Goal: Task Accomplishment & Management: Use online tool/utility

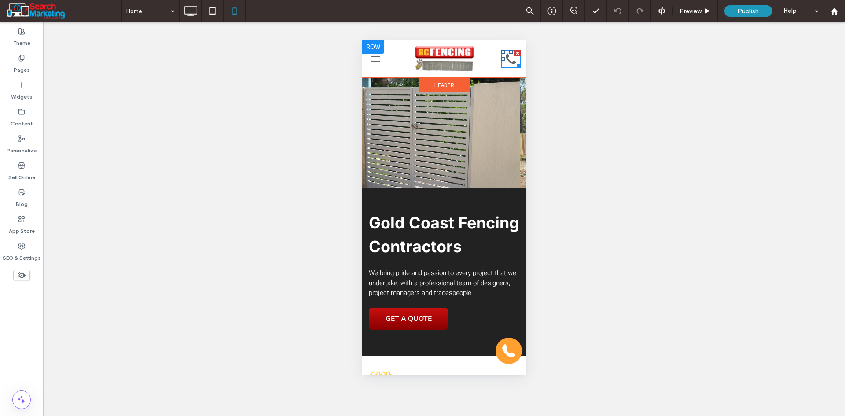
click at [501, 66] on icon at bounding box center [511, 59] width 20 height 18
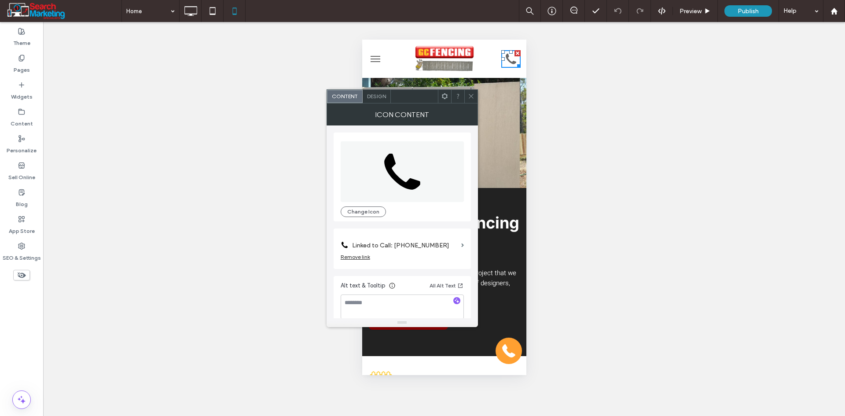
click at [421, 238] on label "Linked to Call: 555-555-5555" at bounding box center [405, 245] width 106 height 16
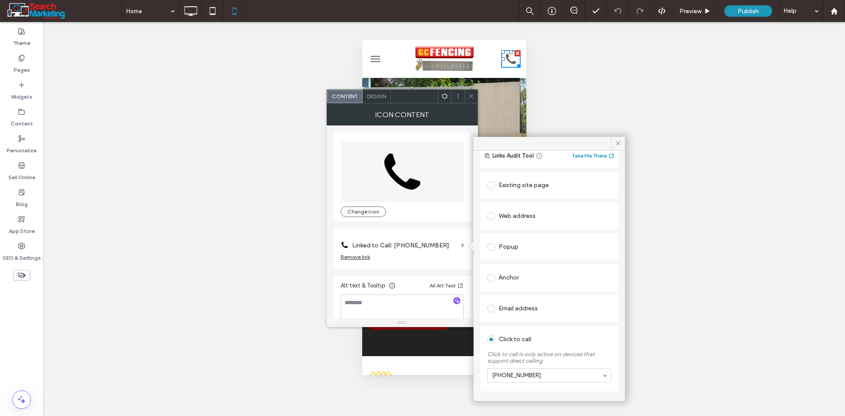
scroll to position [68, 0]
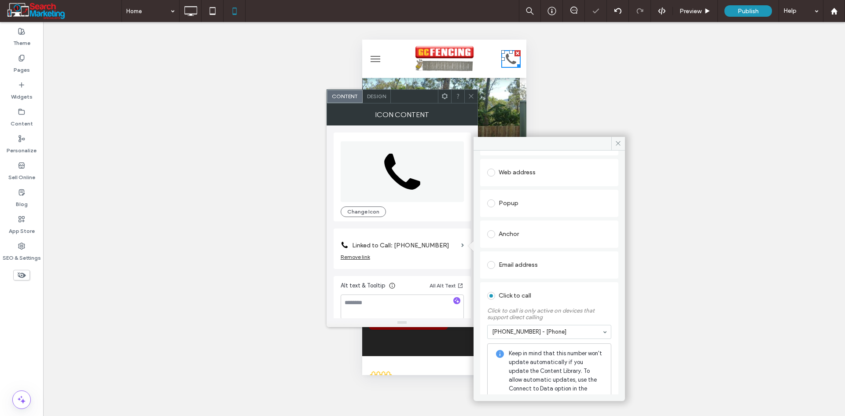
click at [376, 95] on span "Design" at bounding box center [376, 96] width 19 height 7
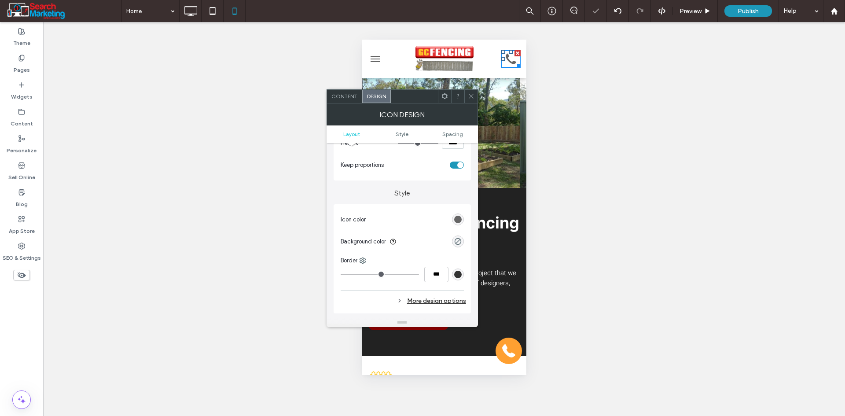
scroll to position [176, 0]
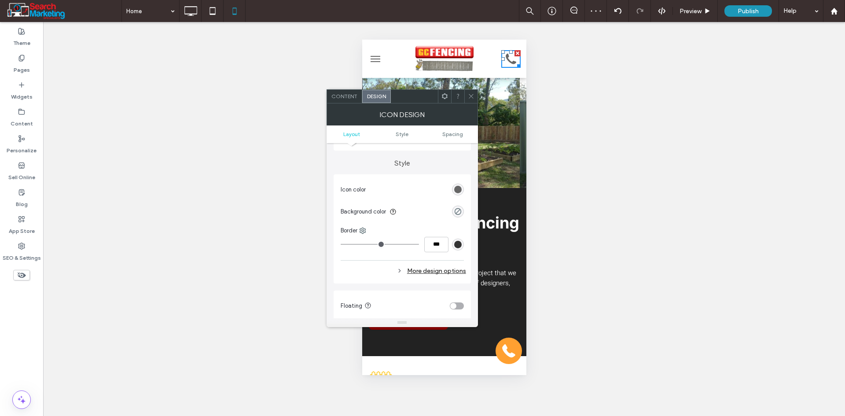
click at [454, 188] on div "rgb(102, 102, 102)" at bounding box center [457, 189] width 7 height 7
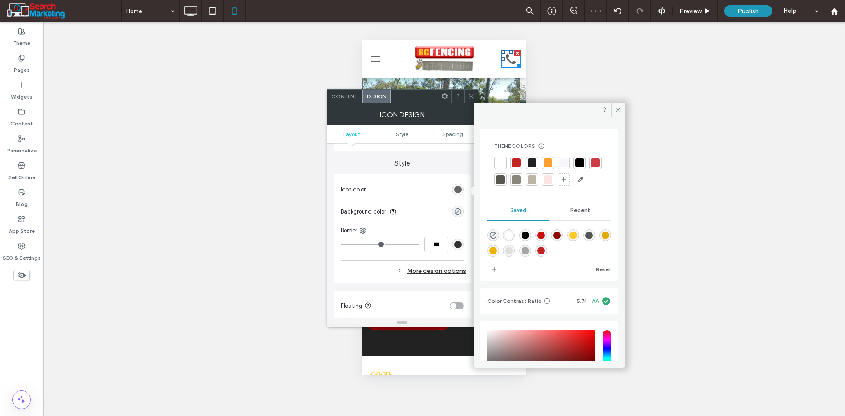
click at [545, 239] on div "rgba(200,15,15,1)" at bounding box center [540, 234] width 7 height 7
type input "*******"
click at [468, 96] on icon at bounding box center [471, 96] width 7 height 7
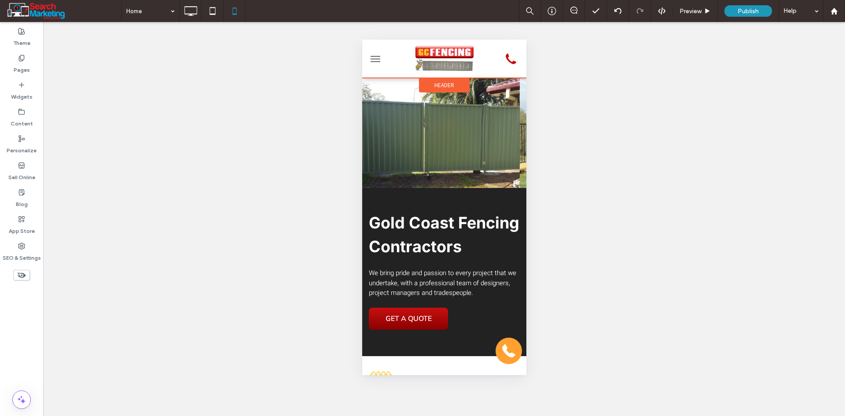
click at [440, 83] on span "Header" at bounding box center [444, 84] width 20 height 7
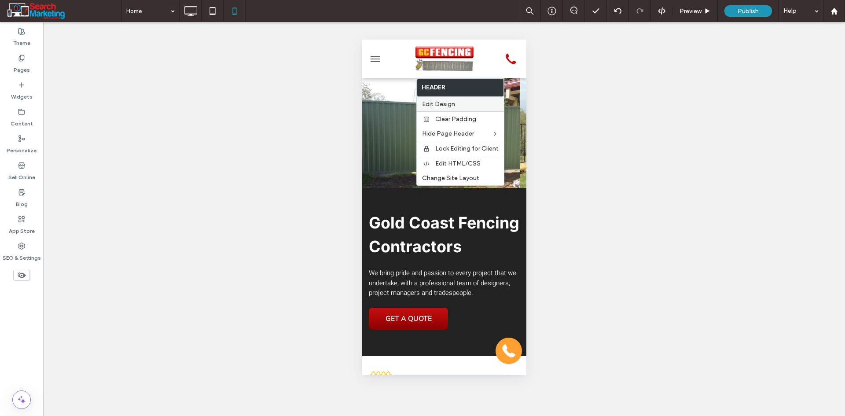
click at [441, 103] on span "Edit Design" at bounding box center [438, 103] width 33 height 7
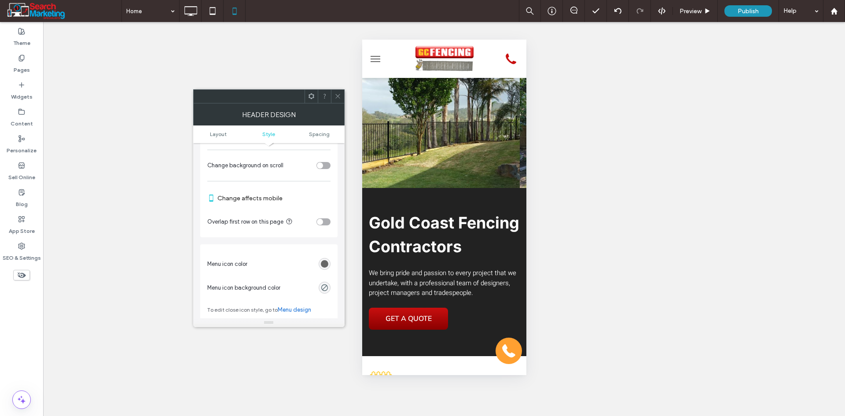
scroll to position [264, 0]
drag, startPoint x: 340, startPoint y: 95, endPoint x: 8, endPoint y: 33, distance: 337.2
click at [340, 95] on icon at bounding box center [337, 96] width 7 height 7
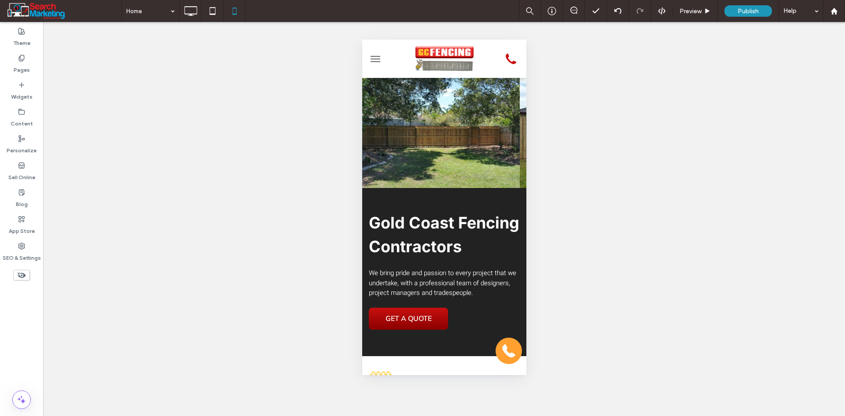
click at [370, 59] on span "menu" at bounding box center [375, 59] width 10 height 1
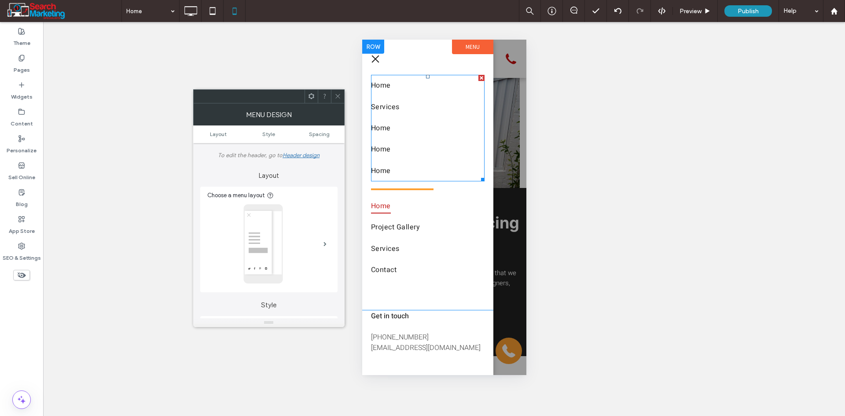
click at [482, 76] on div at bounding box center [481, 78] width 6 height 6
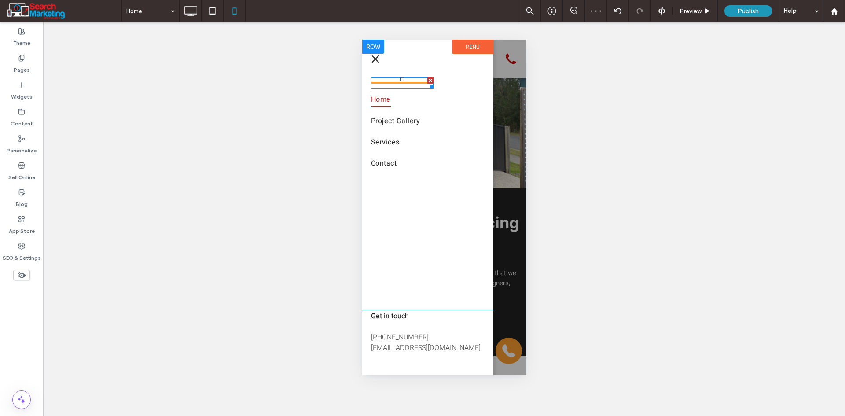
click at [430, 79] on div at bounding box center [430, 80] width 6 height 6
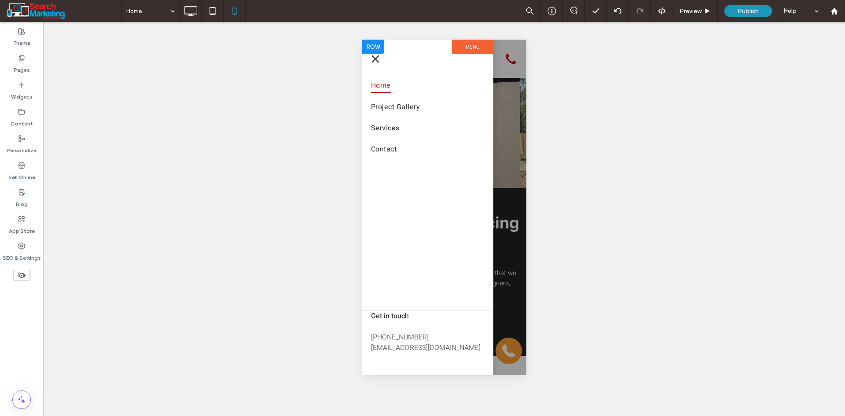
click at [460, 44] on label "Menu" at bounding box center [472, 47] width 41 height 15
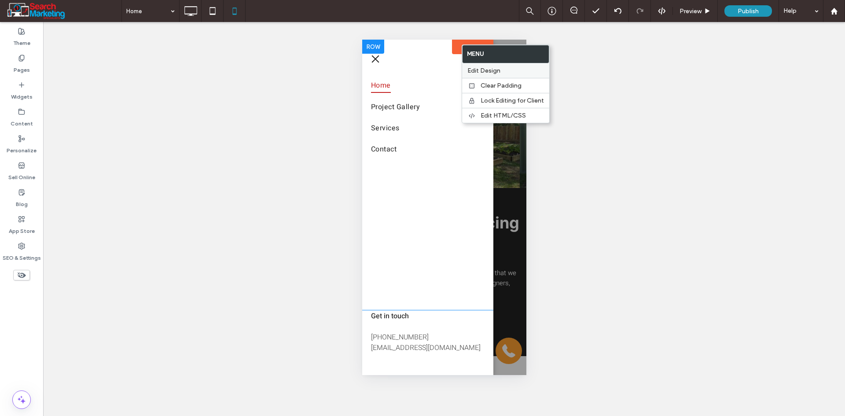
click at [487, 67] on span "Edit Design" at bounding box center [483, 70] width 33 height 7
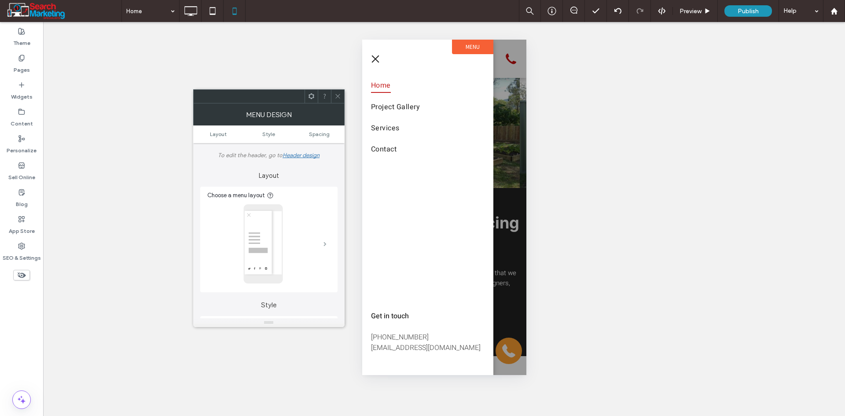
click at [324, 242] on span at bounding box center [324, 244] width 3 height 4
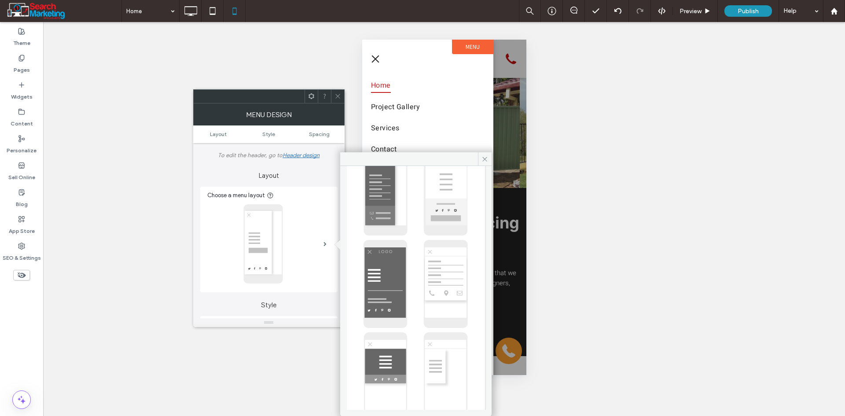
scroll to position [176, 0]
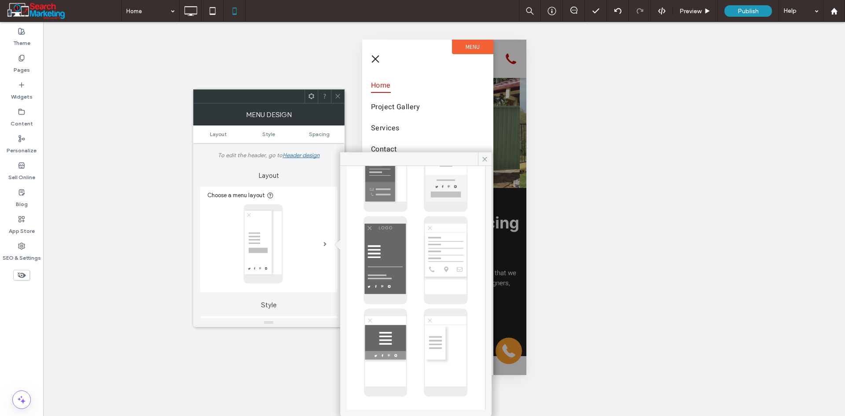
click at [426, 341] on img at bounding box center [446, 353] width 44 height 88
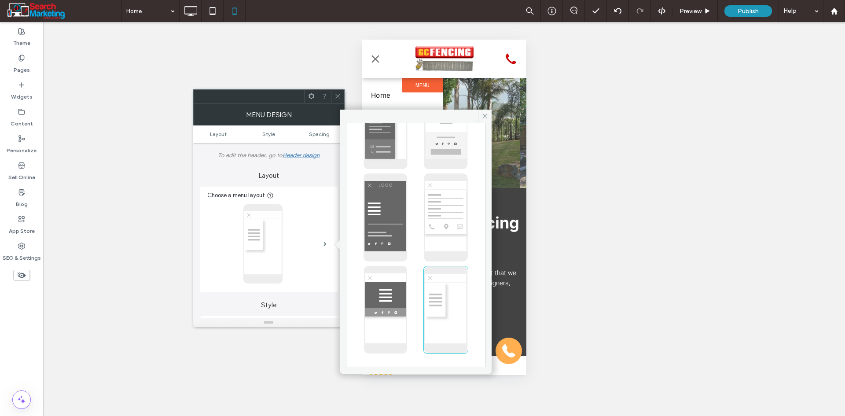
click at [456, 210] on img at bounding box center [446, 217] width 44 height 88
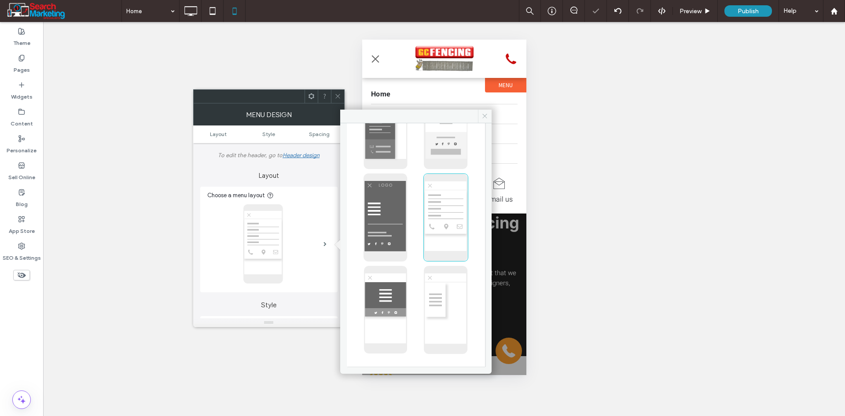
drag, startPoint x: 486, startPoint y: 120, endPoint x: 83, endPoint y: 85, distance: 404.6
click at [486, 120] on span at bounding box center [485, 116] width 14 height 13
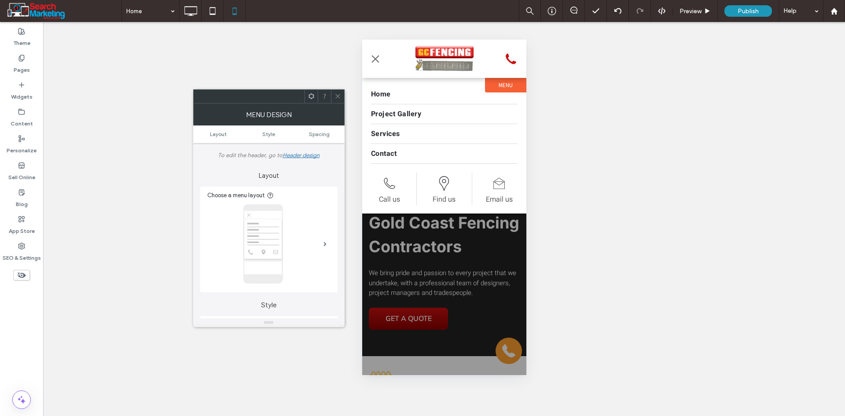
click at [335, 96] on icon at bounding box center [337, 96] width 7 height 7
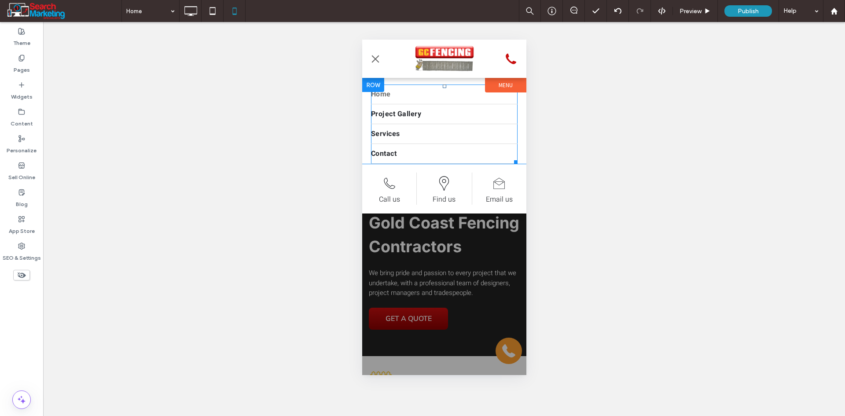
click at [389, 94] on span "Home" at bounding box center [381, 94] width 20 height 11
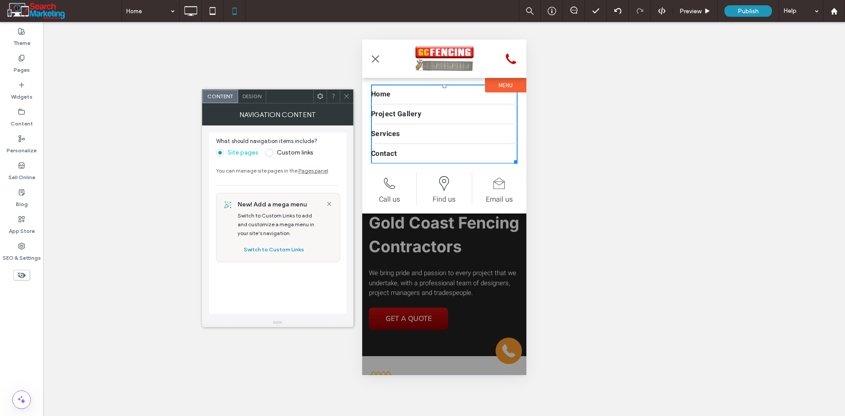
click at [252, 99] on span "Design" at bounding box center [251, 96] width 19 height 7
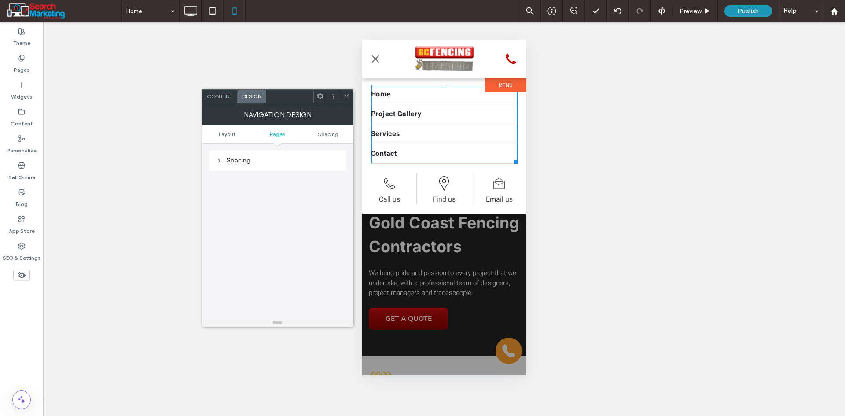
scroll to position [209, 0]
click at [283, 178] on div "Selected page & hover" at bounding box center [277, 176] width 123 height 7
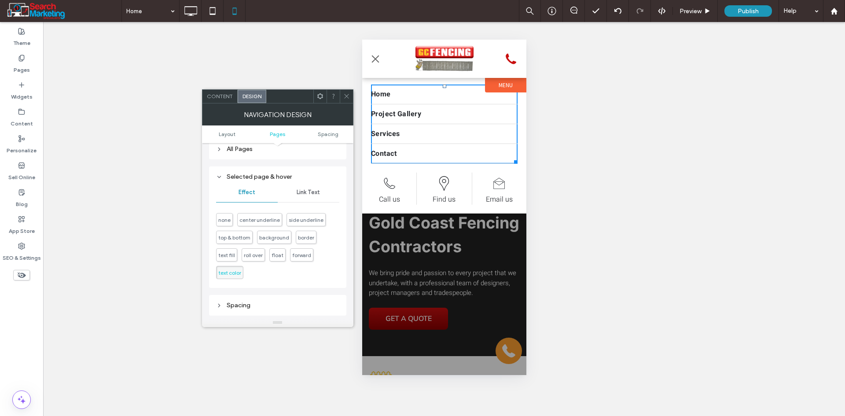
click at [302, 198] on div "Link Text" at bounding box center [309, 192] width 62 height 19
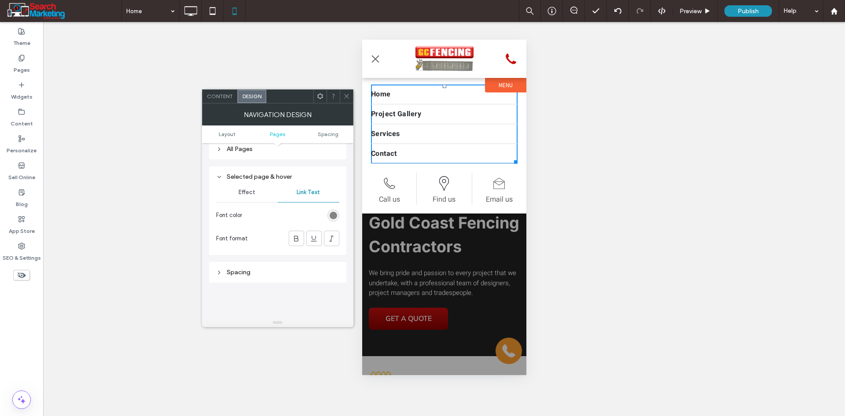
click at [334, 213] on div "rgb(112, 114, 114)" at bounding box center [333, 215] width 7 height 7
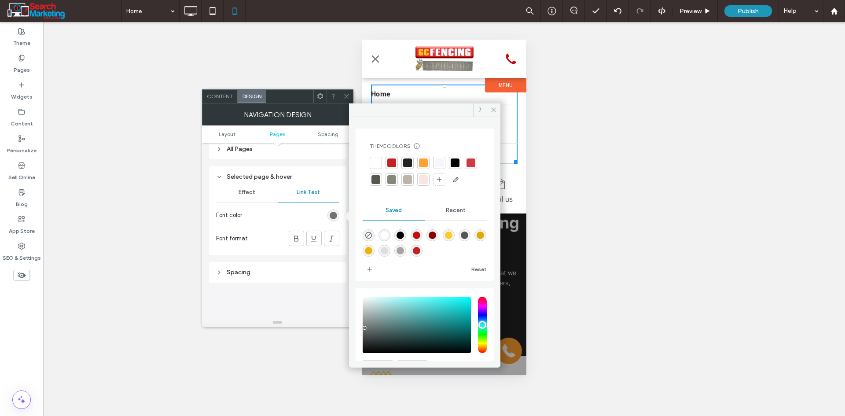
click at [419, 239] on div "rgba(200,15,15,1)" at bounding box center [416, 234] width 7 height 7
click at [438, 241] on div "rgba(139,0,0,1)" at bounding box center [432, 235] width 12 height 12
click at [420, 254] on div "rgba(196,34,34,1)" at bounding box center [416, 250] width 7 height 7
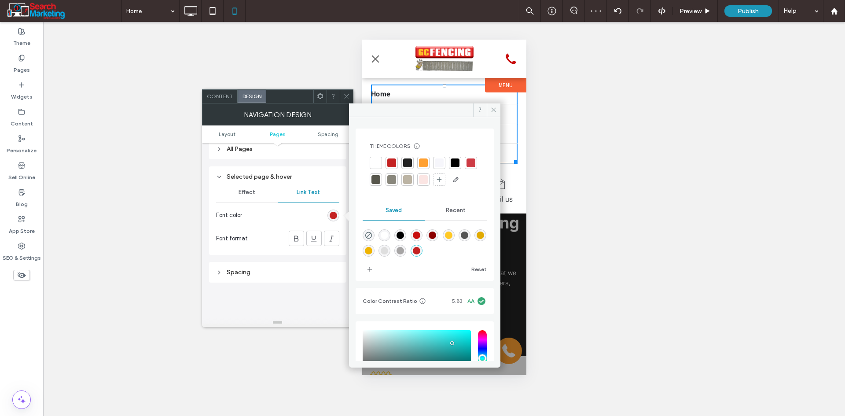
click at [436, 239] on div "rgba(139,0,0,1)" at bounding box center [432, 234] width 7 height 7
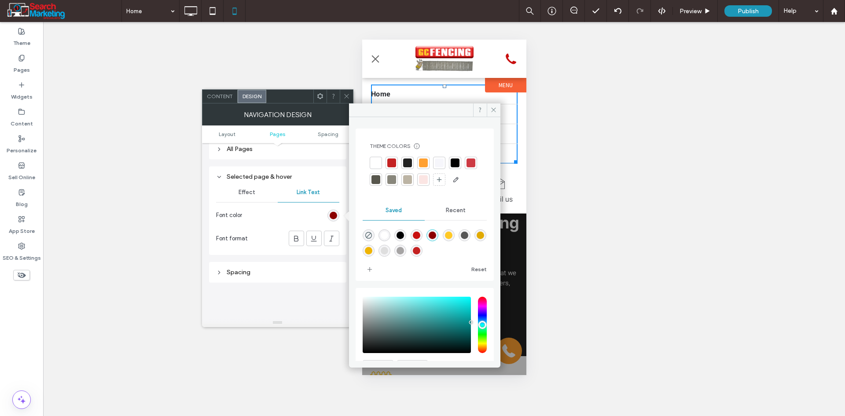
click at [402, 239] on div "rgba(0,0,0,1)" at bounding box center [400, 234] width 7 height 7
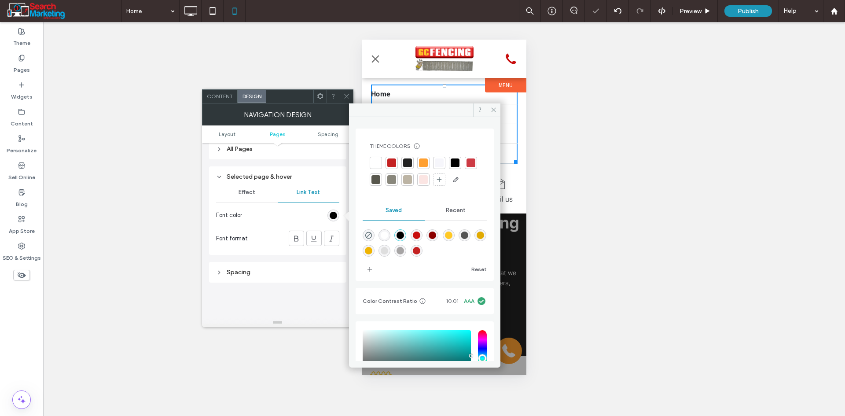
type input "*******"
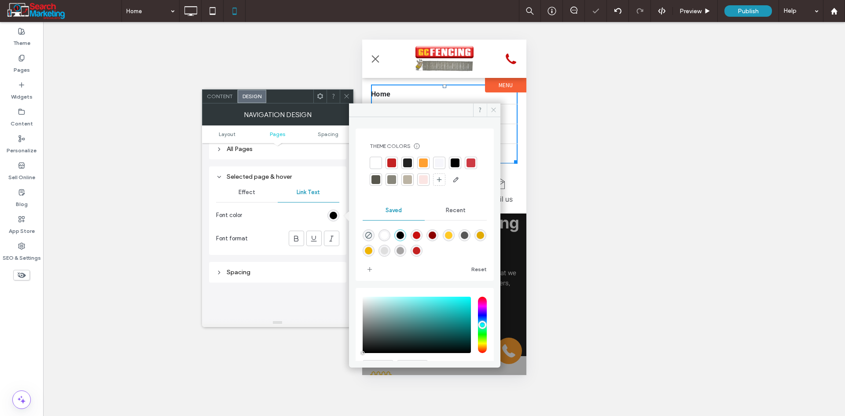
drag, startPoint x: 131, startPoint y: 66, endPoint x: 493, endPoint y: 106, distance: 364.4
click at [493, 106] on span at bounding box center [494, 109] width 14 height 13
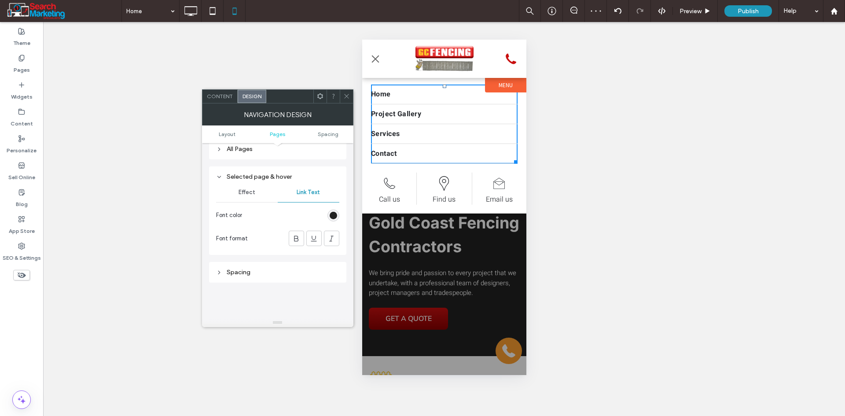
click at [333, 213] on div "rgba(0,0,0,1)" at bounding box center [333, 215] width 7 height 7
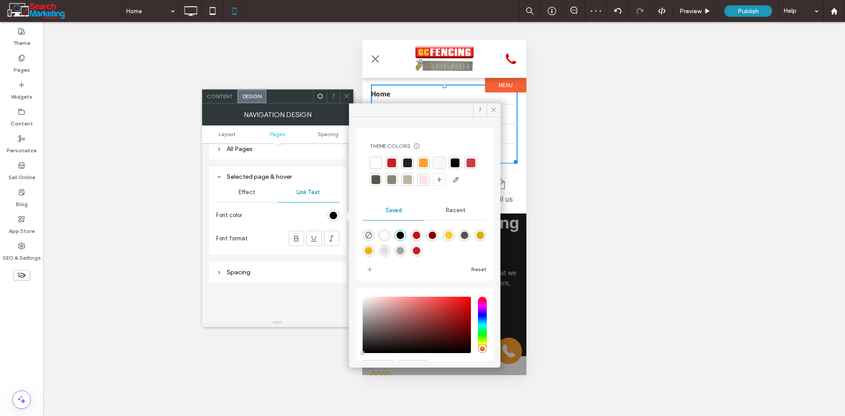
click at [420, 239] on div "rgba(200,15,15,1)" at bounding box center [416, 234] width 7 height 7
type input "*******"
click at [497, 113] on span at bounding box center [494, 109] width 14 height 13
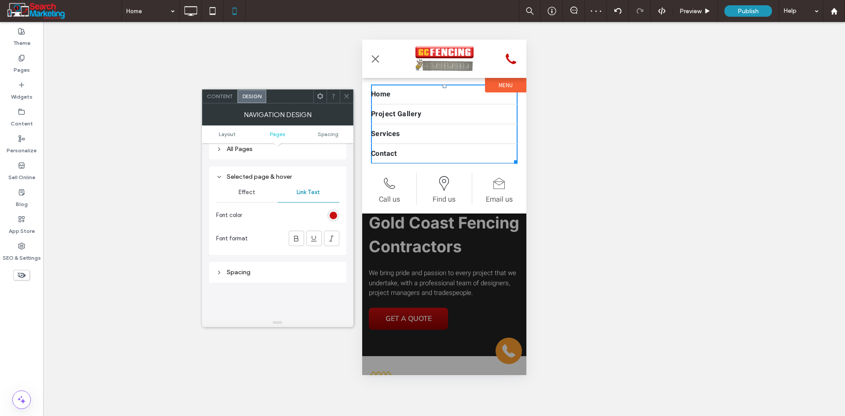
click at [349, 100] on span at bounding box center [346, 96] width 7 height 13
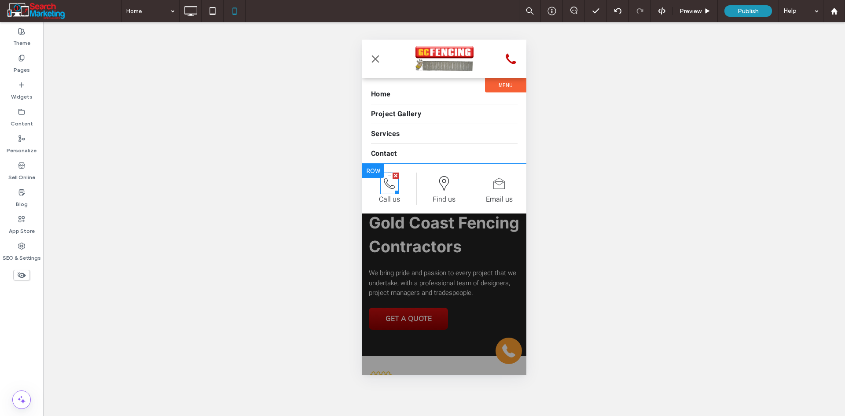
click at [388, 187] on icon at bounding box center [388, 183] width 11 height 11
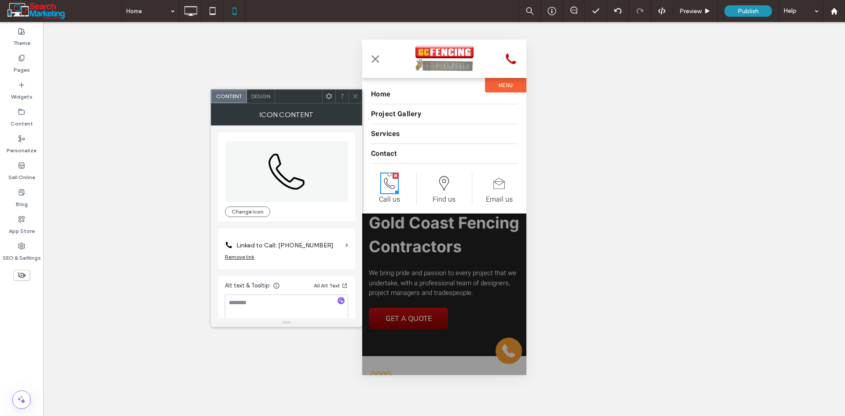
click at [321, 246] on label "Linked to Call: 555-555-5555" at bounding box center [289, 245] width 106 height 16
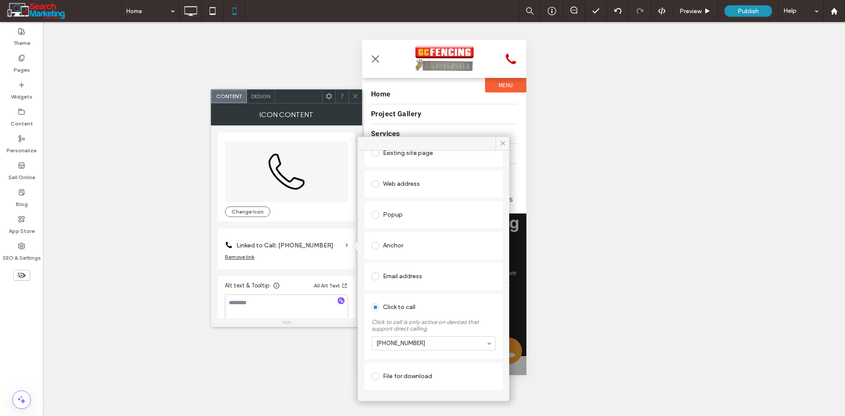
scroll to position [68, 0]
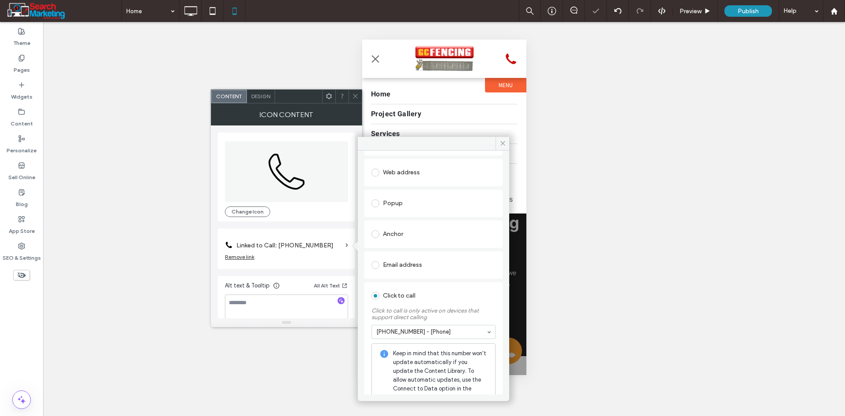
click at [260, 93] on span "Design" at bounding box center [260, 96] width 19 height 7
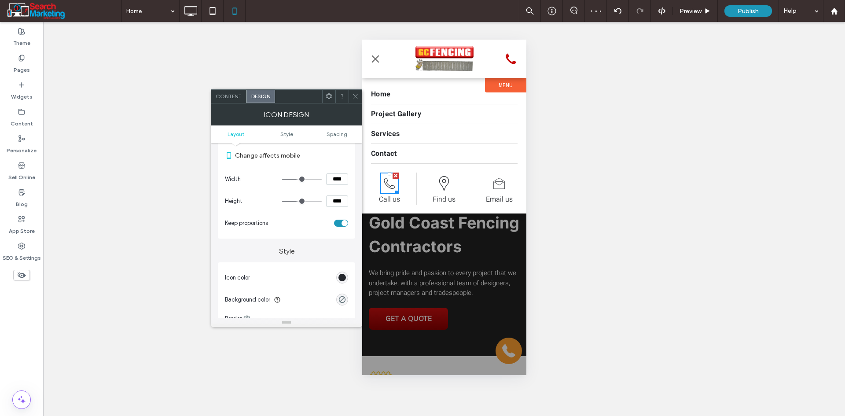
scroll to position [132, 0]
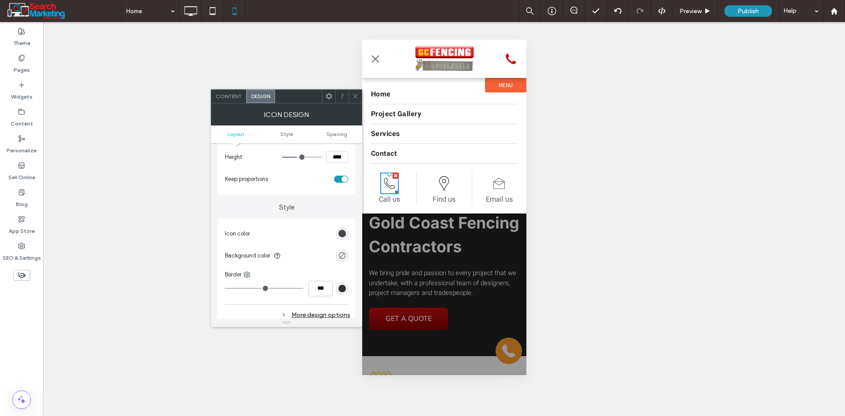
click at [339, 234] on div "rgb(39, 42, 47)" at bounding box center [341, 233] width 7 height 7
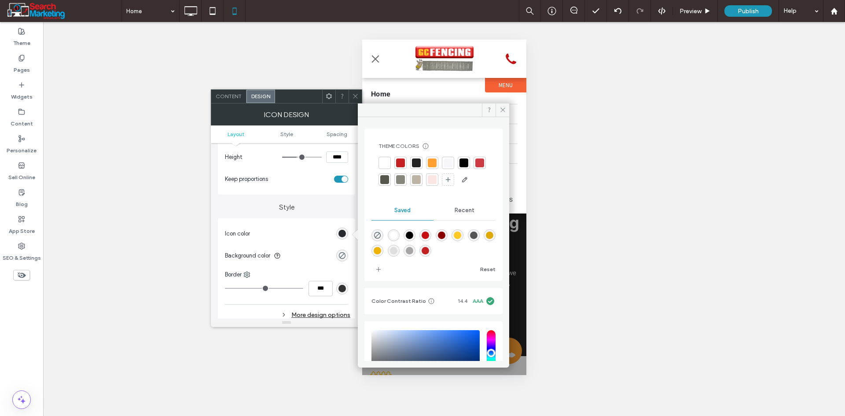
click at [429, 239] on div "rgba(200,15,15,1)" at bounding box center [425, 234] width 7 height 7
type input "*******"
click at [353, 95] on icon at bounding box center [355, 96] width 7 height 7
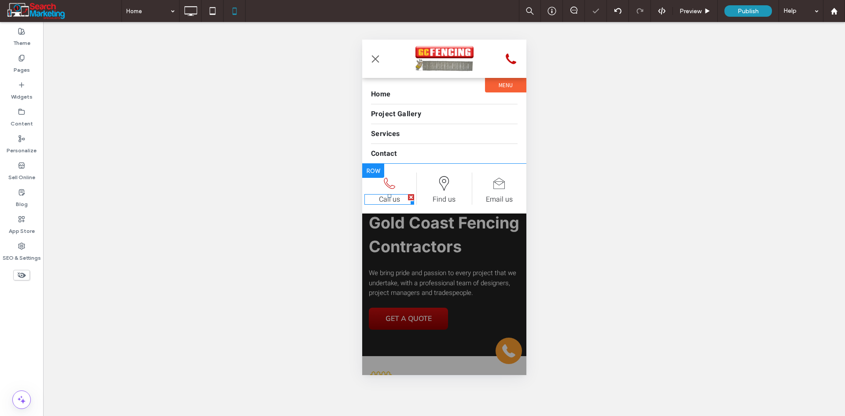
click at [396, 201] on font "Call us" at bounding box center [388, 199] width 21 height 11
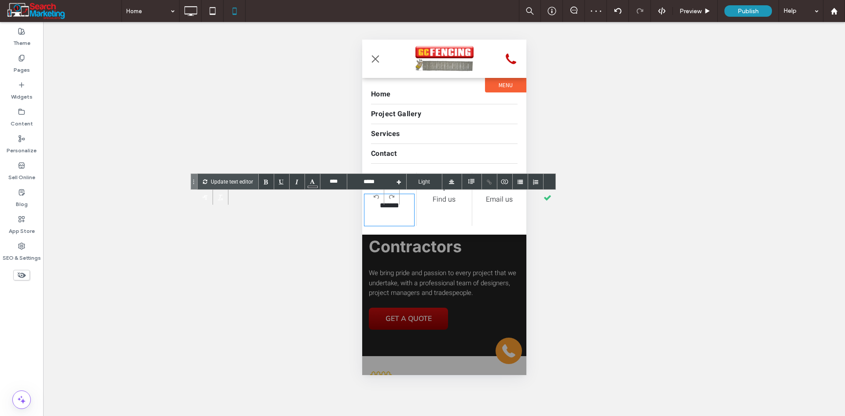
click at [397, 209] on font "*******" at bounding box center [388, 205] width 19 height 7
click at [254, 179] on div "Update text editor" at bounding box center [228, 181] width 61 height 15
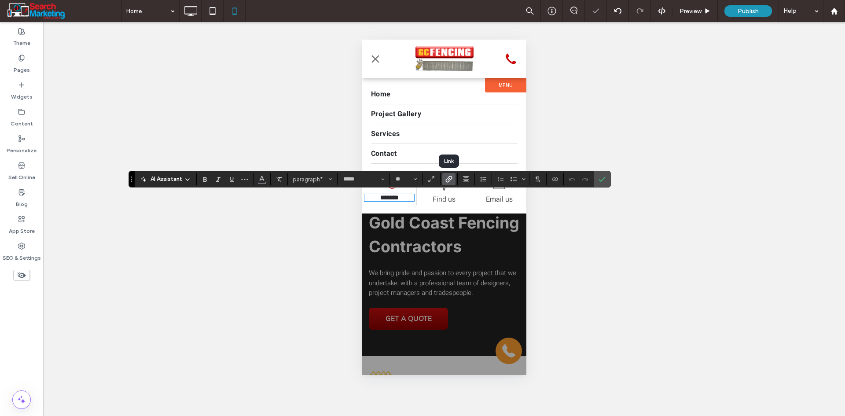
click at [448, 177] on icon "Link" at bounding box center [448, 179] width 7 height 7
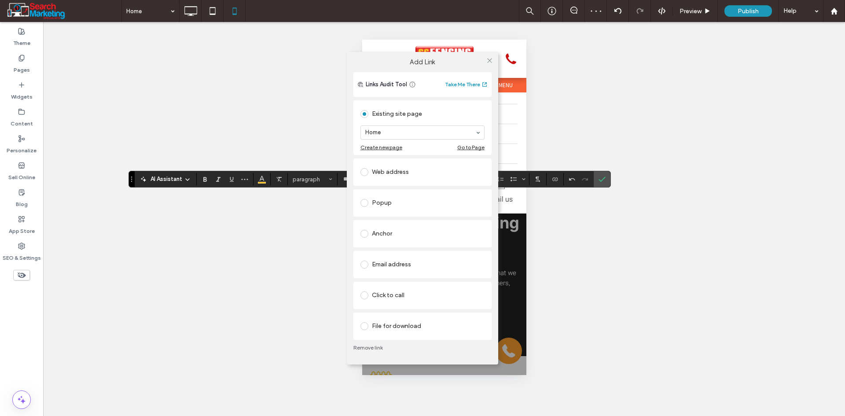
click at [408, 292] on div "Click to call" at bounding box center [422, 295] width 124 height 14
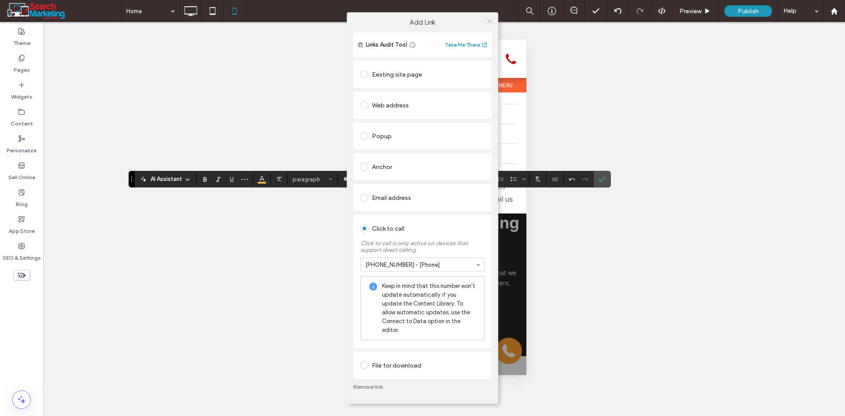
click at [489, 22] on icon at bounding box center [489, 21] width 7 height 7
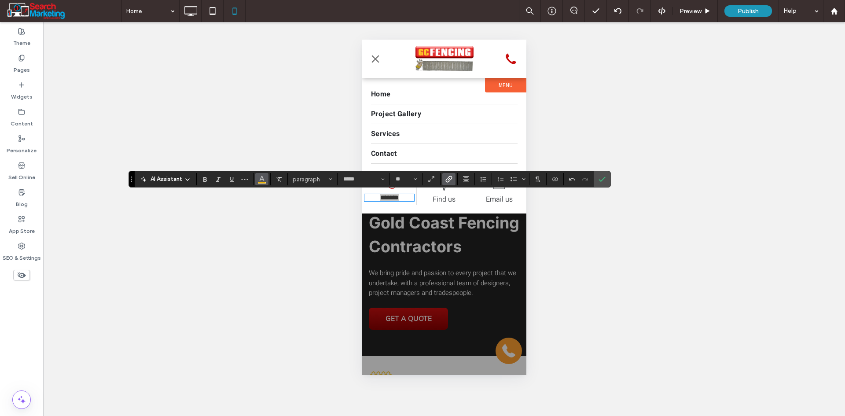
click at [263, 180] on icon "Color" at bounding box center [261, 178] width 7 height 7
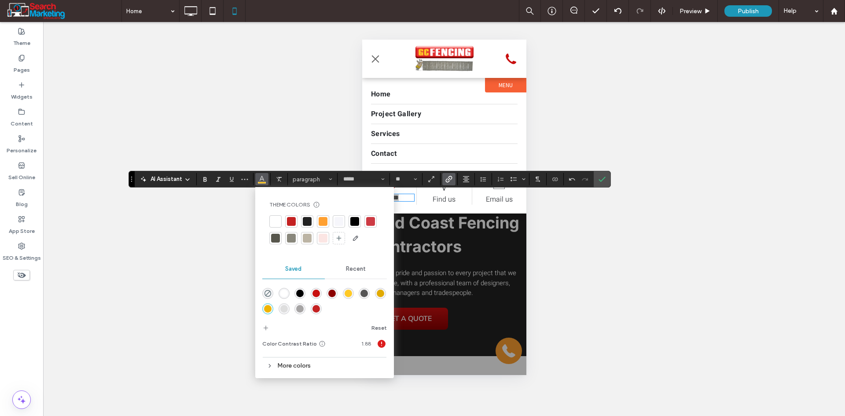
click at [297, 293] on div "rgba(0,0,0,1)" at bounding box center [299, 293] width 7 height 7
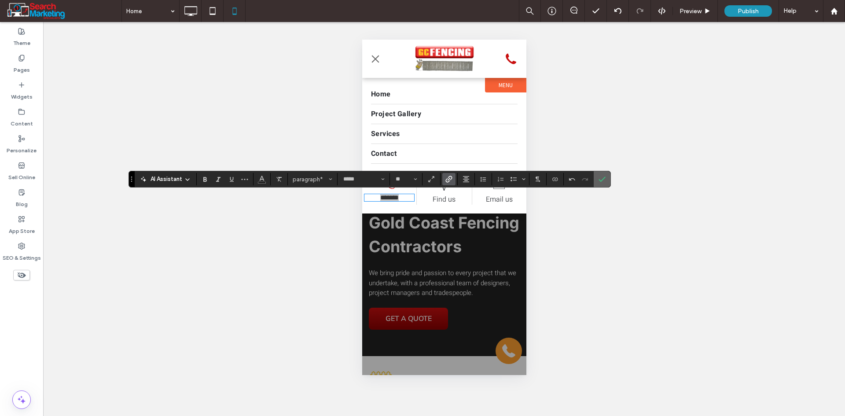
click at [599, 177] on icon "Confirm" at bounding box center [602, 179] width 7 height 7
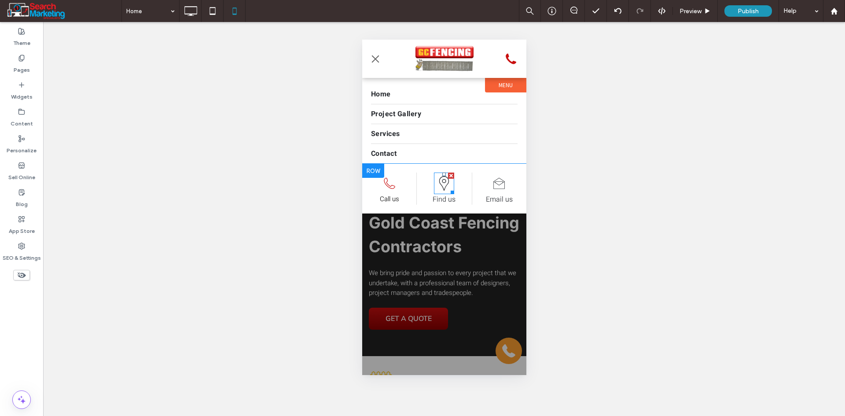
click at [444, 182] on icon at bounding box center [443, 184] width 20 height 22
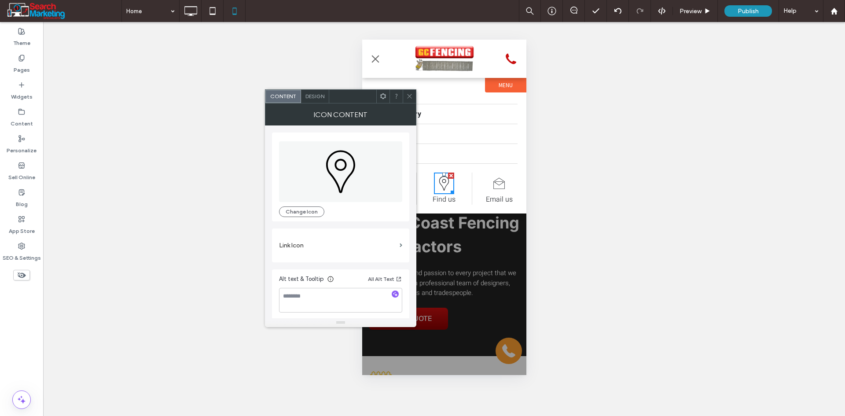
click at [314, 96] on span "Design" at bounding box center [314, 96] width 19 height 7
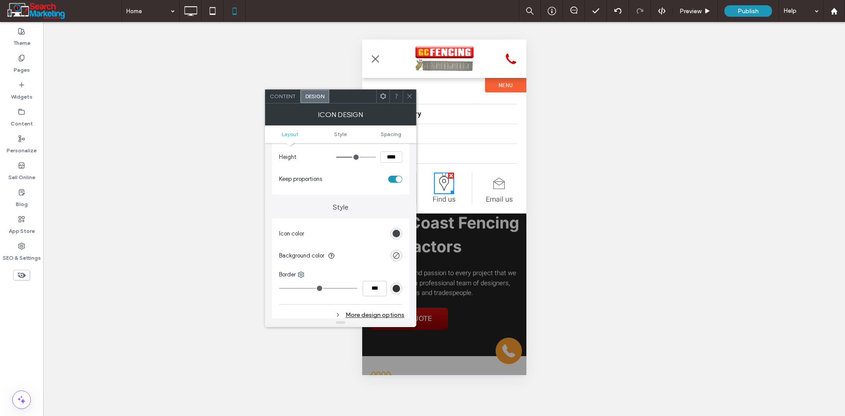
click at [397, 234] on div "rgb(39, 42, 47)" at bounding box center [396, 233] width 7 height 7
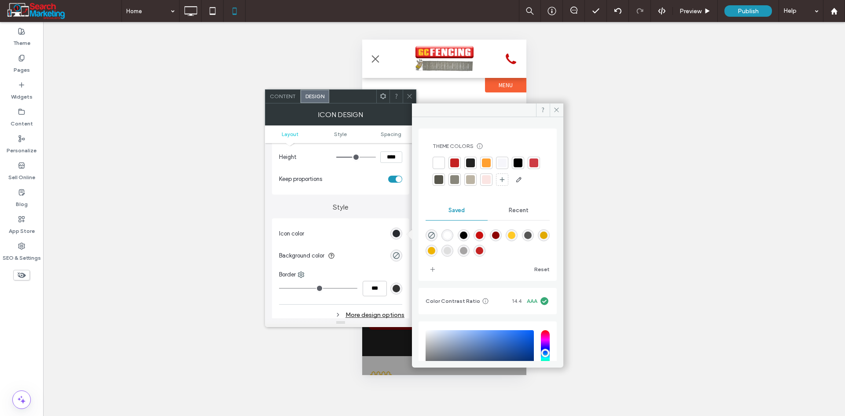
click at [483, 239] on div "rgba(200,15,15,1)" at bounding box center [479, 234] width 7 height 7
type input "*******"
click at [407, 91] on span at bounding box center [409, 96] width 7 height 13
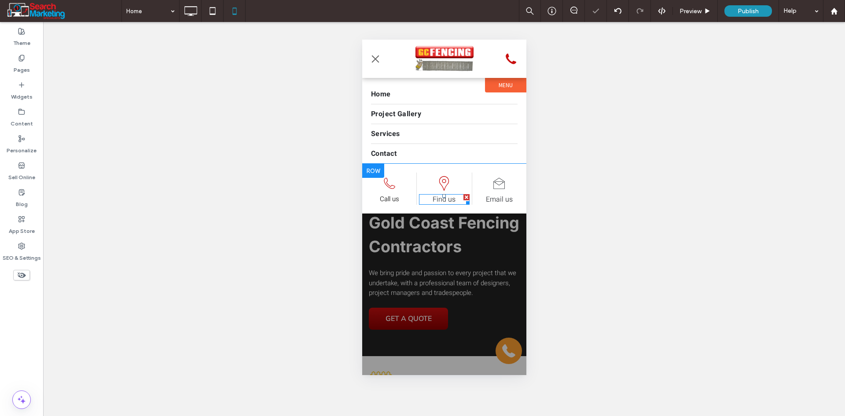
click at [453, 202] on font "Find us" at bounding box center [443, 199] width 23 height 11
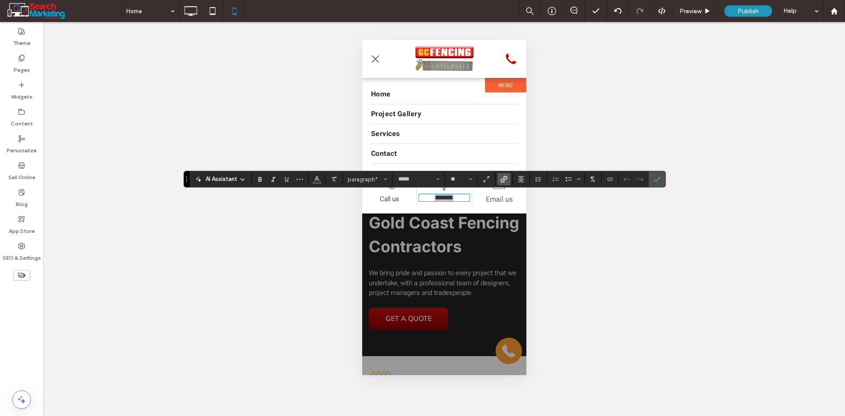
click at [500, 184] on span "Link" at bounding box center [502, 179] width 4 height 12
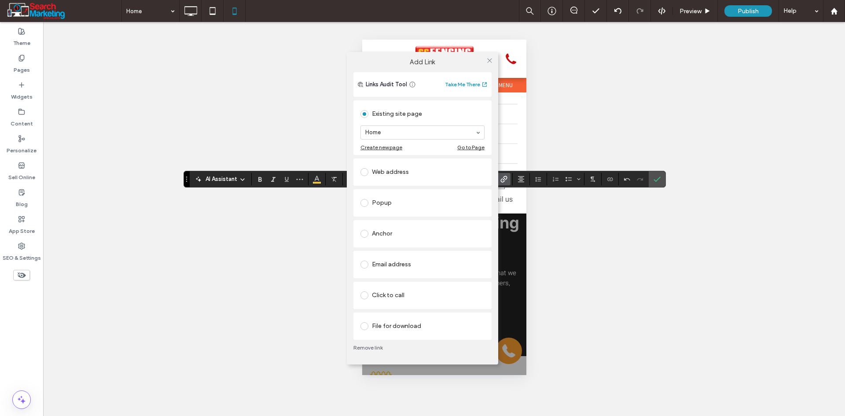
click at [394, 180] on div "Web address" at bounding box center [422, 172] width 124 height 18
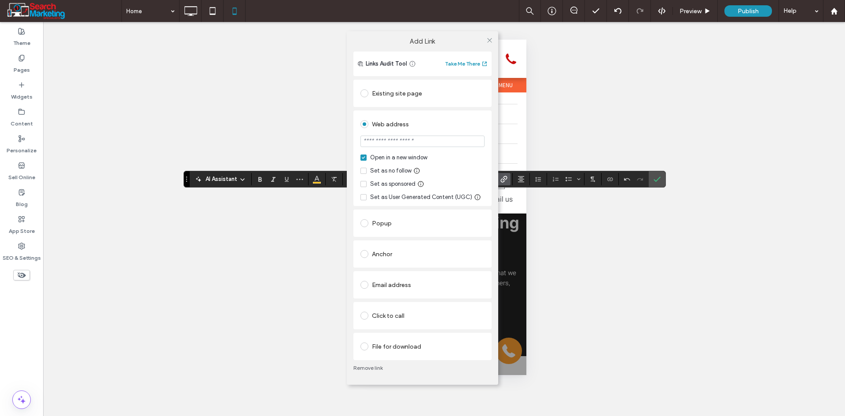
click at [410, 139] on input "url" at bounding box center [422, 141] width 124 height 11
paste input "**********"
type input "**********"
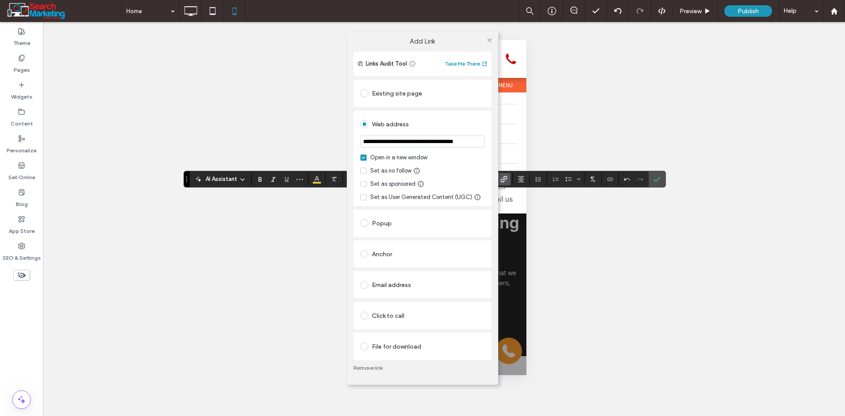
click at [437, 124] on div "Web address" at bounding box center [422, 124] width 124 height 14
click at [490, 40] on icon at bounding box center [489, 40] width 7 height 7
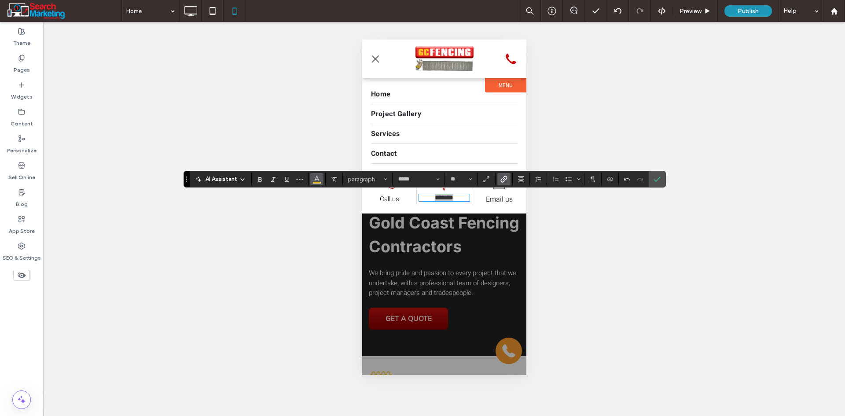
click at [317, 177] on use "Color" at bounding box center [316, 178] width 5 height 5
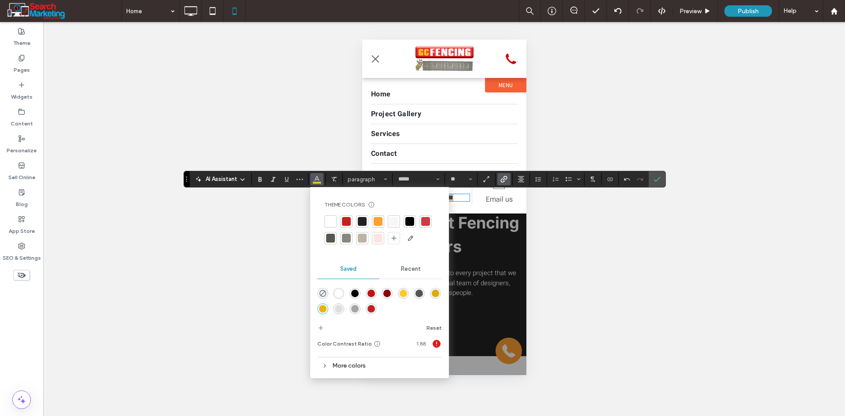
click at [352, 290] on div "rgba(0,0,0,1)" at bounding box center [354, 293] width 7 height 7
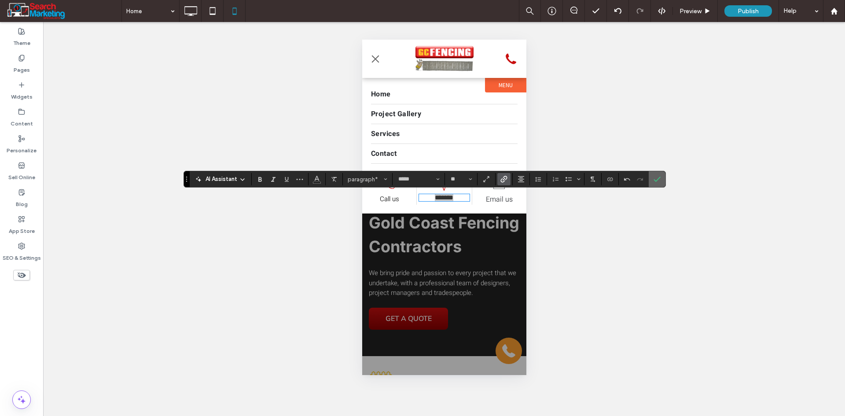
click at [662, 176] on label "Confirm" at bounding box center [656, 179] width 13 height 16
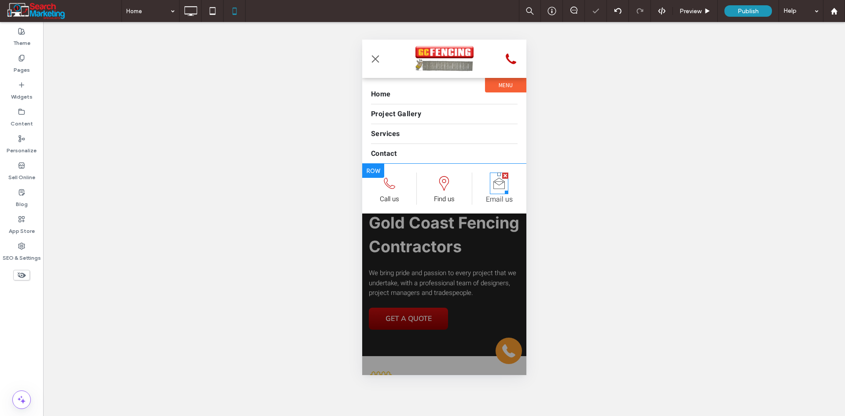
click at [496, 184] on icon at bounding box center [498, 184] width 18 height 22
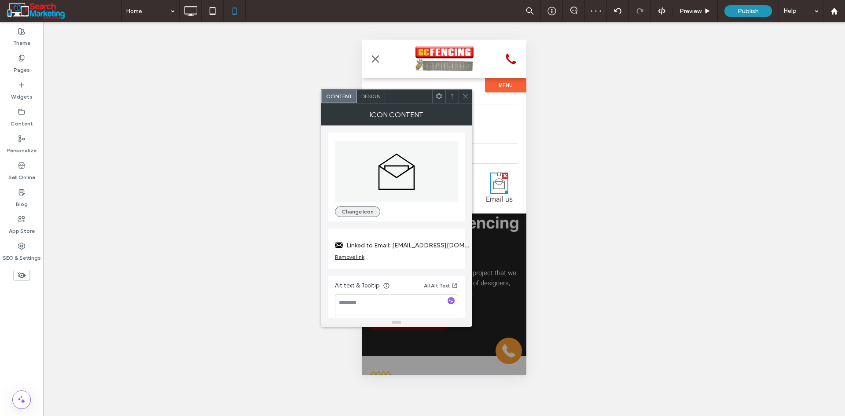
click at [357, 213] on button "Change Icon" at bounding box center [357, 211] width 45 height 11
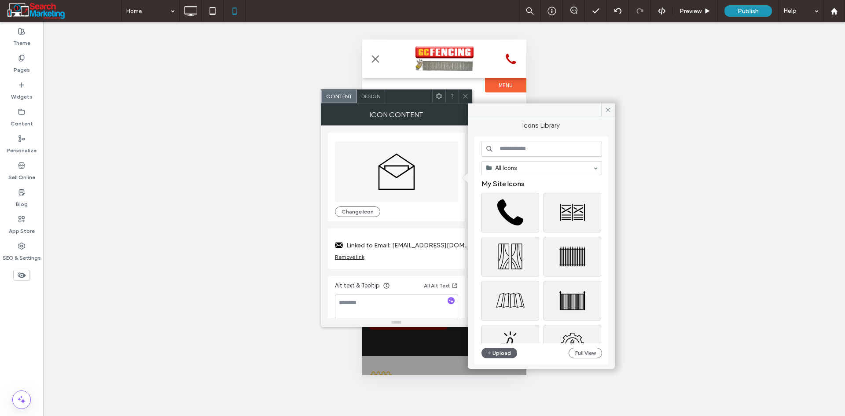
click at [377, 96] on span "Design" at bounding box center [370, 96] width 19 height 7
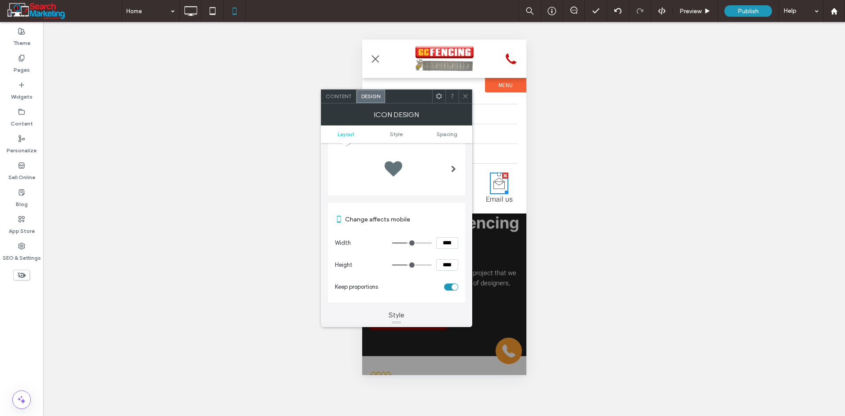
scroll to position [132, 0]
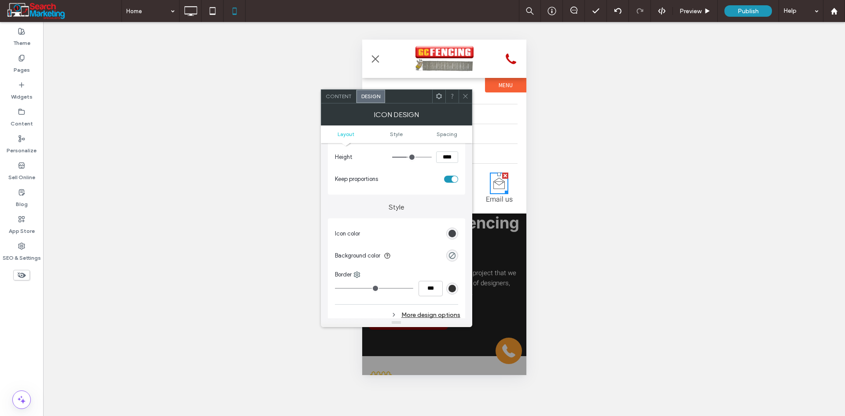
click at [451, 233] on div "rgb(39, 42, 47)" at bounding box center [451, 233] width 7 height 7
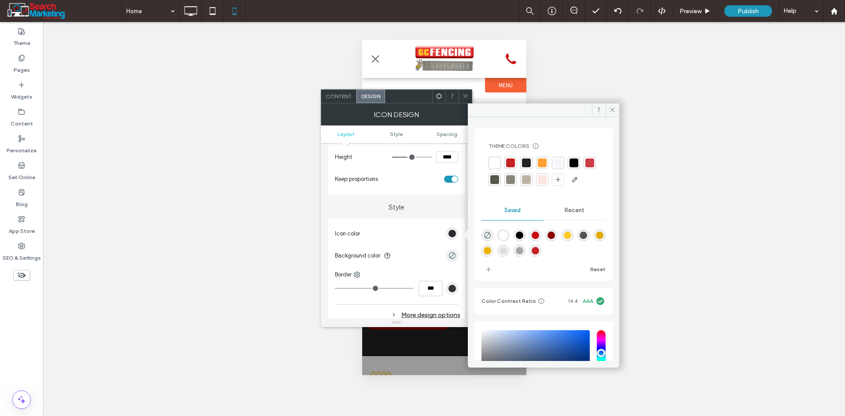
drag, startPoint x: 540, startPoint y: 255, endPoint x: 529, endPoint y: 243, distance: 16.2
click at [540, 241] on div "rgba(200,15,15,1)" at bounding box center [535, 235] width 12 height 12
type input "*******"
click at [335, 92] on div "Content" at bounding box center [338, 96] width 35 height 13
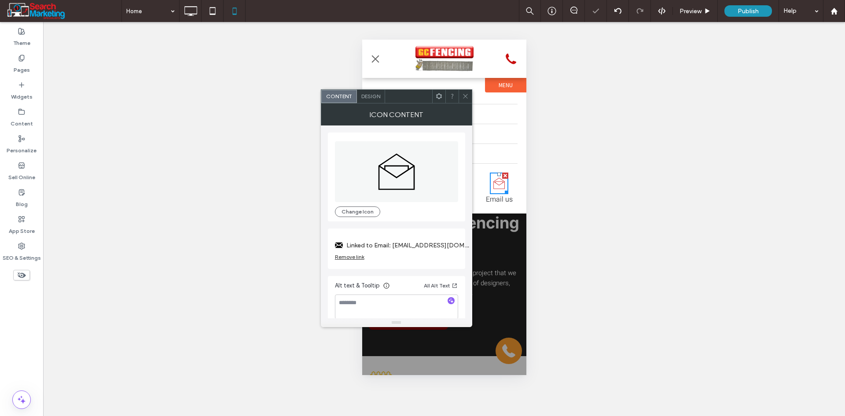
click at [427, 243] on label "Linked to Email: mymail@mailservice.com" at bounding box center [407, 245] width 123 height 16
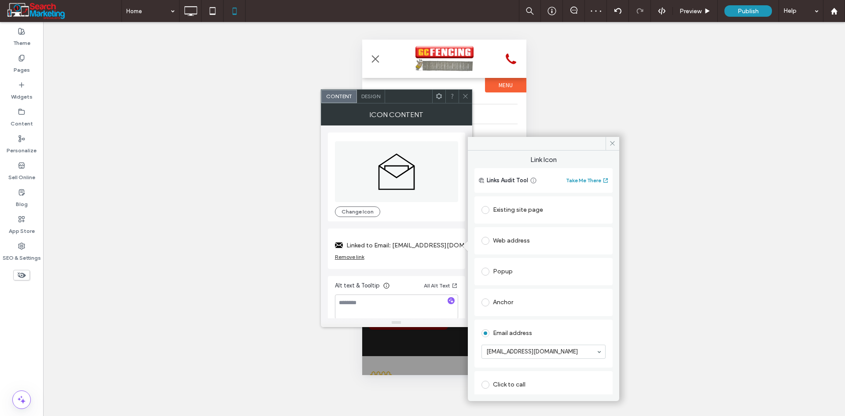
click at [515, 212] on div "Existing site page" at bounding box center [543, 210] width 124 height 14
click at [375, 95] on span "Design" at bounding box center [370, 96] width 19 height 7
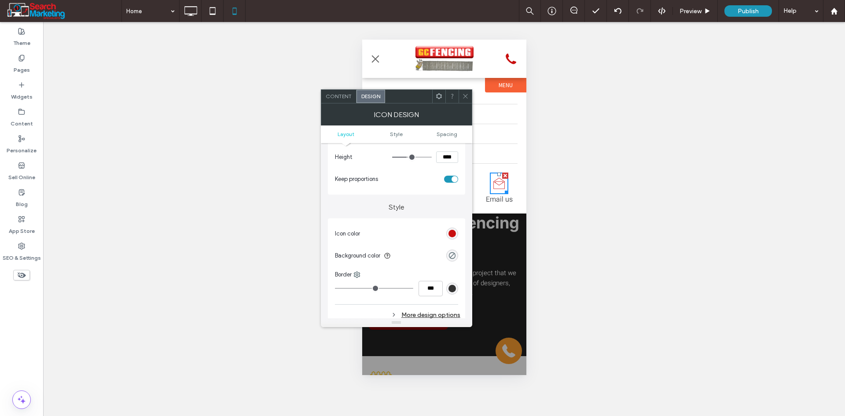
click at [465, 97] on use at bounding box center [465, 96] width 4 height 4
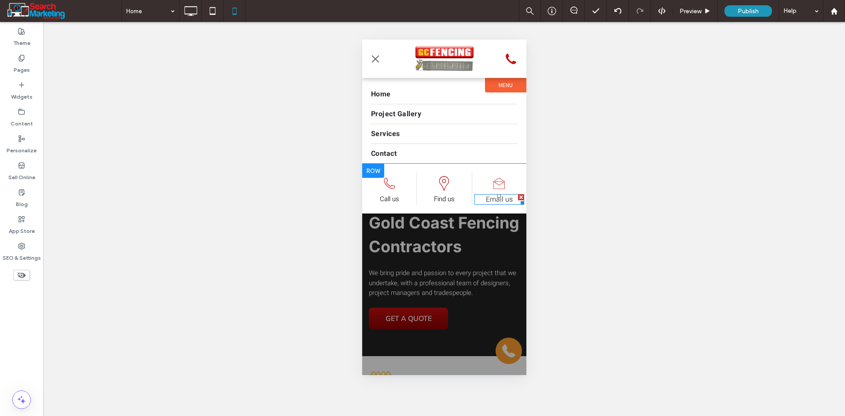
click at [495, 198] on font "Email us" at bounding box center [498, 199] width 27 height 11
type input "*****"
type input "**"
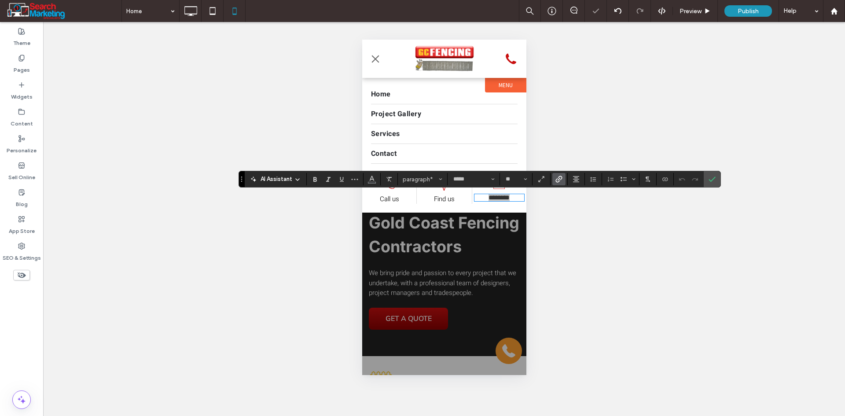
click at [559, 181] on use "Link" at bounding box center [558, 179] width 7 height 7
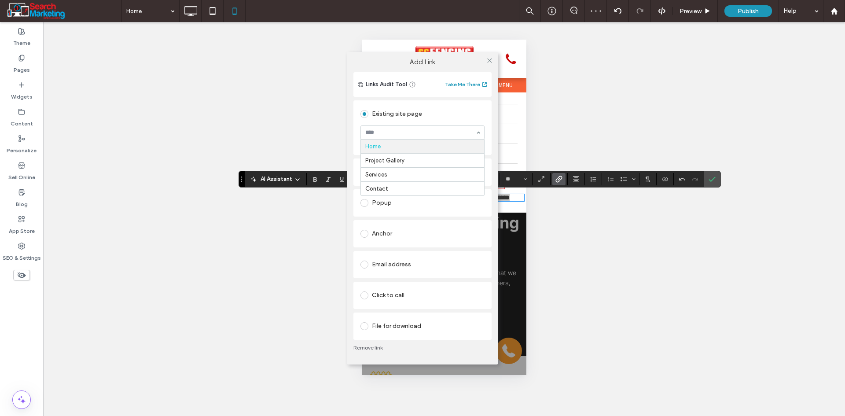
drag, startPoint x: 399, startPoint y: 133, endPoint x: 399, endPoint y: 168, distance: 34.8
click at [488, 60] on icon at bounding box center [489, 60] width 7 height 7
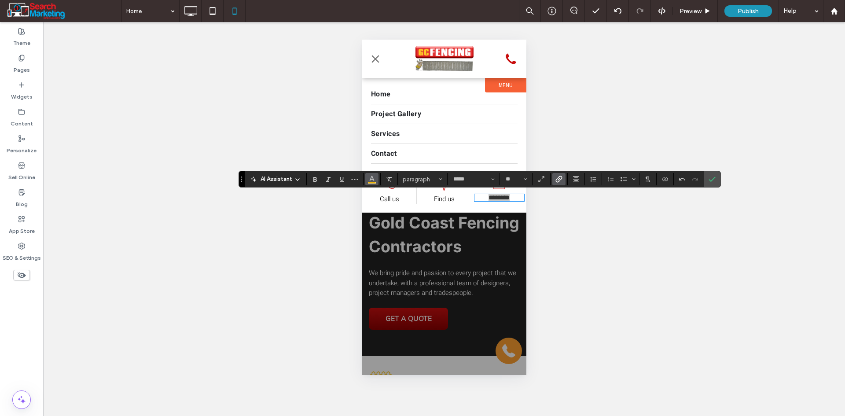
click at [371, 181] on icon "Color" at bounding box center [371, 178] width 7 height 7
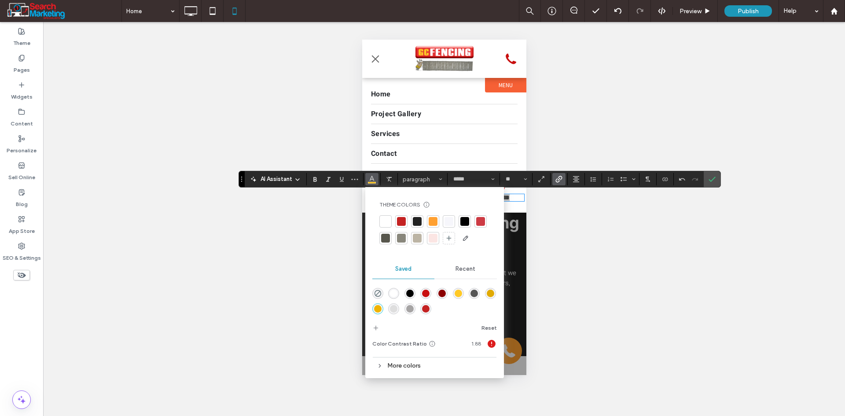
click at [409, 295] on div "rgba(0,0,0,1)" at bounding box center [409, 293] width 7 height 7
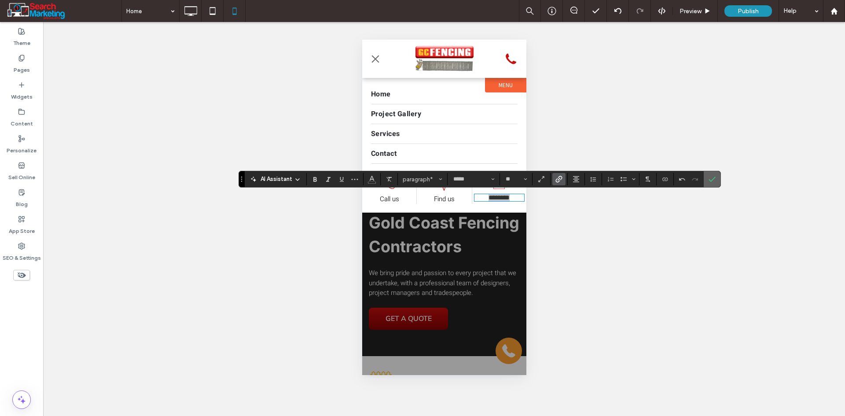
click at [709, 178] on icon "Confirm" at bounding box center [712, 179] width 7 height 7
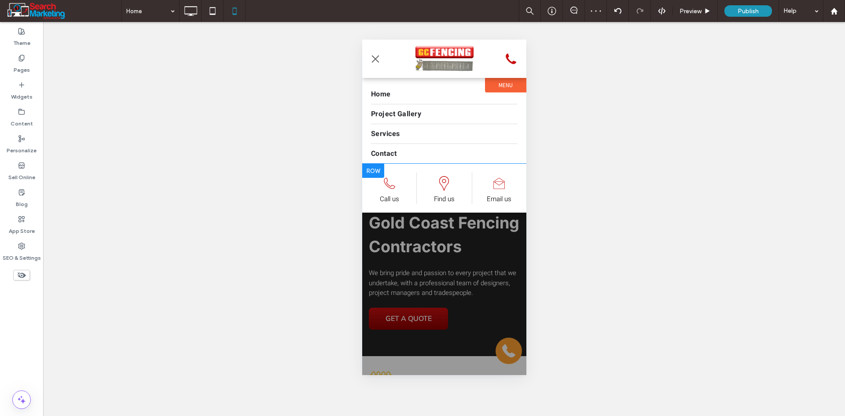
click at [500, 89] on label "Menu" at bounding box center [505, 85] width 41 height 15
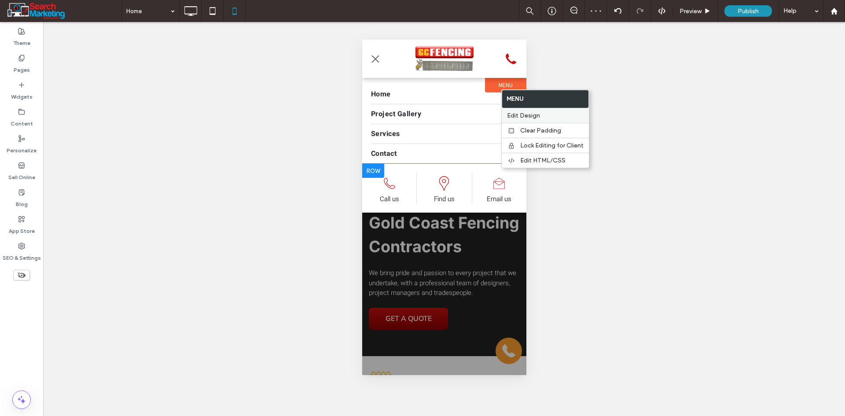
click at [518, 113] on span "Edit Design" at bounding box center [523, 115] width 33 height 7
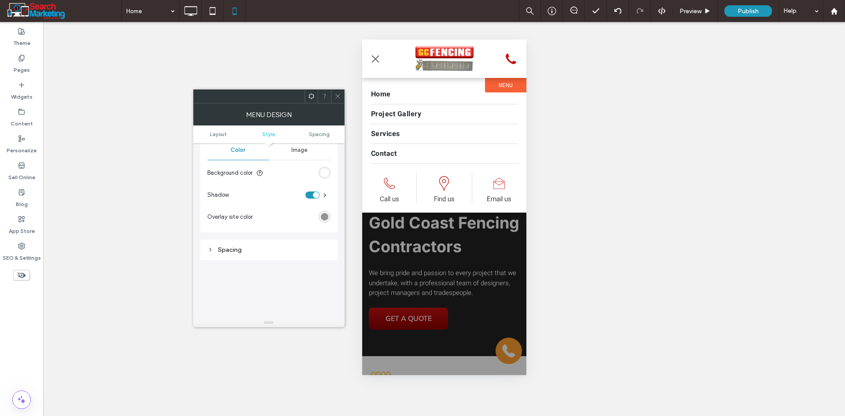
scroll to position [308, 0]
click at [340, 97] on icon at bounding box center [337, 96] width 7 height 7
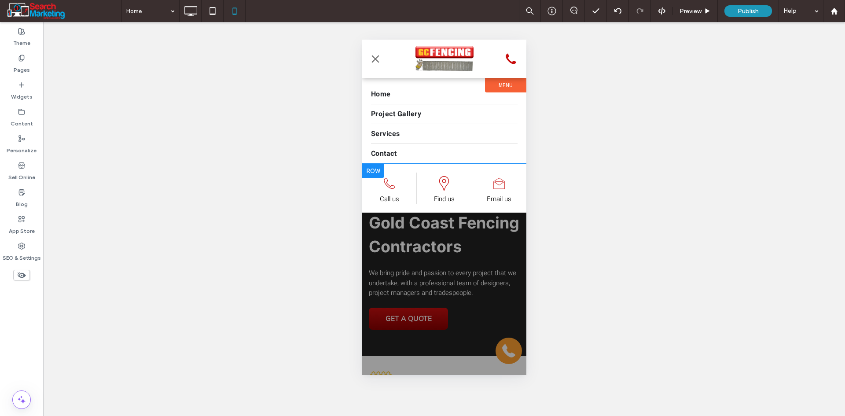
click at [377, 59] on span "menu" at bounding box center [375, 59] width 10 height 1
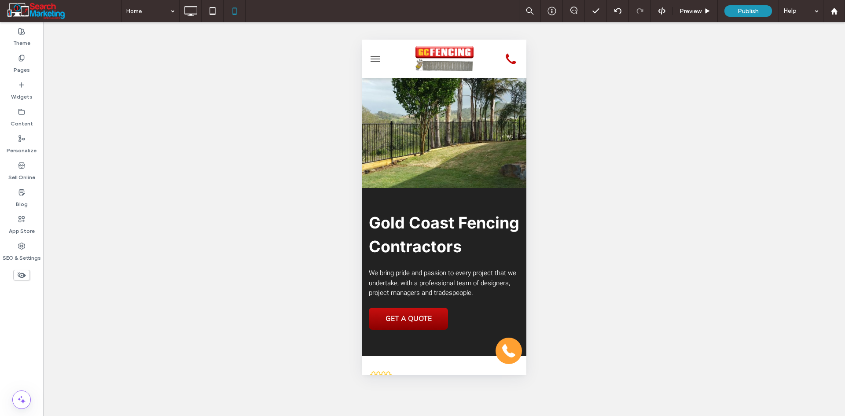
click at [377, 59] on span "menu" at bounding box center [375, 59] width 10 height 1
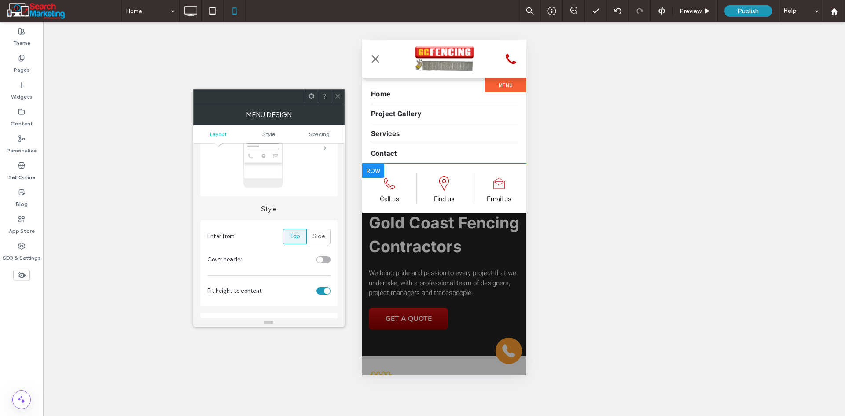
scroll to position [88, 0]
click at [341, 95] on icon at bounding box center [337, 96] width 7 height 7
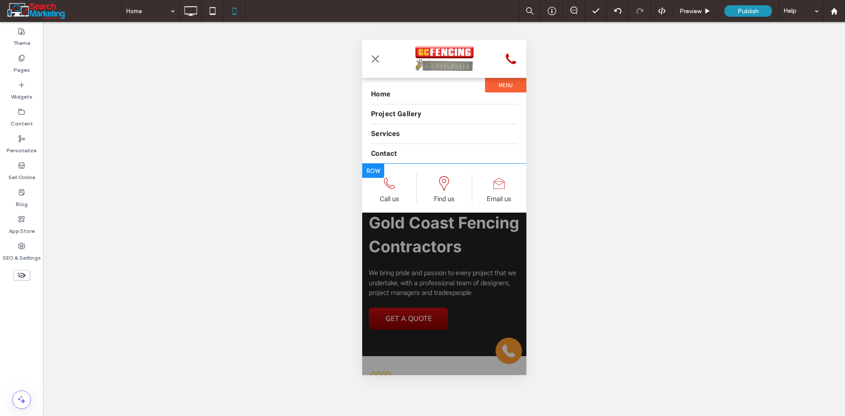
click at [378, 59] on button "menu" at bounding box center [375, 59] width 18 height 18
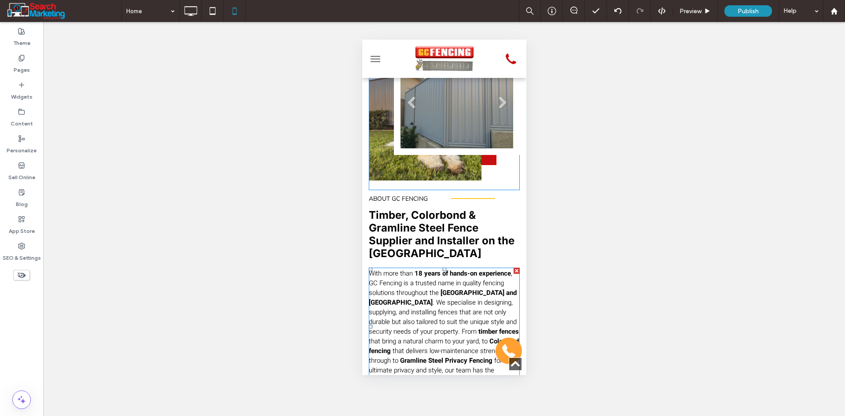
scroll to position [440, 0]
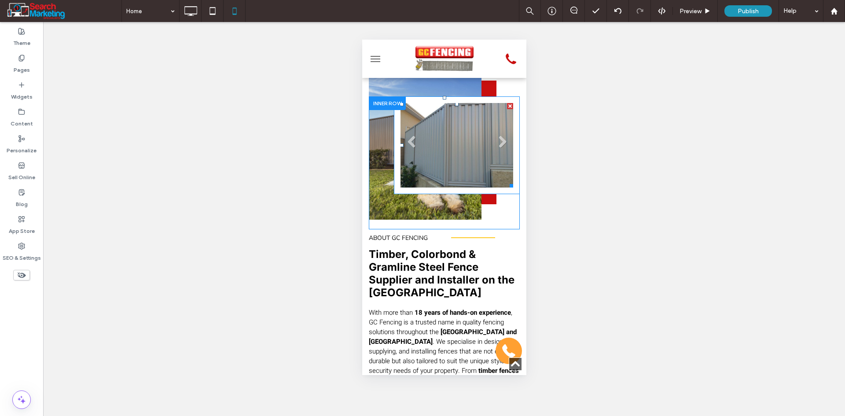
click at [417, 145] on li "Slide title Write your caption here Button" at bounding box center [456, 145] width 113 height 84
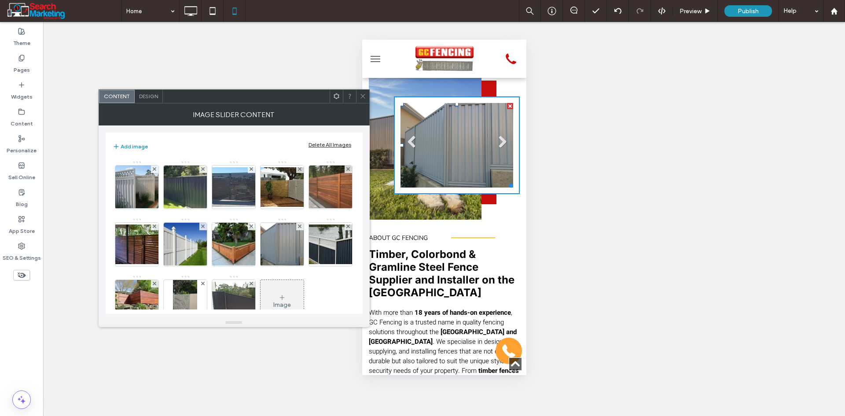
click at [154, 92] on div "Design" at bounding box center [149, 96] width 28 height 13
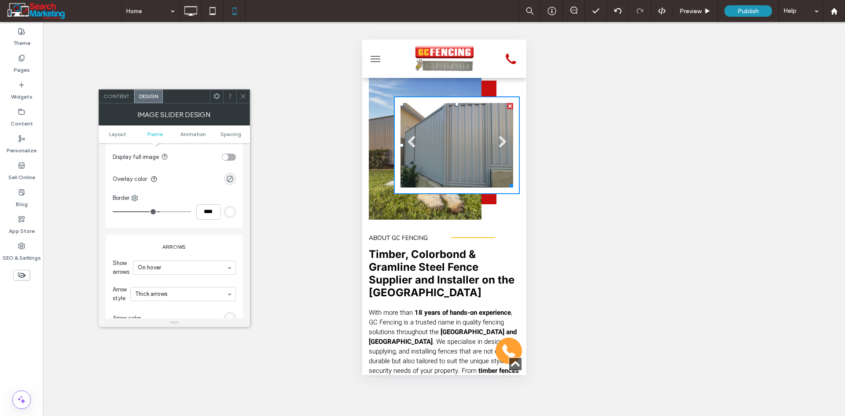
scroll to position [352, 0]
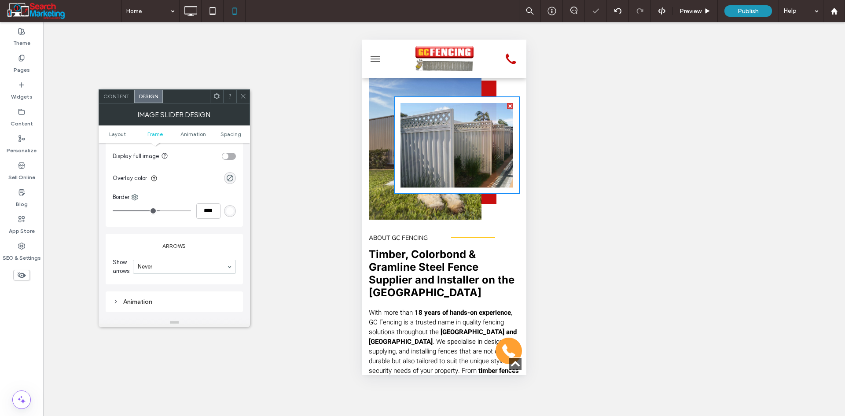
click at [246, 100] on span at bounding box center [243, 96] width 7 height 13
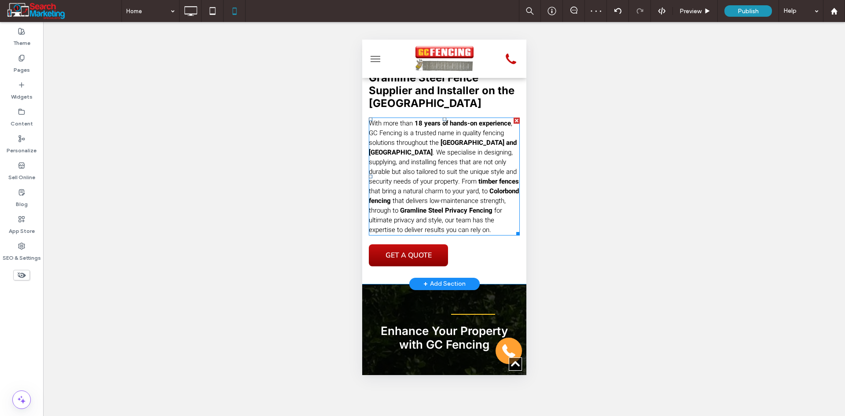
scroll to position [704, 0]
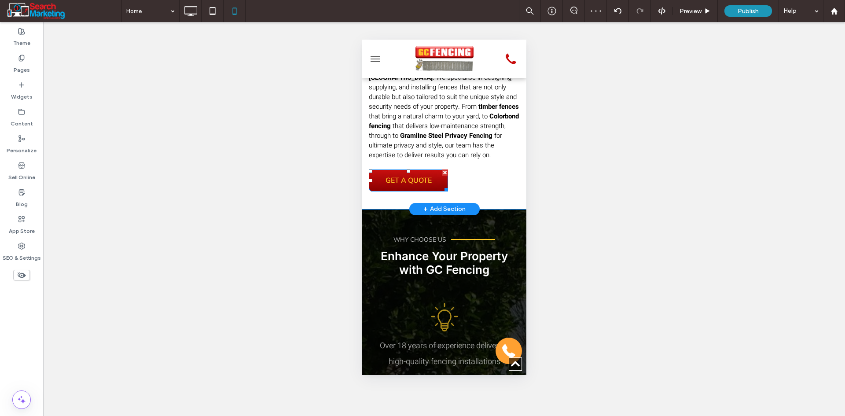
click at [432, 190] on span "GET A QUOTE" at bounding box center [408, 180] width 52 height 18
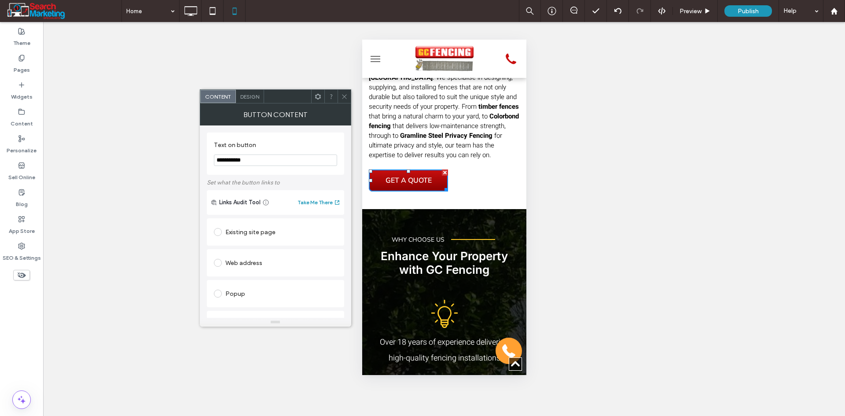
click at [271, 235] on div "Existing site page" at bounding box center [275, 232] width 123 height 14
drag, startPoint x: 340, startPoint y: 96, endPoint x: 358, endPoint y: 96, distance: 18.5
click at [340, 96] on div at bounding box center [344, 96] width 13 height 13
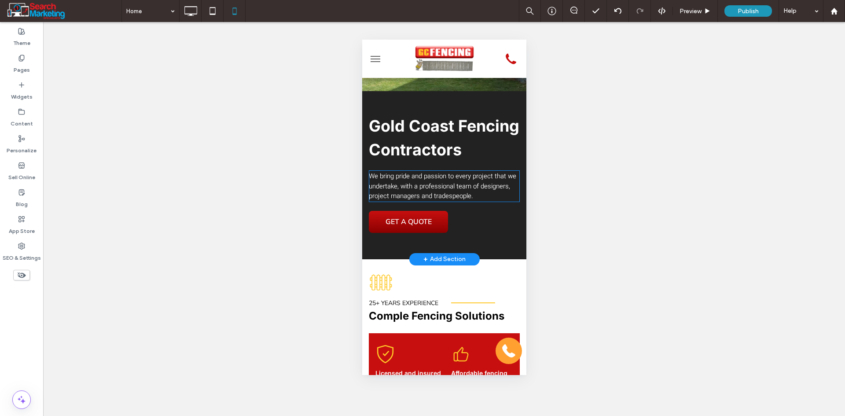
scroll to position [88, 0]
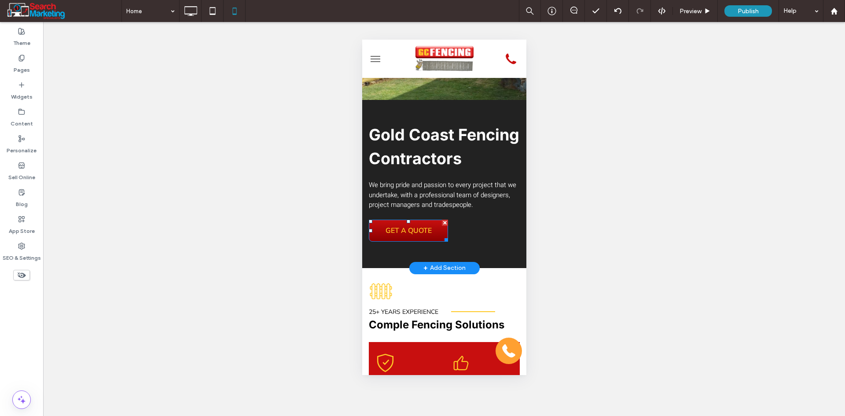
click at [423, 240] on span "GET A QUOTE" at bounding box center [408, 230] width 52 height 18
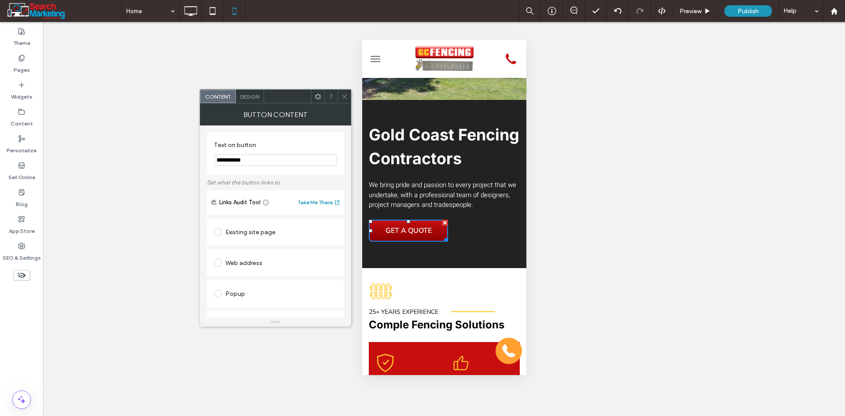
click at [257, 237] on div "Existing site page" at bounding box center [275, 232] width 123 height 14
click at [246, 300] on hr at bounding box center [275, 299] width 122 height 0
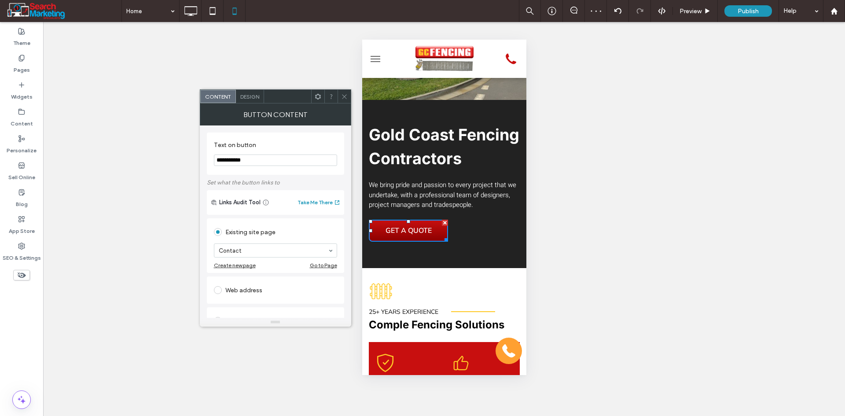
click at [341, 95] on icon at bounding box center [344, 96] width 7 height 7
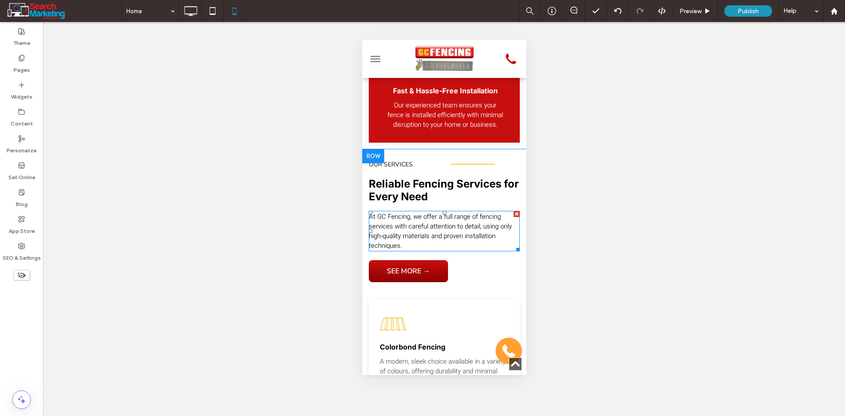
scroll to position [1892, 0]
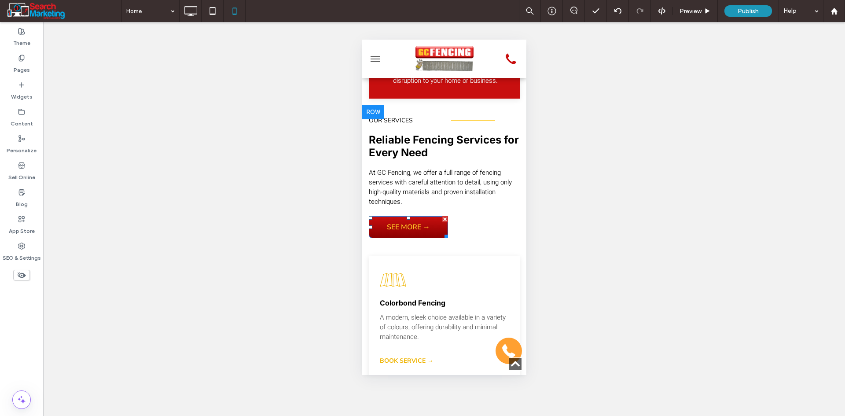
click at [424, 236] on span "SEE MORE →" at bounding box center [407, 227] width 49 height 18
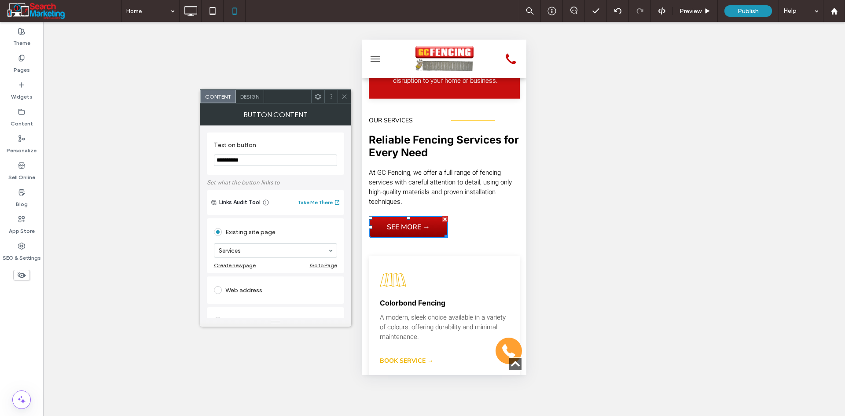
drag, startPoint x: 340, startPoint y: 97, endPoint x: 360, endPoint y: 125, distance: 34.4
click at [341, 98] on div at bounding box center [344, 96] width 13 height 13
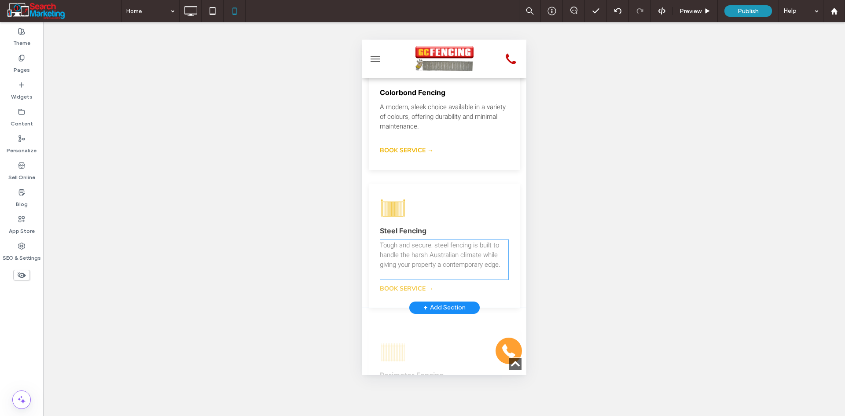
scroll to position [2156, 0]
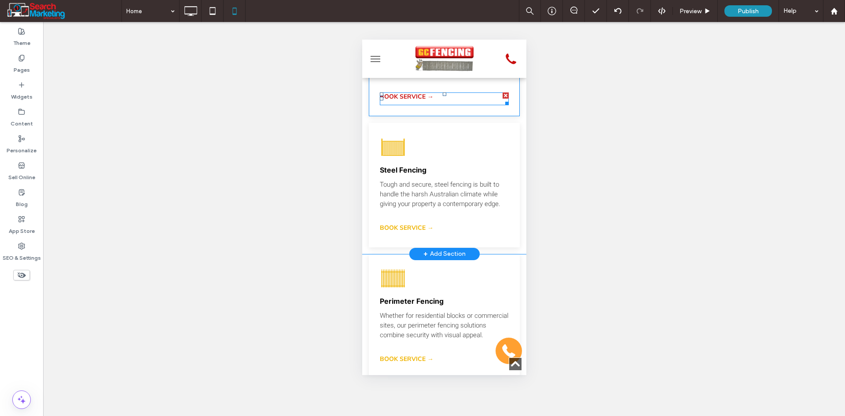
click at [408, 105] on link "BOOK SERVICE →" at bounding box center [443, 98] width 129 height 13
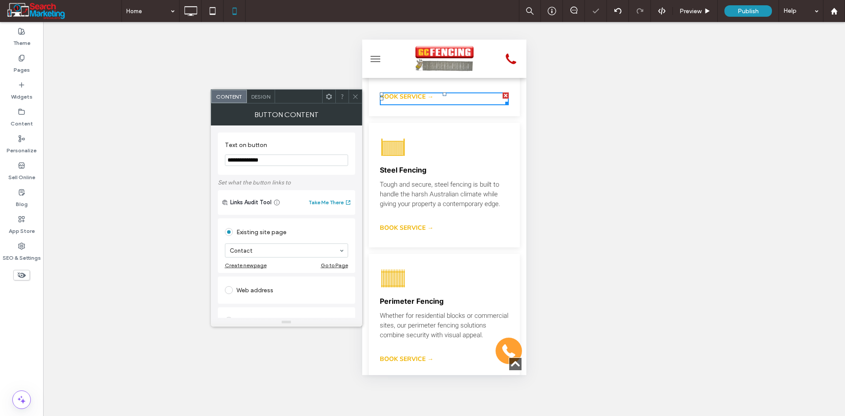
click at [352, 99] on icon at bounding box center [355, 96] width 7 height 7
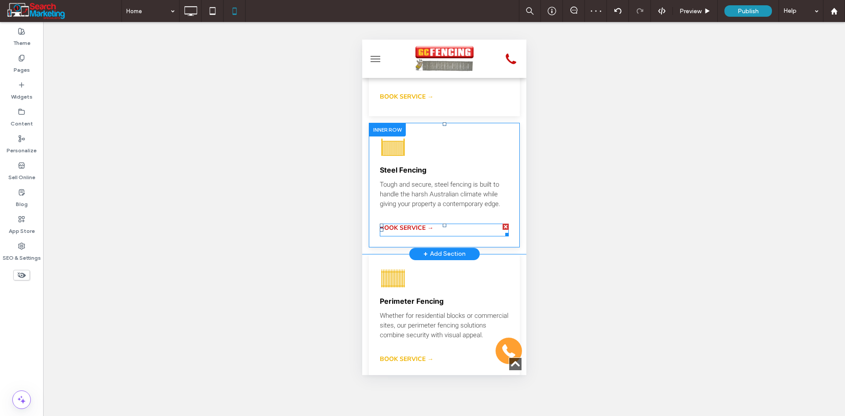
click at [408, 236] on link "BOOK SERVICE →" at bounding box center [443, 230] width 129 height 13
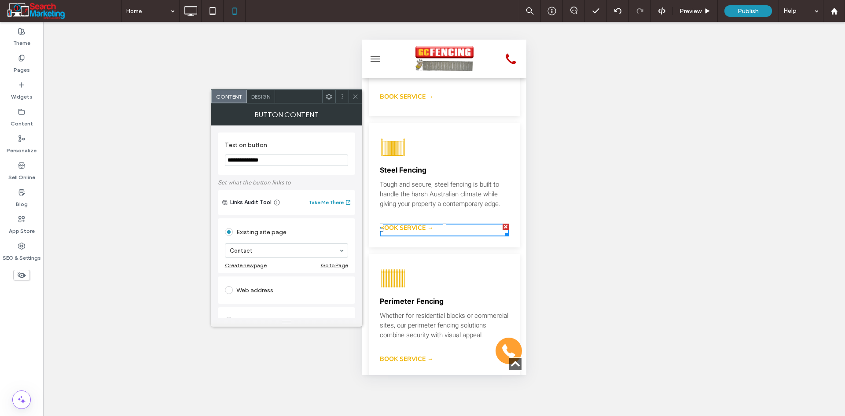
click at [355, 97] on icon at bounding box center [355, 96] width 7 height 7
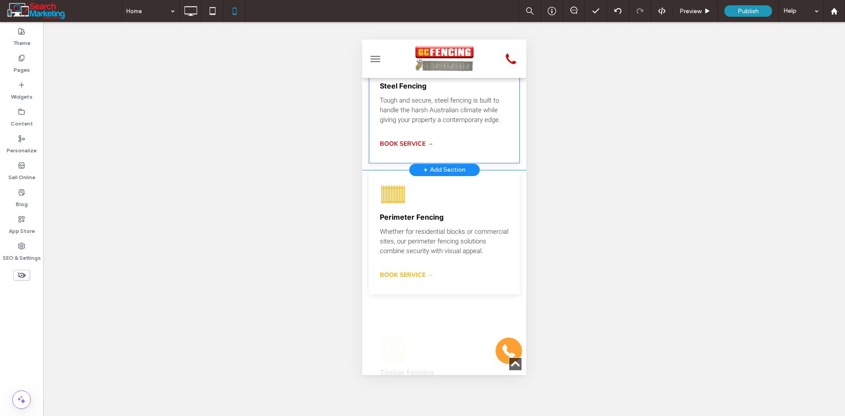
scroll to position [2377, 0]
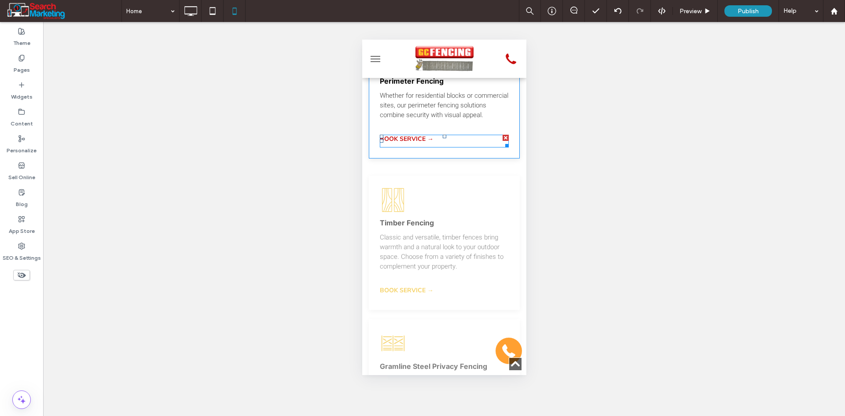
click at [411, 143] on span "BOOK SERVICE →" at bounding box center [406, 139] width 54 height 8
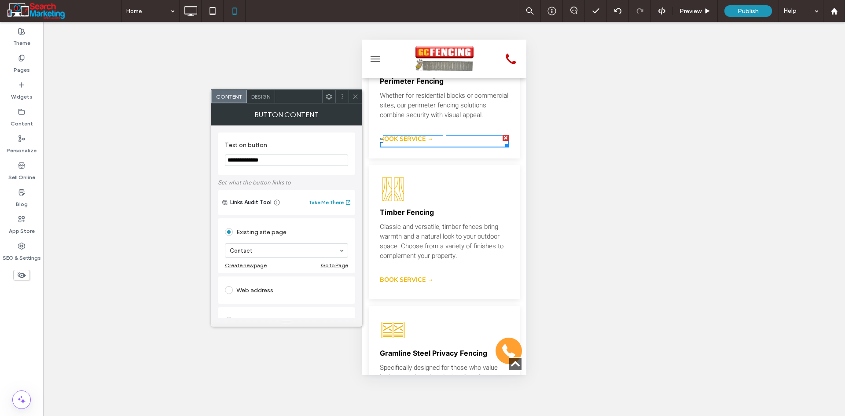
click at [355, 97] on icon at bounding box center [355, 96] width 7 height 7
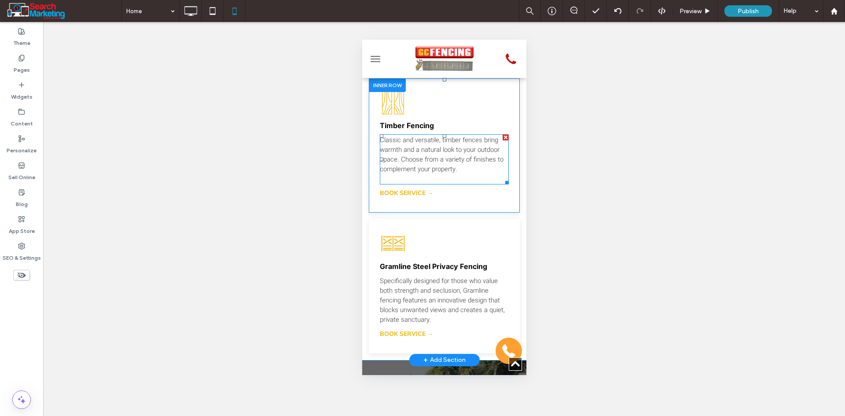
scroll to position [2465, 0]
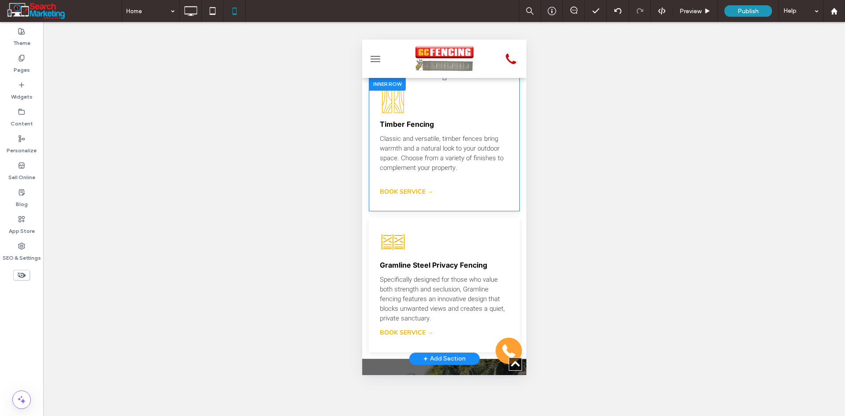
click at [393, 205] on div "Timber Fencing Classic and versatile, timber fences bring warmth and a natural …" at bounding box center [443, 144] width 151 height 121
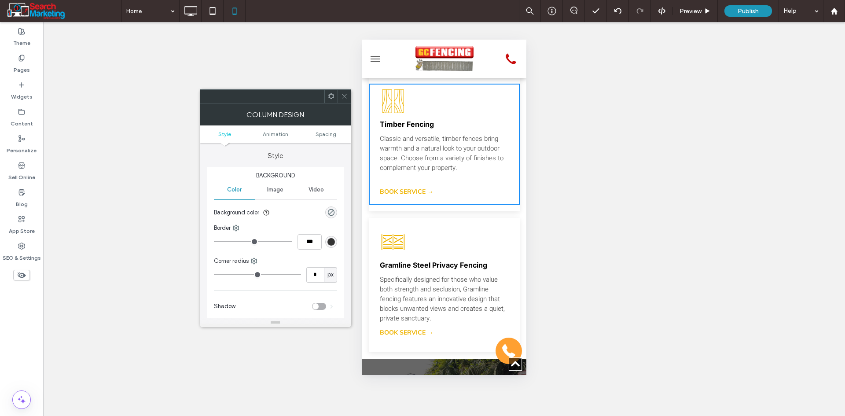
click at [344, 97] on use at bounding box center [344, 96] width 4 height 4
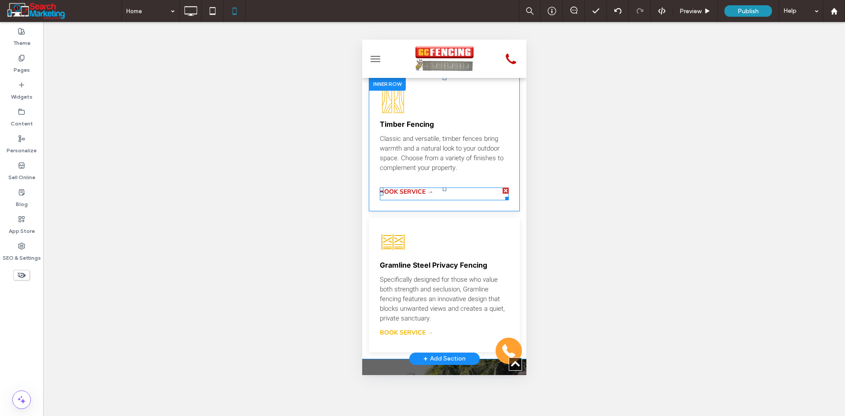
click at [396, 196] on span "BOOK SERVICE →" at bounding box center [406, 191] width 54 height 8
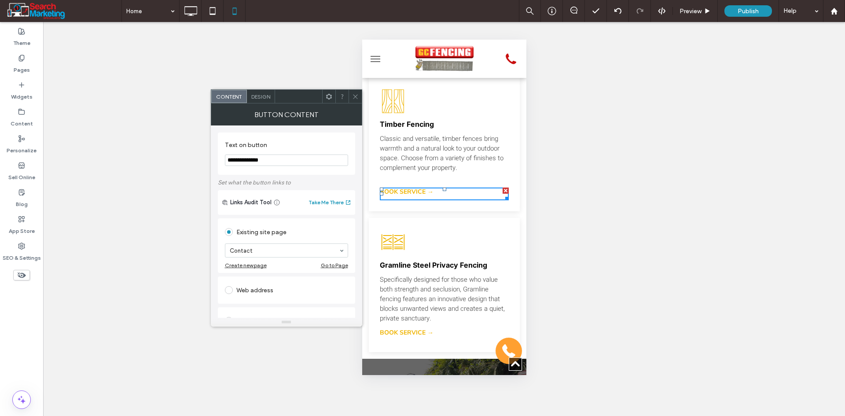
click at [357, 93] on span at bounding box center [355, 96] width 7 height 13
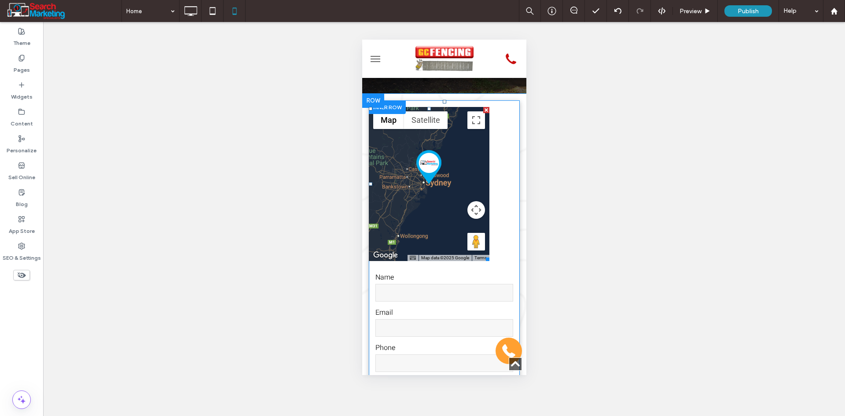
scroll to position [2905, 0]
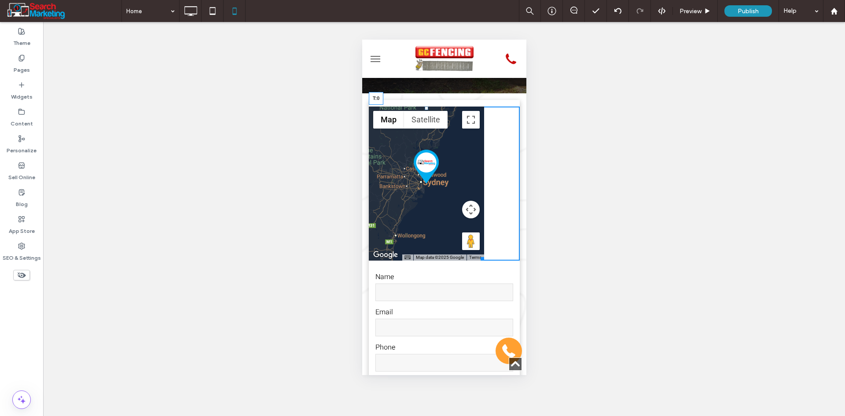
drag, startPoint x: 425, startPoint y: 162, endPoint x: 842, endPoint y: 278, distance: 433.4
click at [424, 110] on div at bounding box center [426, 109] width 4 height 4
drag, startPoint x: 483, startPoint y: 312, endPoint x: 523, endPoint y: 311, distance: 40.5
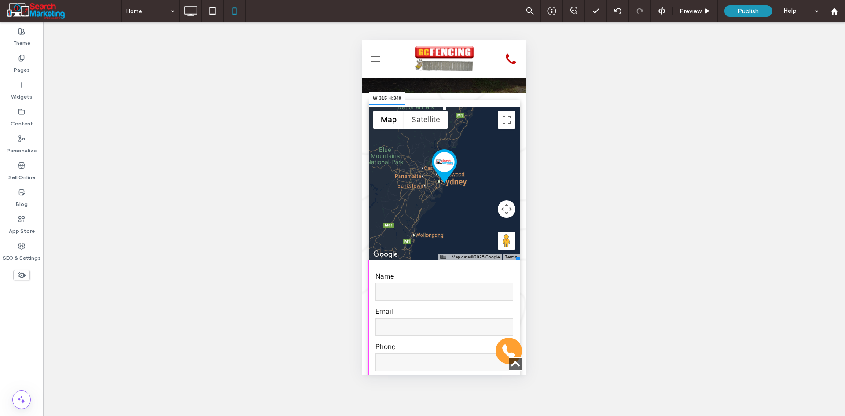
drag, startPoint x: 511, startPoint y: 309, endPoint x: 505, endPoint y: 308, distance: 5.8
click at [513, 260] on div at bounding box center [516, 256] width 7 height 7
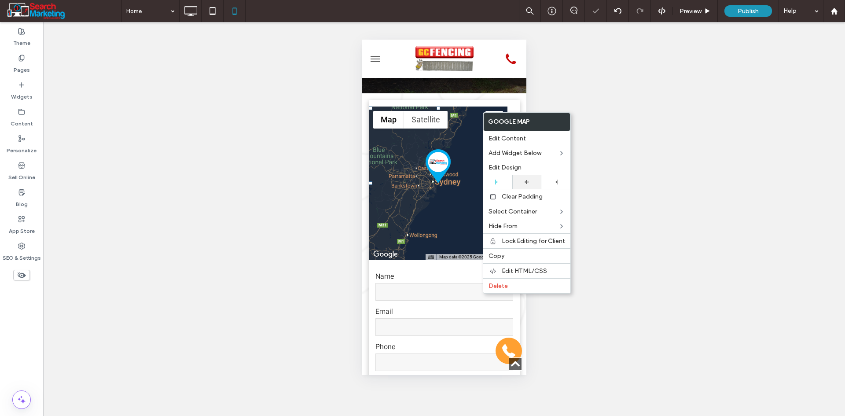
click at [526, 180] on icon at bounding box center [527, 182] width 6 height 6
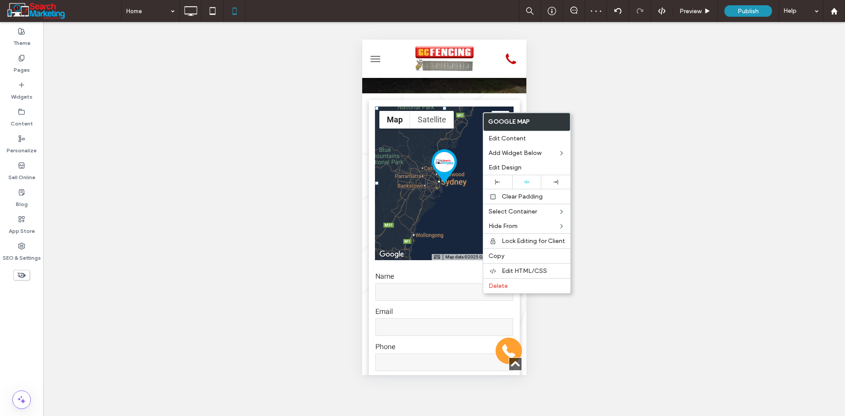
click at [370, 260] on div "← Move left → Move right ↑ Move up ↓ Move down + Zoom in - Zoom out Home Jump l…" at bounding box center [443, 184] width 151 height 154
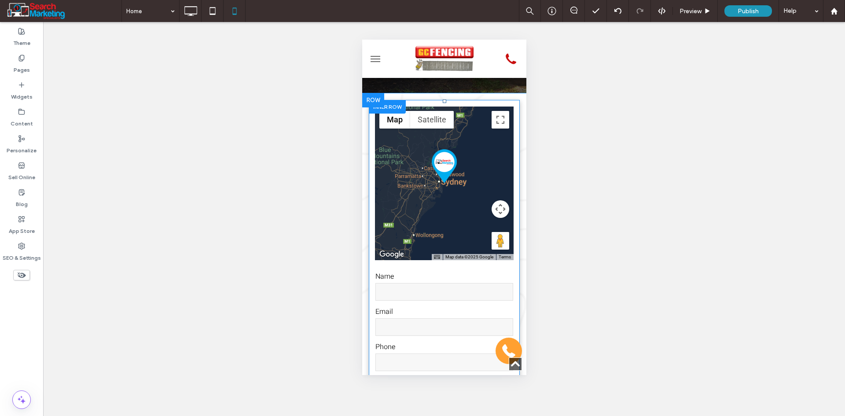
click at [511, 226] on div "← Move left → Move right ↑ Move up ↓ Move down + Zoom in - Zoom out Home Jump l…" at bounding box center [443, 184] width 151 height 154
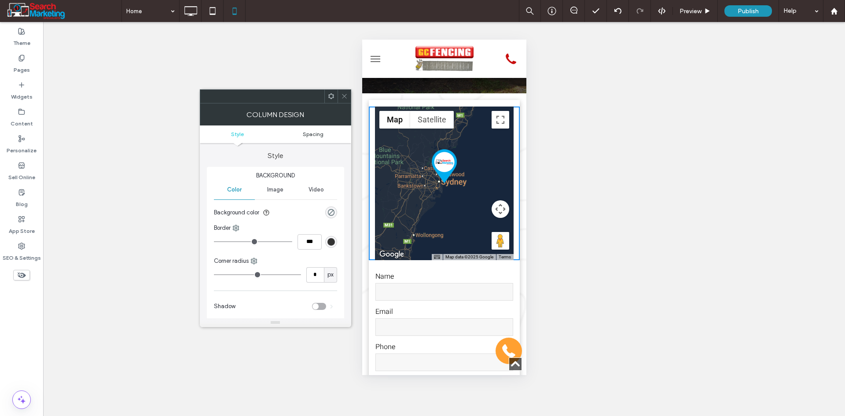
click at [321, 136] on span "Spacing" at bounding box center [313, 134] width 21 height 7
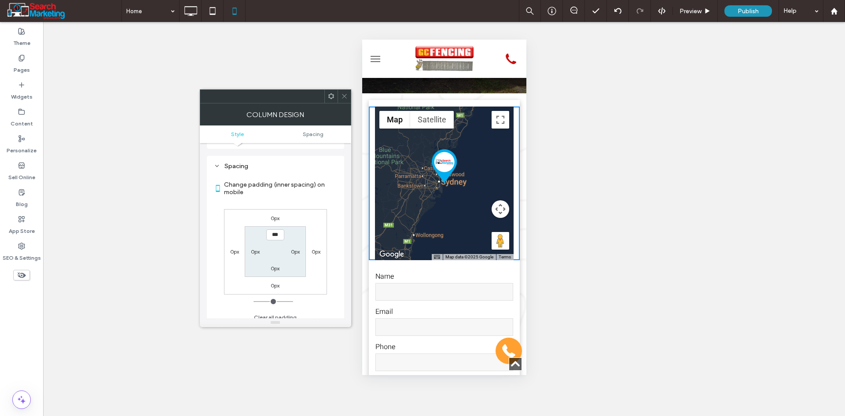
scroll to position [179, 0]
click at [255, 246] on label "0px" at bounding box center [255, 245] width 9 height 7
type input "**"
click at [301, 246] on div "0px" at bounding box center [295, 245] width 20 height 9
type input "**"
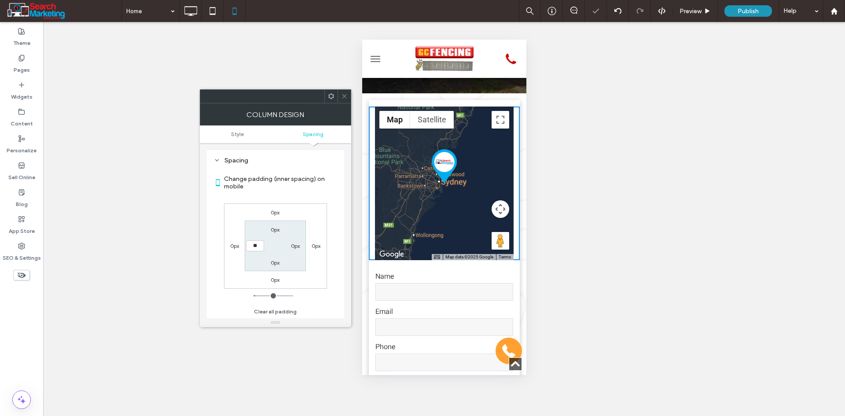
type input "****"
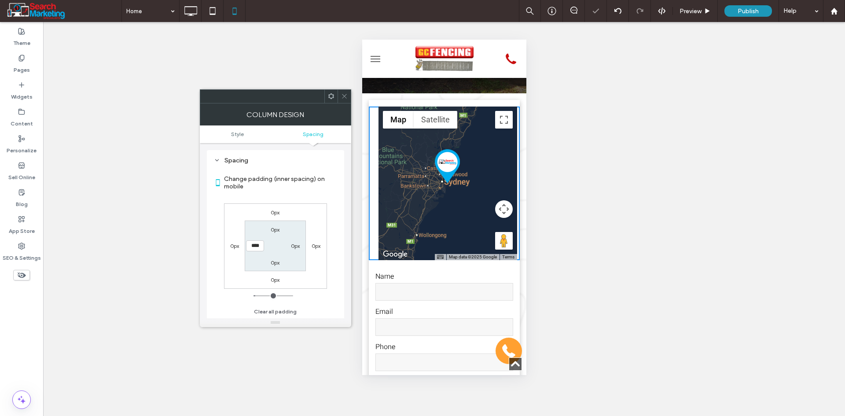
click at [294, 247] on label "0px" at bounding box center [295, 245] width 9 height 7
type input "*"
type input "**"
type input "****"
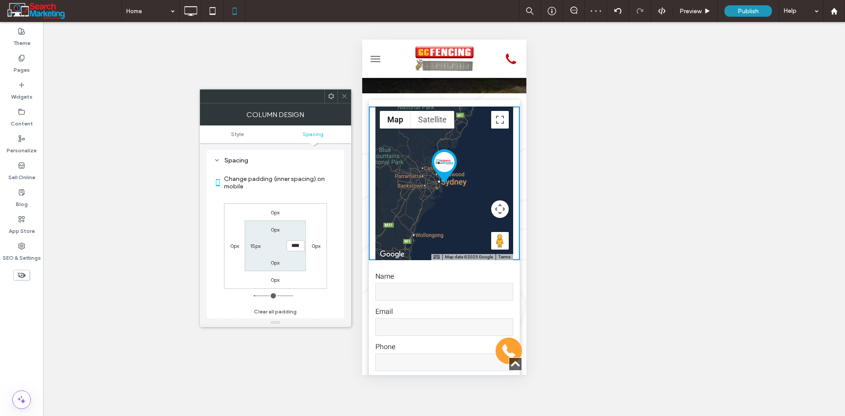
click at [303, 225] on section "0px **** 0px 15px" at bounding box center [275, 245] width 61 height 51
click at [342, 102] on span at bounding box center [344, 96] width 7 height 13
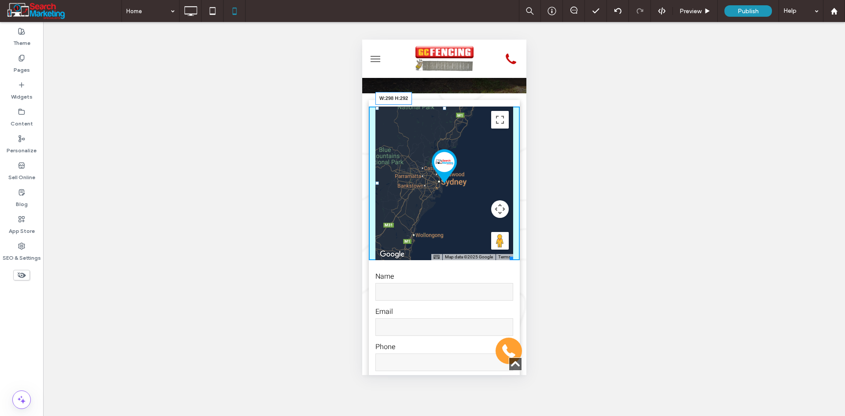
drag, startPoint x: 502, startPoint y: 308, endPoint x: 514, endPoint y: 282, distance: 28.3
click at [514, 282] on div "← Move left → Move right ↑ Move up ↓ Move down + Zoom in - Zoom out Home Jump l…" at bounding box center [444, 304] width 164 height 409
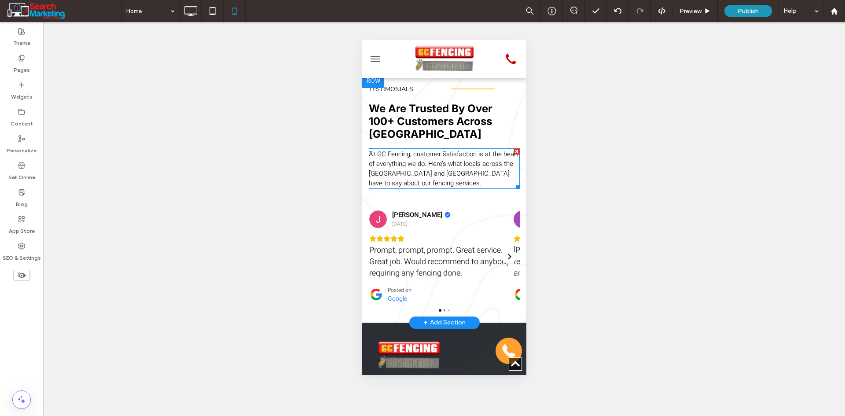
scroll to position [3345, 0]
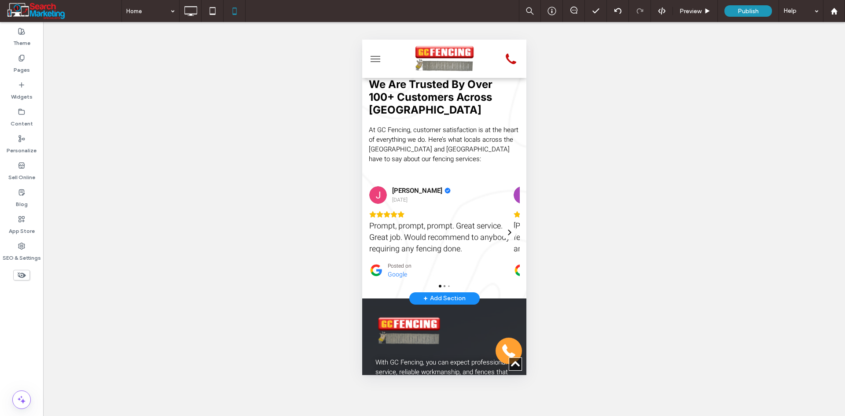
click at [437, 181] on div "TESTIMONIALS Click To Paste Click To Paste We Are Trusted By Over 100+ Customer…" at bounding box center [444, 118] width 164 height 125
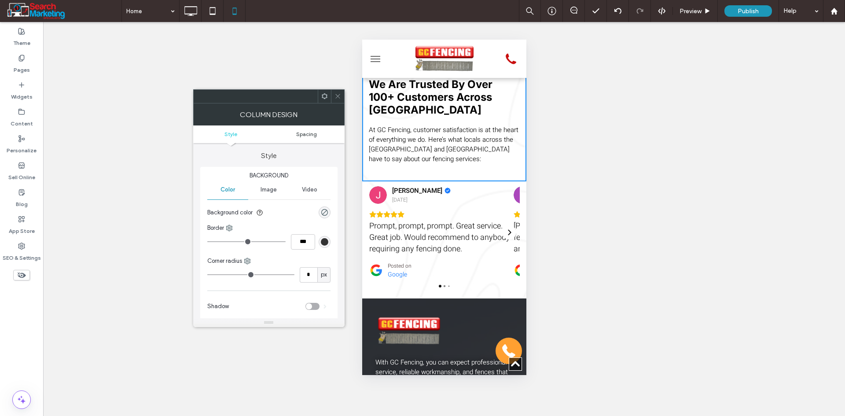
click at [312, 135] on span "Spacing" at bounding box center [306, 134] width 21 height 7
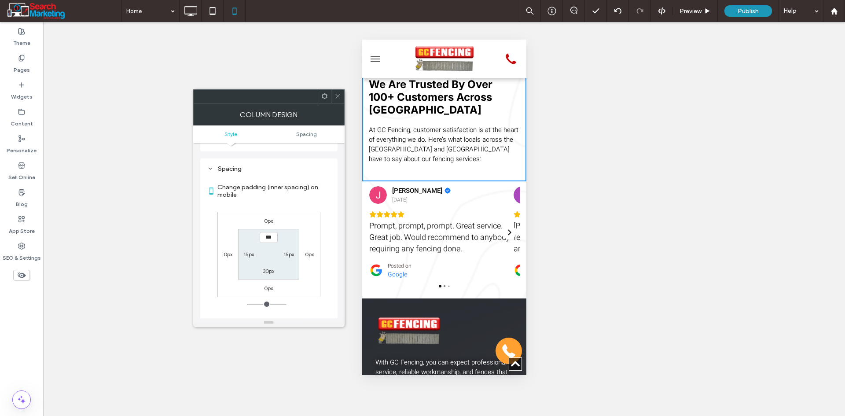
scroll to position [179, 0]
click at [272, 262] on label "30px" at bounding box center [268, 262] width 11 height 7
type input "**"
type input "*"
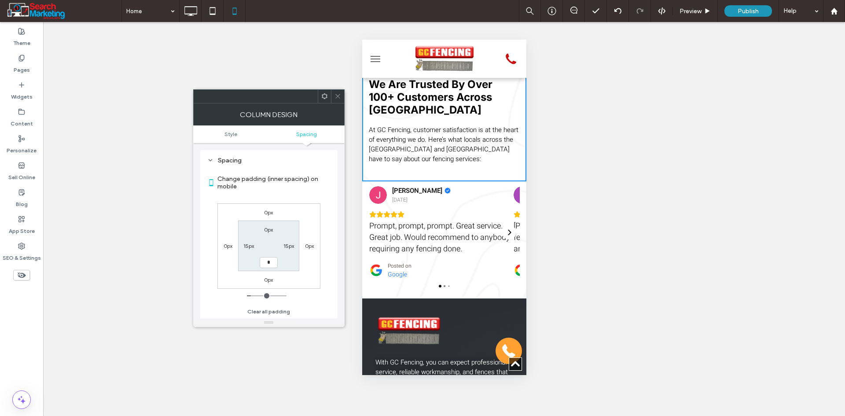
type input "***"
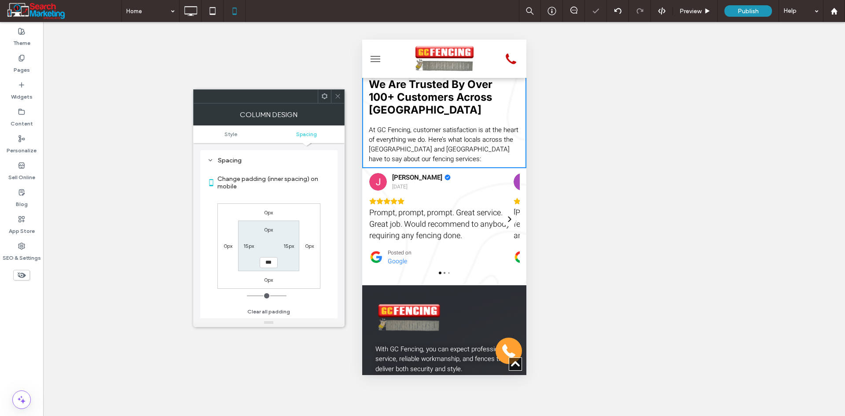
click at [339, 96] on icon at bounding box center [337, 96] width 7 height 7
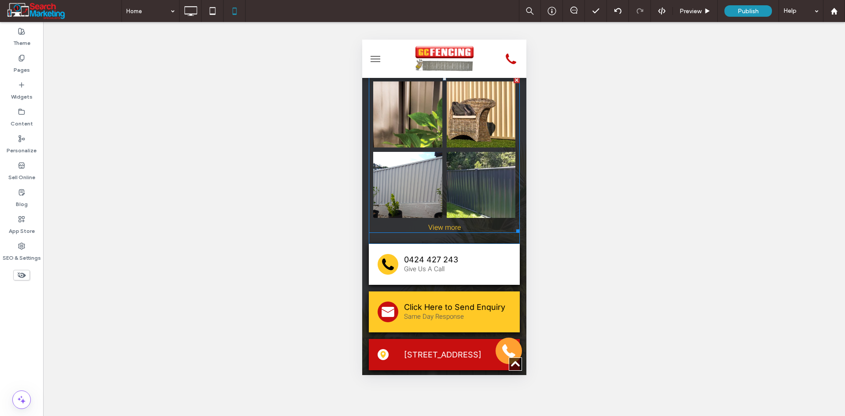
scroll to position [3653, 0]
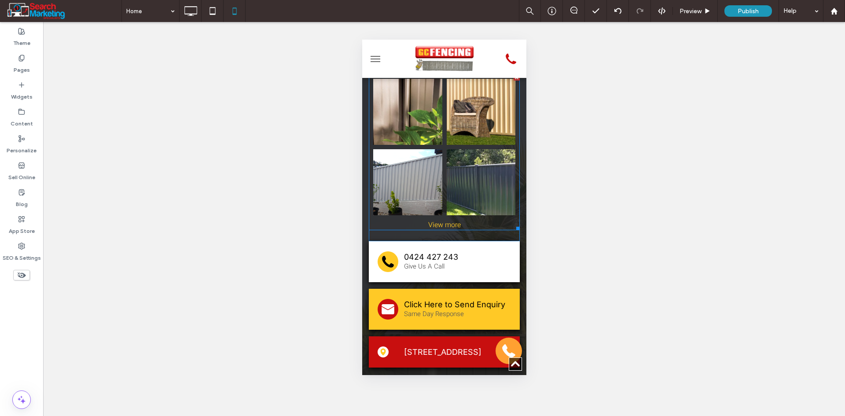
click at [475, 217] on link at bounding box center [480, 182] width 73 height 70
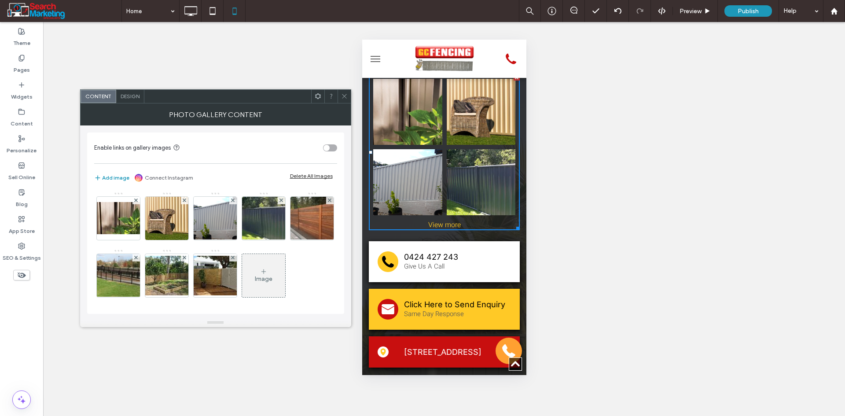
click at [134, 97] on span "Design" at bounding box center [130, 96] width 19 height 7
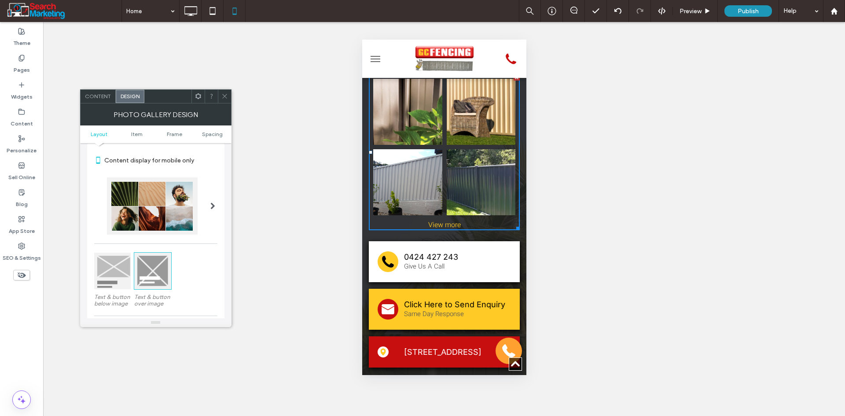
scroll to position [132, 0]
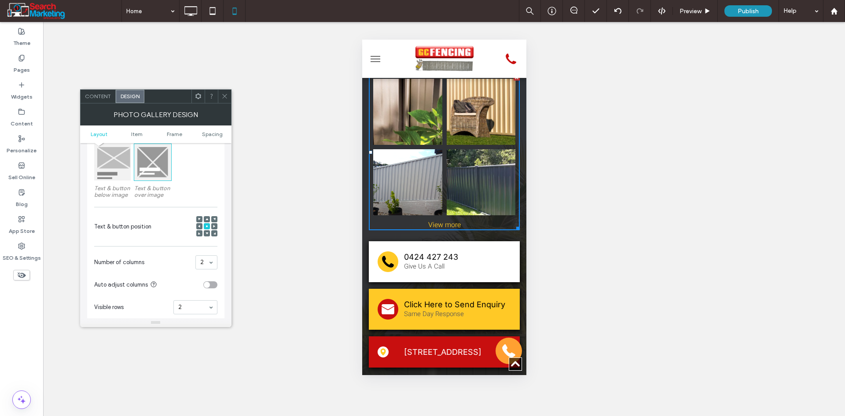
click at [223, 94] on icon at bounding box center [224, 96] width 7 height 7
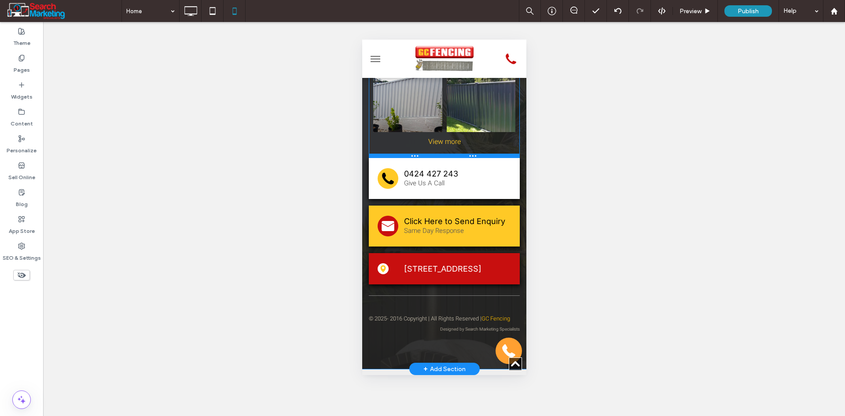
scroll to position [3825, 0]
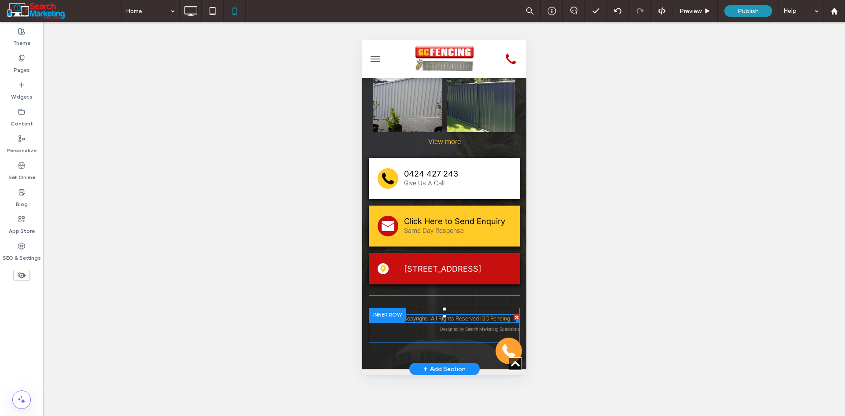
click at [478, 314] on span at bounding box center [443, 318] width 151 height 8
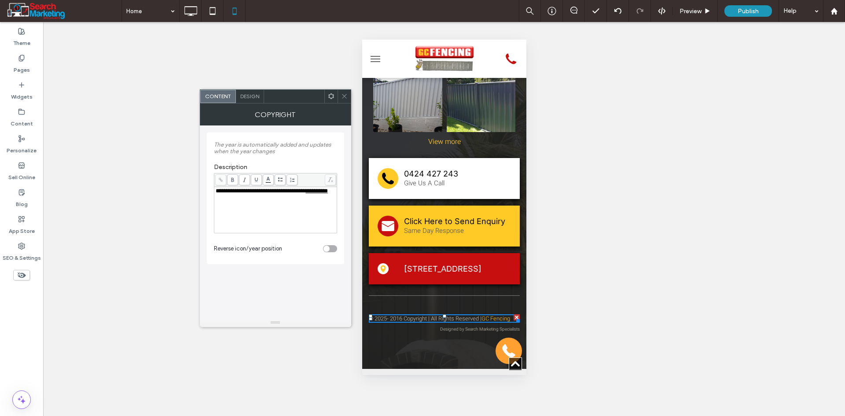
click at [252, 97] on span "Design" at bounding box center [249, 96] width 19 height 7
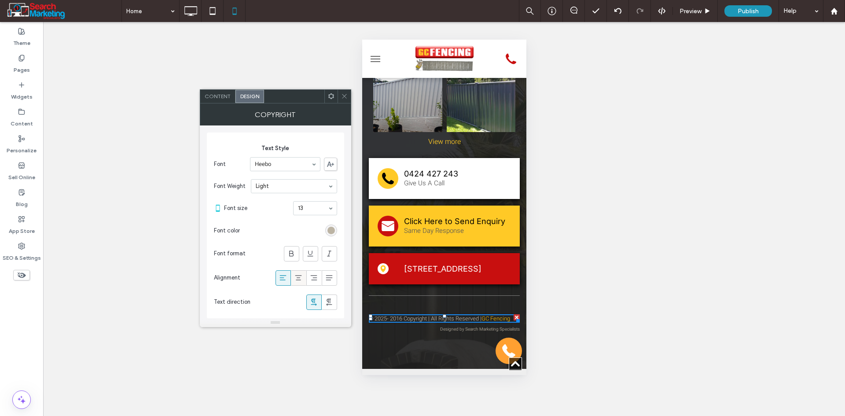
click at [302, 272] on span at bounding box center [298, 278] width 9 height 15
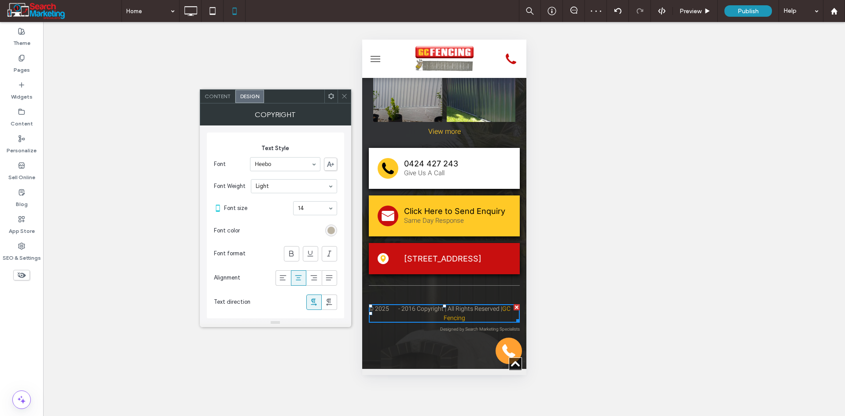
click at [345, 96] on icon at bounding box center [344, 96] width 7 height 7
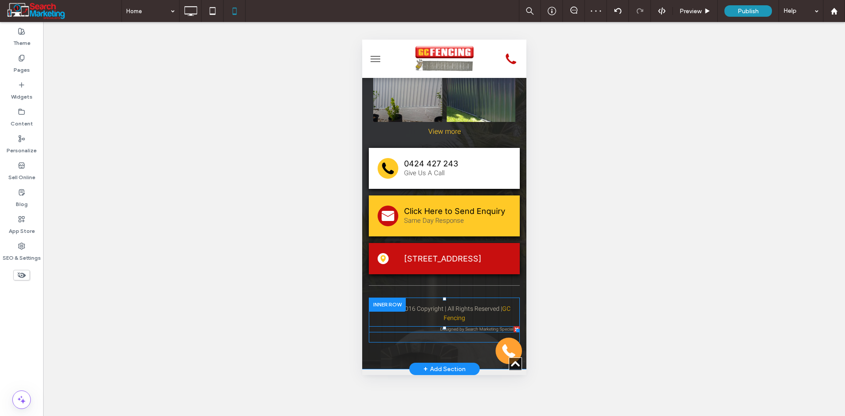
click at [452, 326] on span "Designed by" at bounding box center [452, 329] width 24 height 6
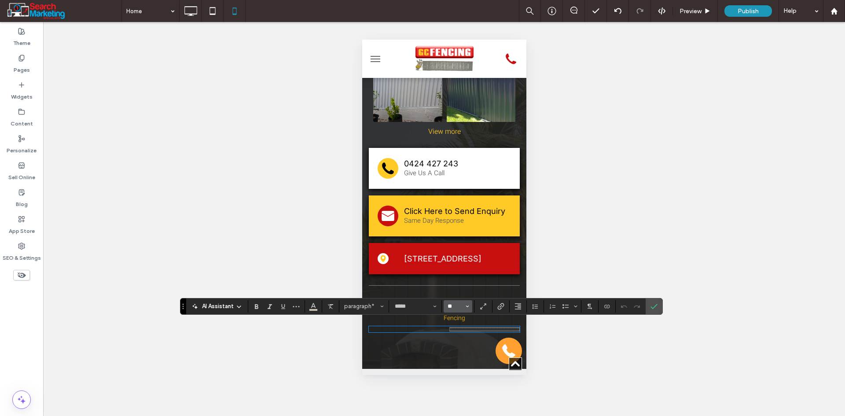
click at [463, 305] on input "**" at bounding box center [455, 306] width 17 height 7
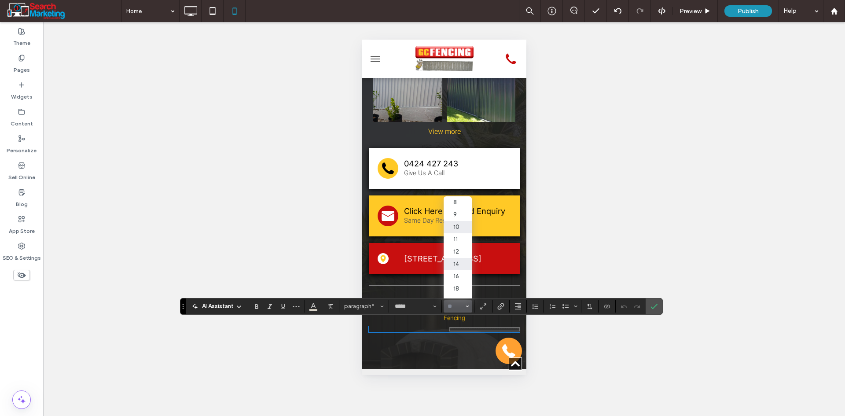
drag, startPoint x: 100, startPoint y: 227, endPoint x: 456, endPoint y: 261, distance: 357.7
click at [456, 261] on label "14" at bounding box center [458, 264] width 28 height 12
type input "**"
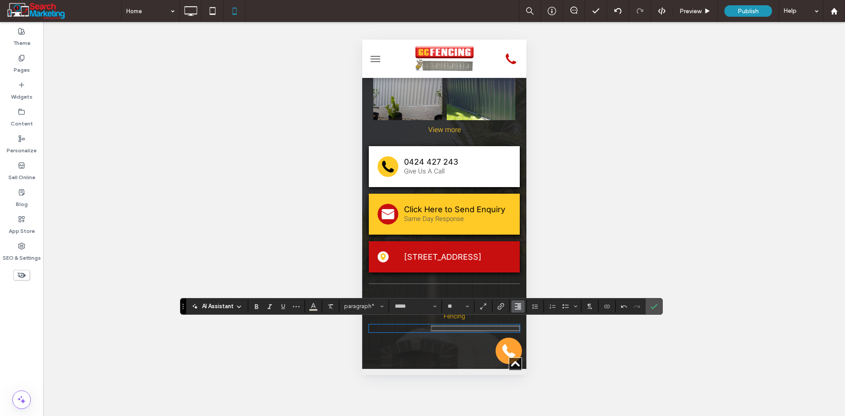
click at [517, 305] on icon "Alignment" at bounding box center [517, 306] width 7 height 7
click at [526, 263] on use "ui.textEditor.alignment.center" at bounding box center [525, 266] width 6 height 6
drag, startPoint x: 650, startPoint y: 304, endPoint x: 592, endPoint y: 314, distance: 58.5
click at [650, 304] on icon "Confirm" at bounding box center [653, 306] width 7 height 7
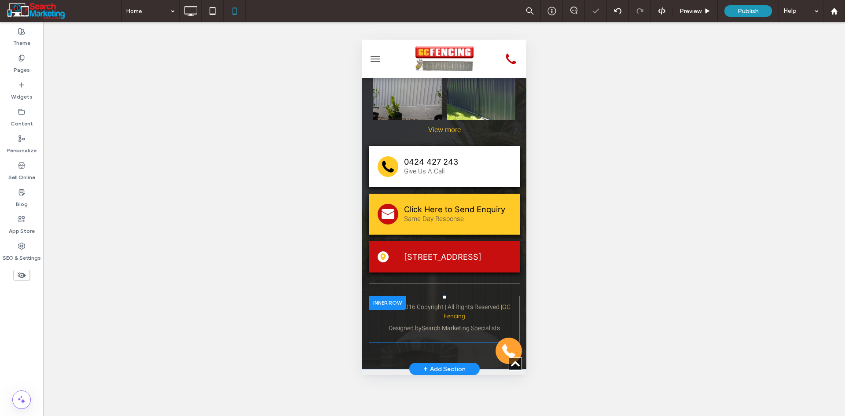
click at [395, 354] on div "With GC Fencing, you can expect professional service, reliable workmanship, and…" at bounding box center [444, 125] width 164 height 487
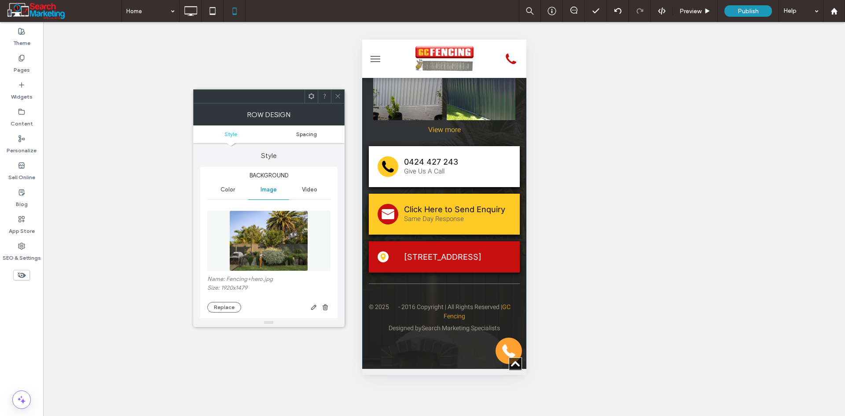
click at [313, 134] on span "Spacing" at bounding box center [306, 134] width 21 height 7
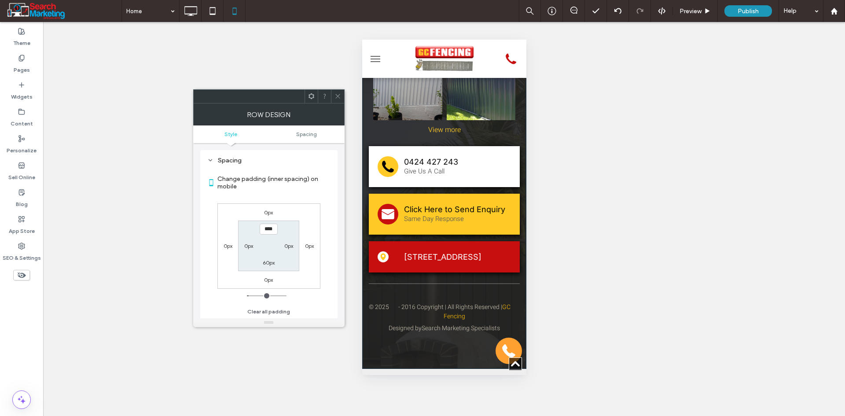
scroll to position [435, 0]
click at [268, 262] on label "60px" at bounding box center [269, 262] width 12 height 7
type input "**"
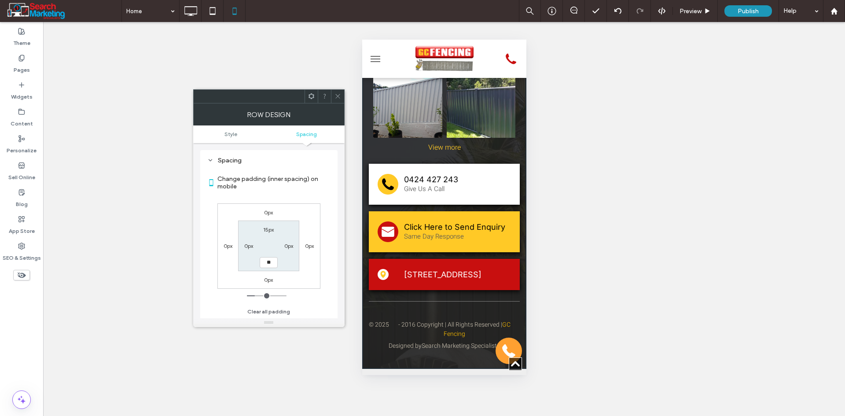
type input "**"
click at [271, 263] on input "****" at bounding box center [269, 262] width 18 height 11
type input "*"
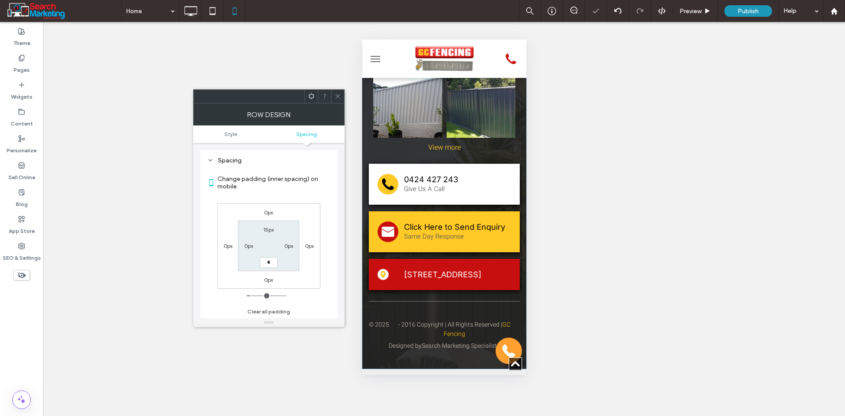
type input "*"
type input "***"
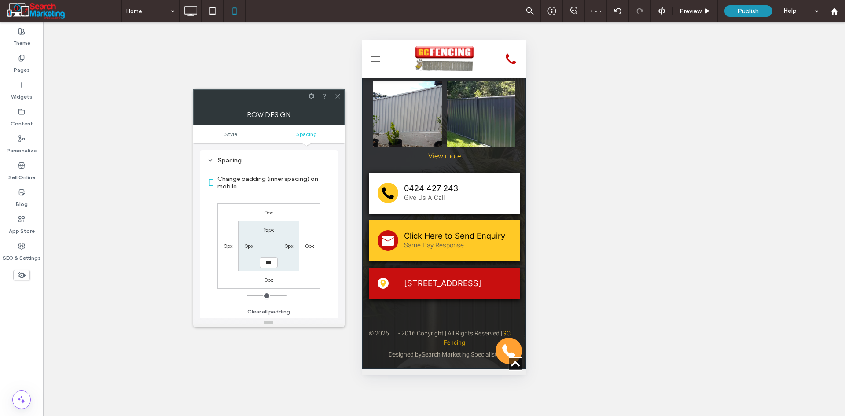
scroll to position [3802, 0]
click at [434, 322] on div "© 2025 - 2016 Copyright | All Rights Reserved | GC Fencing Click To Paste Desig…" at bounding box center [443, 345] width 151 height 47
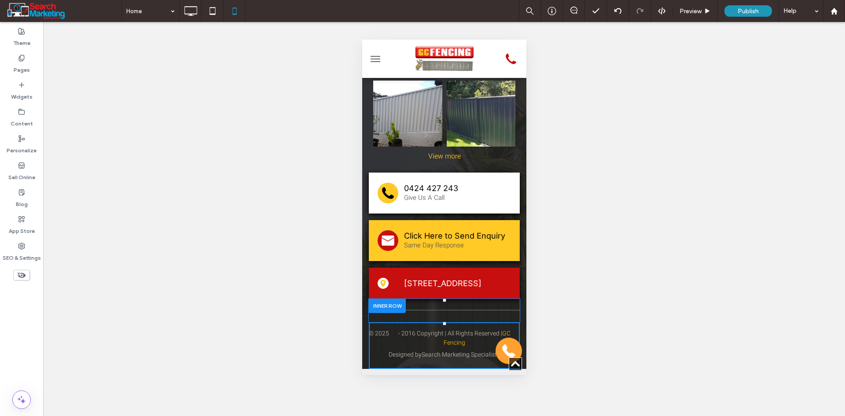
click at [398, 305] on div at bounding box center [386, 306] width 37 height 14
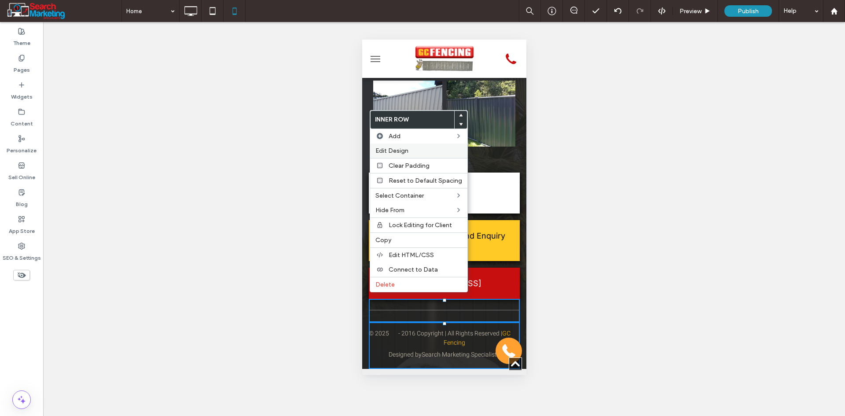
click at [409, 147] on label "Edit Design" at bounding box center [418, 150] width 87 height 7
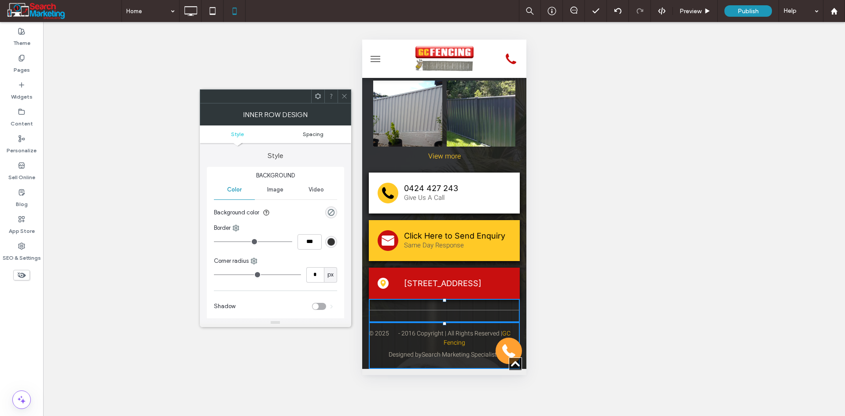
click at [309, 134] on span "Spacing" at bounding box center [313, 134] width 21 height 7
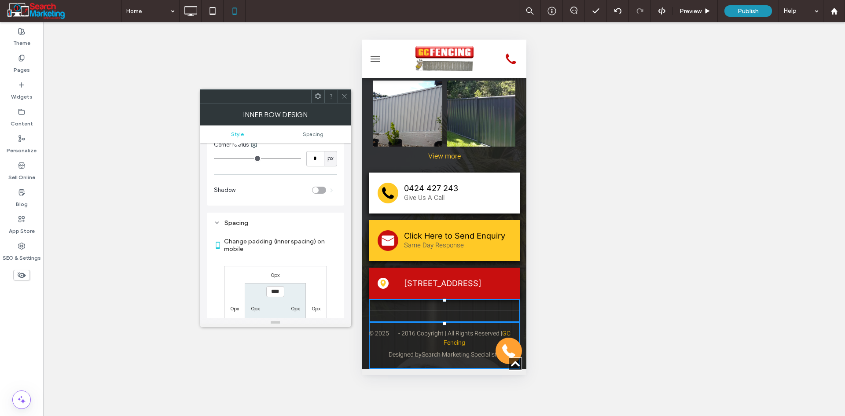
scroll to position [179, 0]
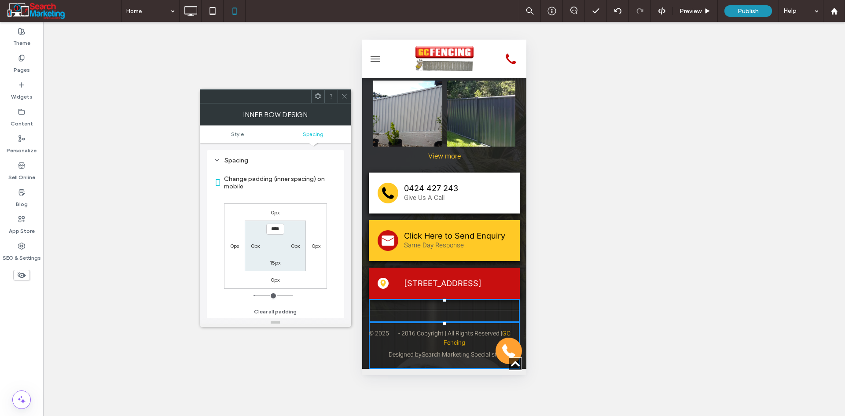
click at [277, 264] on label "15px" at bounding box center [275, 262] width 11 height 7
type input "*"
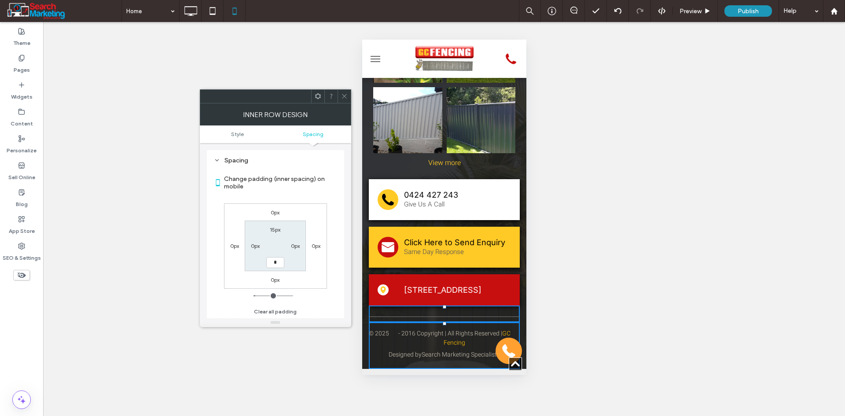
type input "*"
type input "***"
click at [344, 99] on icon at bounding box center [344, 96] width 7 height 7
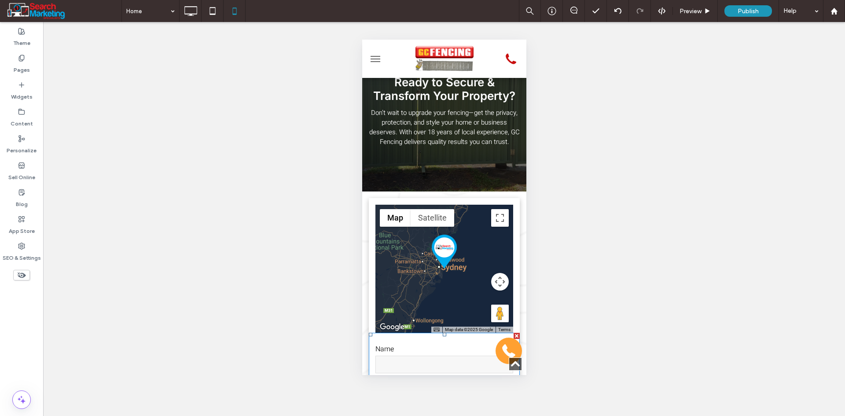
scroll to position [2783, 0]
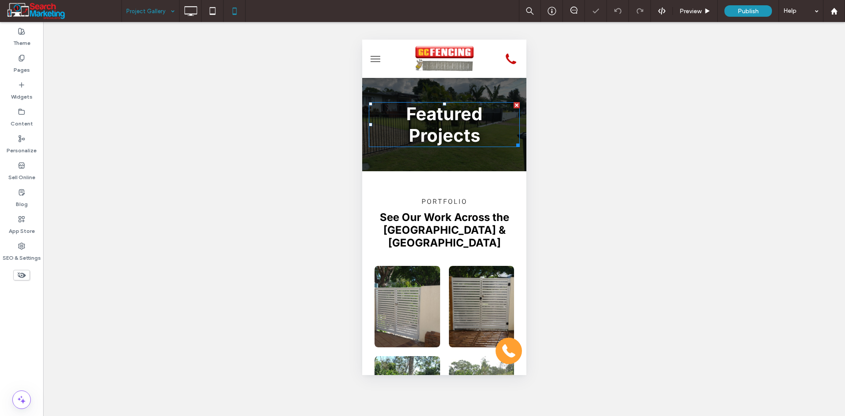
click at [442, 128] on span "Featured Projects" at bounding box center [444, 124] width 76 height 43
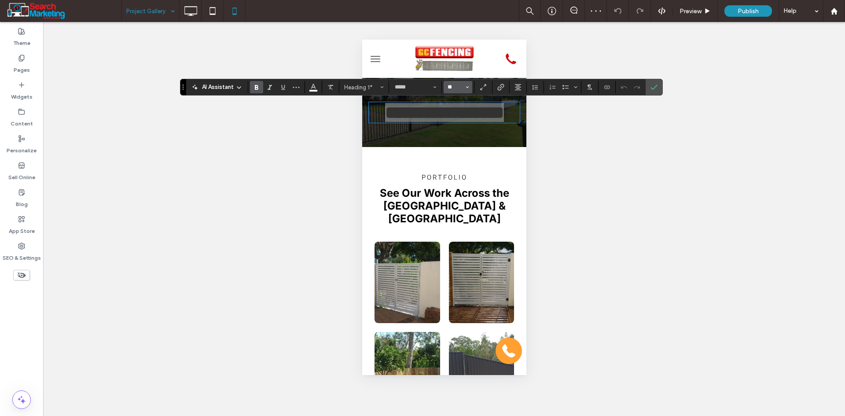
click at [462, 84] on input "**" at bounding box center [455, 87] width 17 height 7
click at [465, 170] on label "30" at bounding box center [458, 168] width 28 height 12
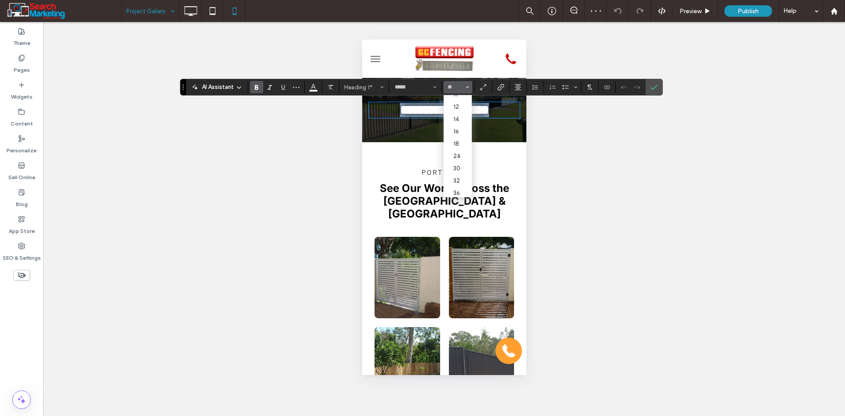
type input "**"
click at [658, 84] on label "Confirm" at bounding box center [653, 87] width 13 height 16
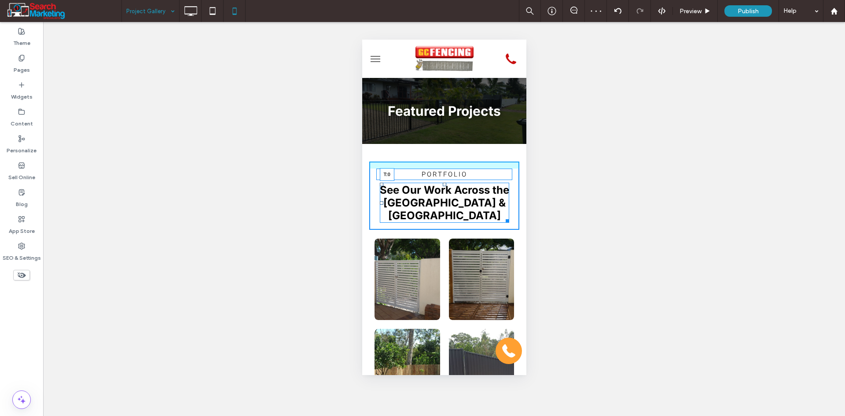
drag, startPoint x: 439, startPoint y: 183, endPoint x: 440, endPoint y: 176, distance: 7.1
click at [440, 176] on div "Portfolio See Our Work Across the Gold Coast & South Brisbane T:0 Click To Paste" at bounding box center [444, 196] width 150 height 68
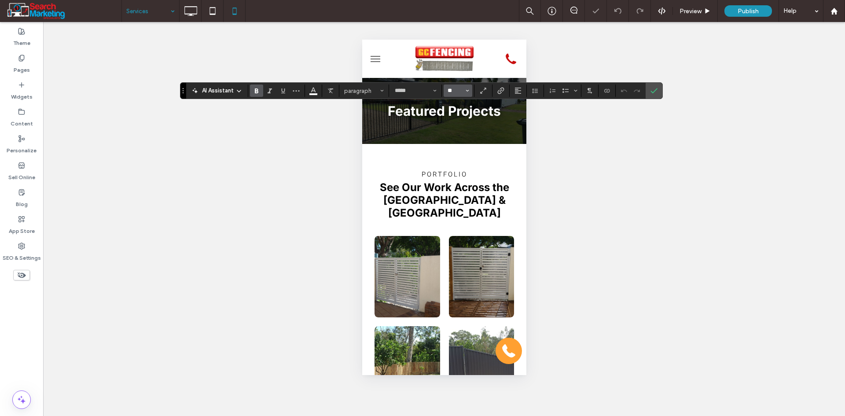
click at [457, 88] on input "**" at bounding box center [455, 90] width 17 height 7
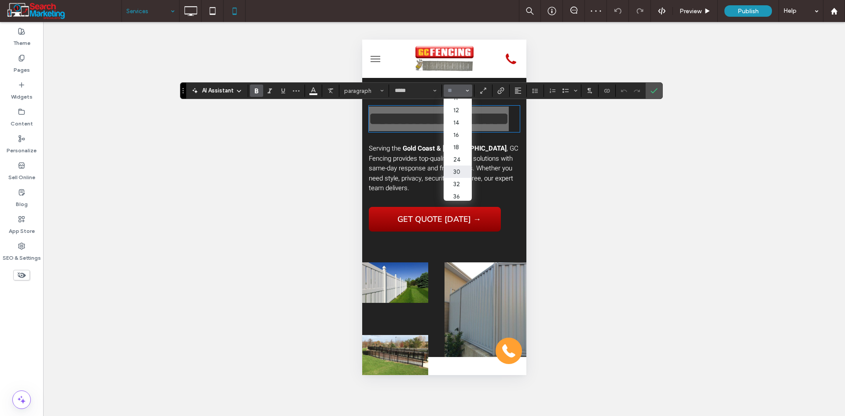
click at [459, 169] on label "30" at bounding box center [458, 171] width 28 height 12
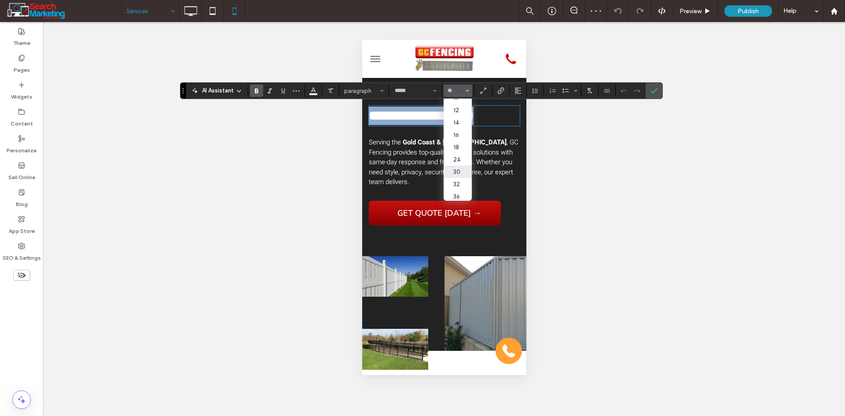
type input "**"
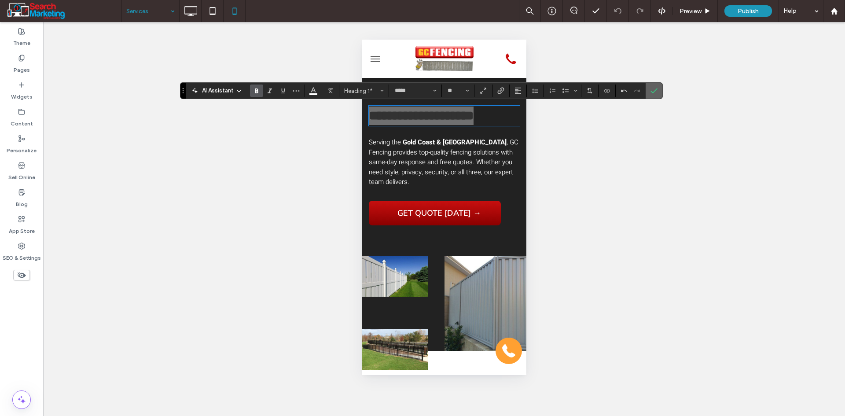
click at [655, 92] on icon "Confirm" at bounding box center [653, 90] width 7 height 7
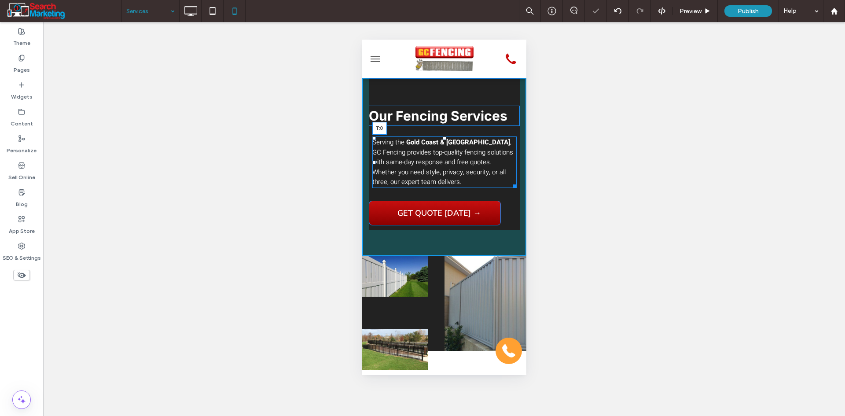
drag, startPoint x: 441, startPoint y: 136, endPoint x: 803, endPoint y: 165, distance: 363.4
click at [441, 126] on div "Our Fencing Services Serving the Gold Coast & South Brisbane , GC Fencing provi…" at bounding box center [444, 167] width 164 height 178
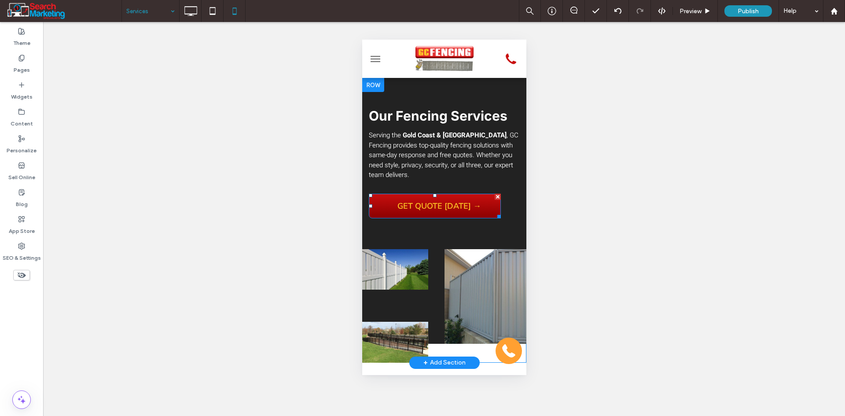
click at [471, 210] on span "GET QUOTE TODAY →" at bounding box center [439, 205] width 90 height 19
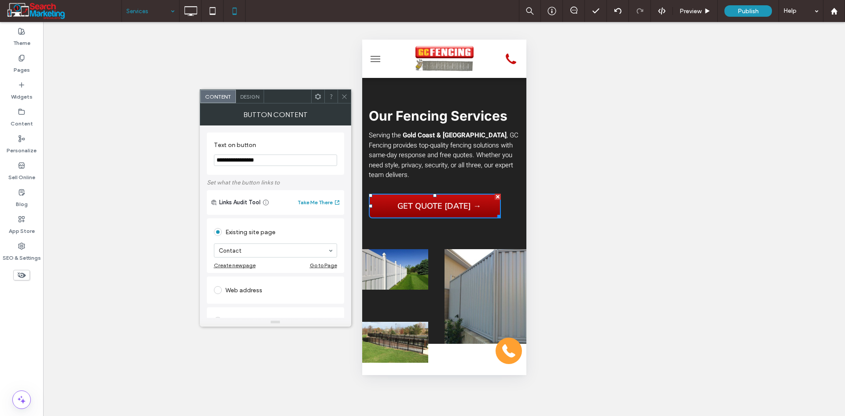
click at [246, 92] on div "Design" at bounding box center [250, 96] width 28 height 13
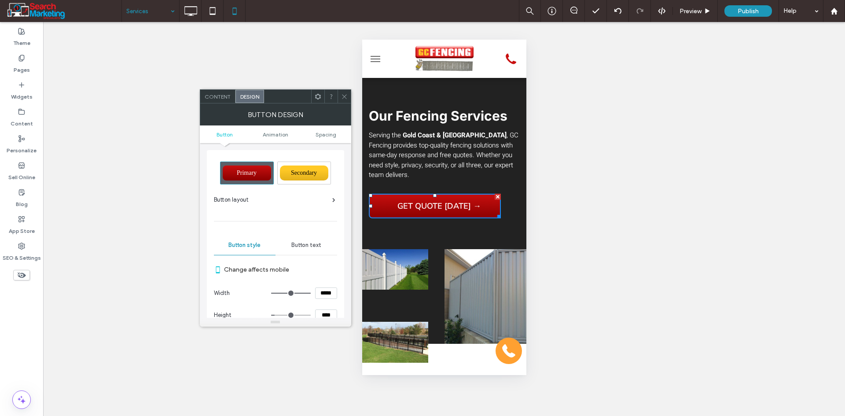
click at [320, 296] on input "*****" at bounding box center [326, 292] width 22 height 11
type input "*****"
type input "***"
click at [324, 314] on input "****" at bounding box center [326, 314] width 22 height 11
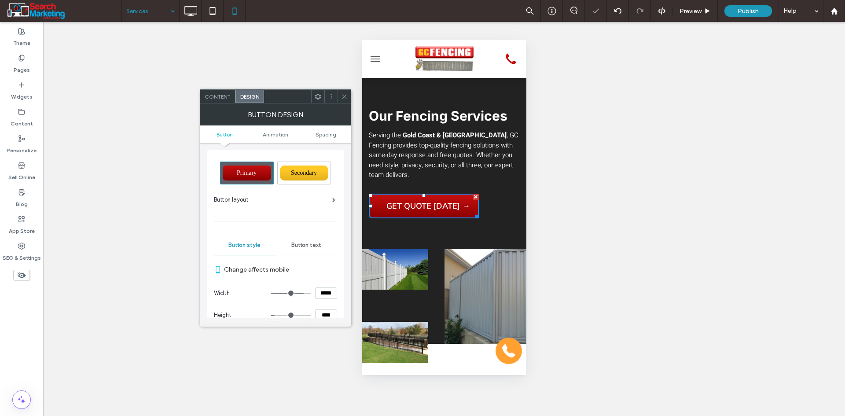
click at [324, 314] on input "****" at bounding box center [326, 314] width 22 height 11
type input "****"
type input "**"
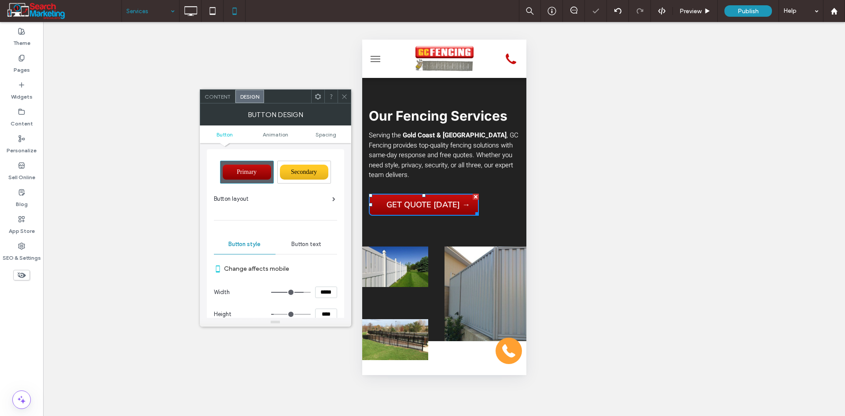
click at [305, 244] on span "Button text" at bounding box center [306, 244] width 30 height 7
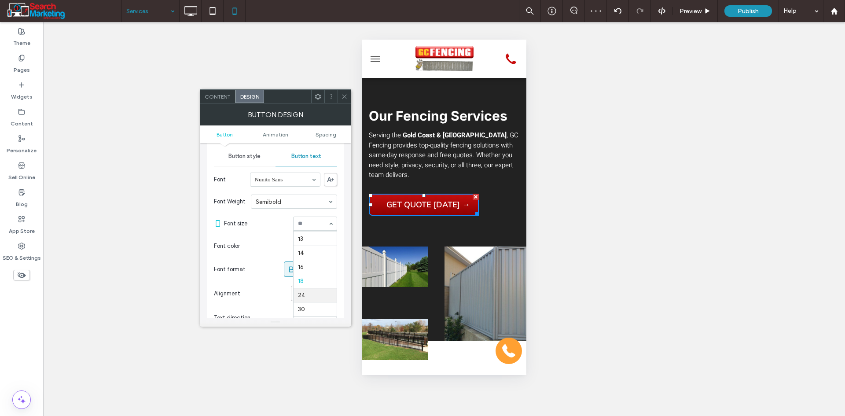
scroll to position [69, 0]
click at [311, 228] on div at bounding box center [315, 223] width 43 height 13
click at [308, 219] on div at bounding box center [315, 223] width 43 height 13
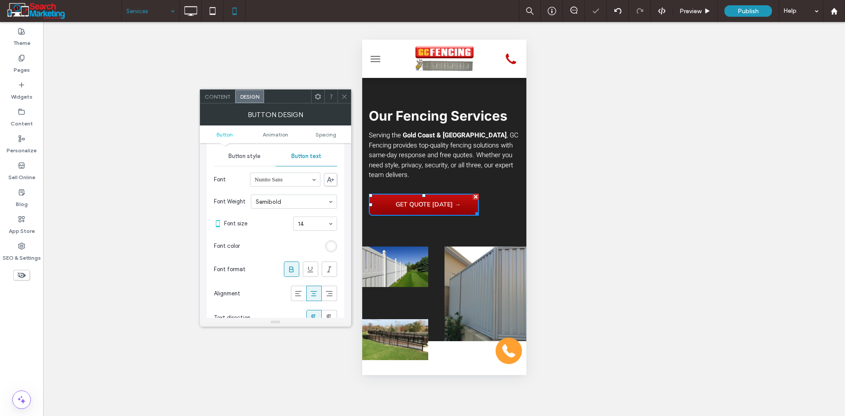
click at [249, 157] on span "Button style" at bounding box center [244, 156] width 32 height 7
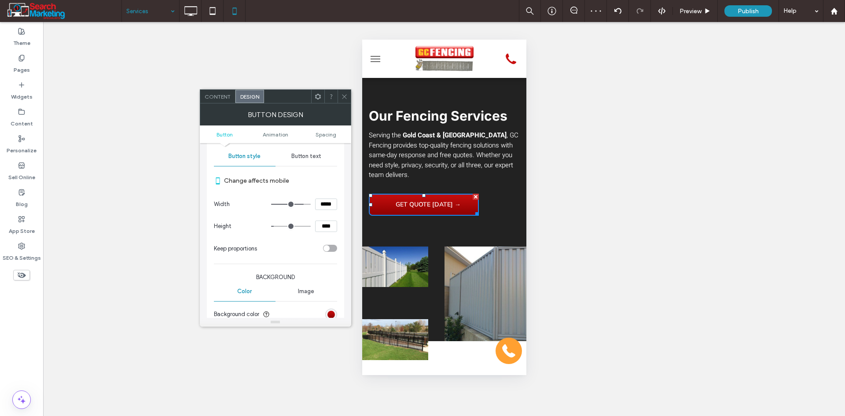
click at [323, 202] on input "*****" at bounding box center [326, 203] width 22 height 11
type input "*****"
type input "***"
click at [323, 201] on input "*****" at bounding box center [326, 203] width 22 height 11
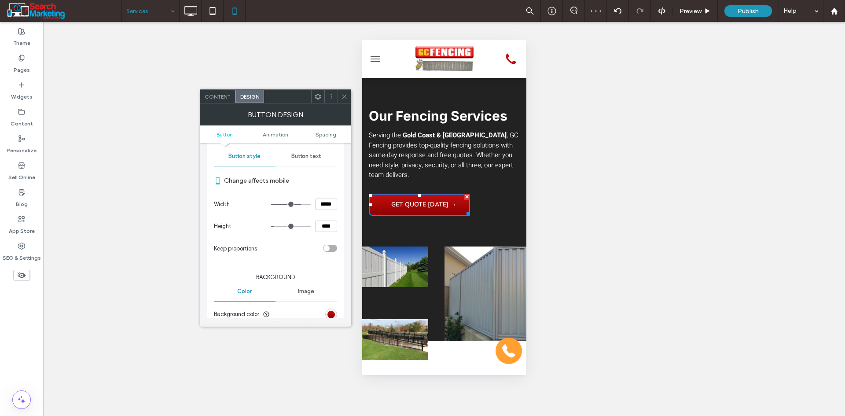
click at [323, 201] on input "*****" at bounding box center [326, 203] width 22 height 11
type input "*****"
type input "***"
click at [322, 133] on span "Spacing" at bounding box center [326, 134] width 21 height 7
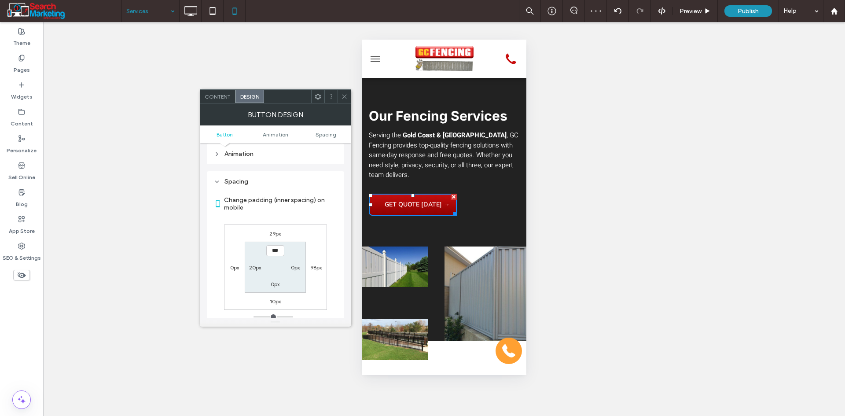
scroll to position [413, 0]
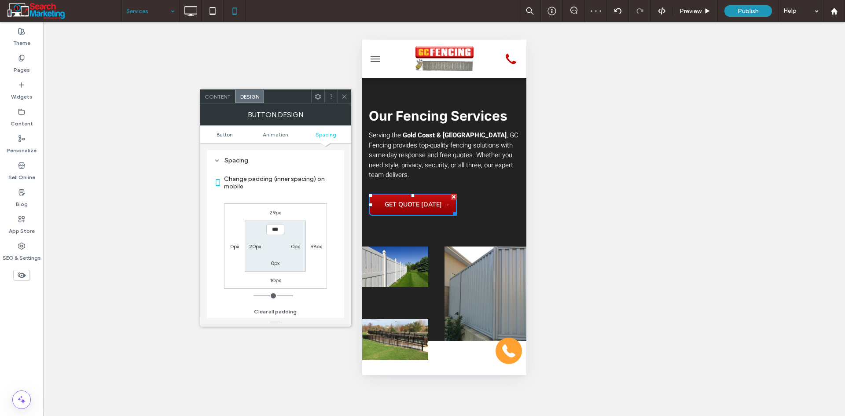
click at [257, 246] on label "20px" at bounding box center [255, 246] width 12 height 7
type input "**"
type input "*"
type input "***"
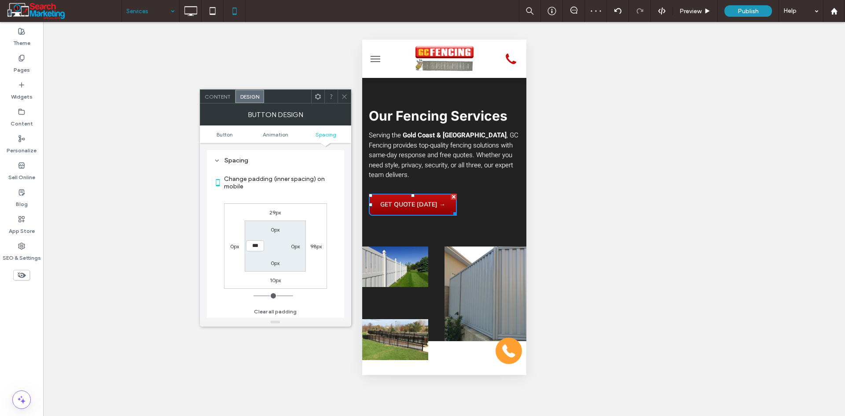
click at [343, 97] on icon at bounding box center [344, 96] width 7 height 7
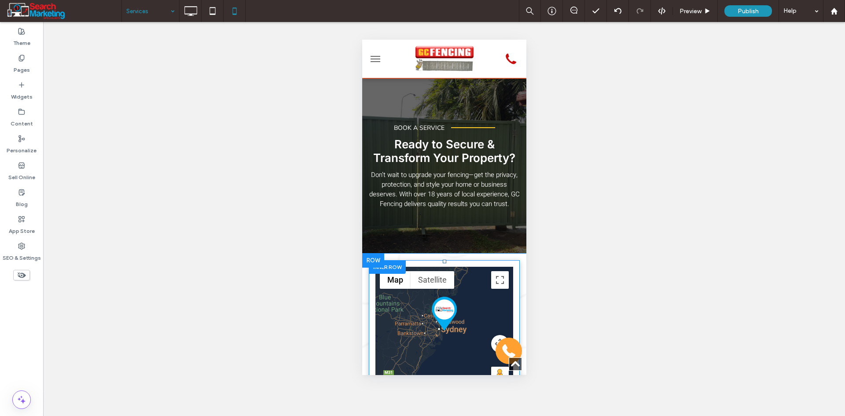
scroll to position [1364, 0]
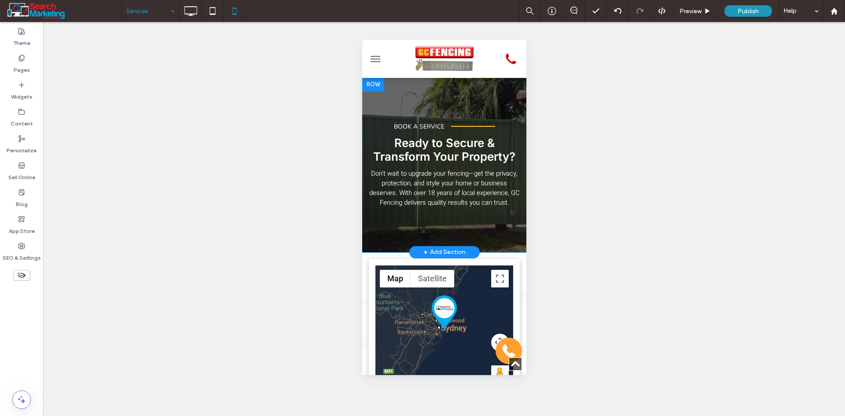
drag, startPoint x: 436, startPoint y: 122, endPoint x: 430, endPoint y: 118, distance: 7.3
click at [436, 122] on div "BOOK A SERVICE Click To Paste Click To Paste Ready to Secure & Transform Your P…" at bounding box center [444, 164] width 164 height 175
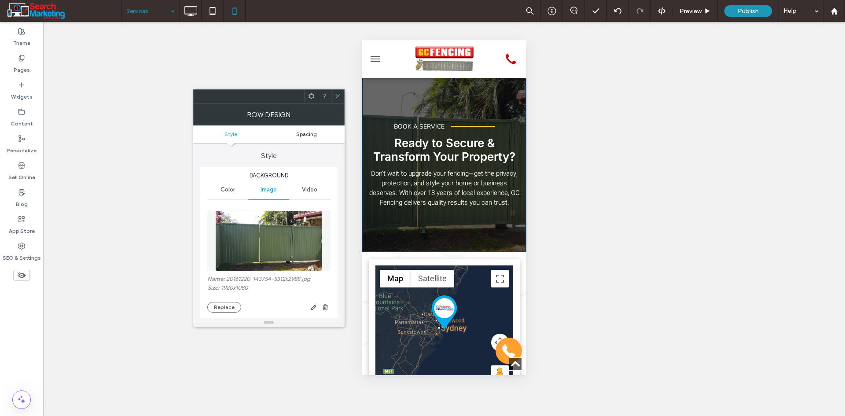
click at [309, 137] on span "Spacing" at bounding box center [306, 134] width 21 height 7
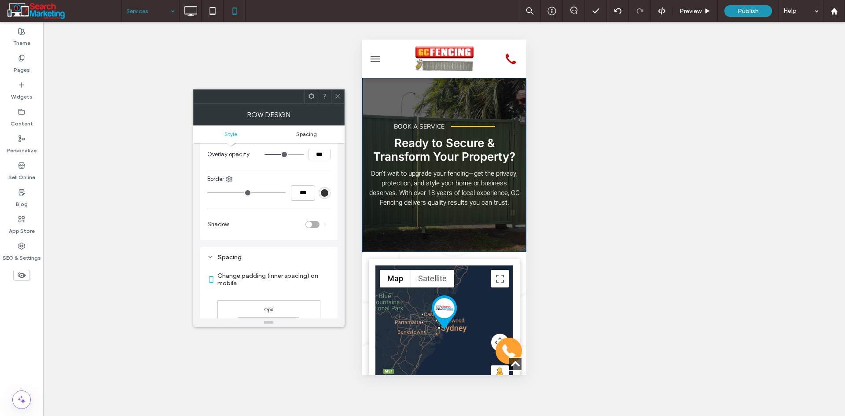
scroll to position [435, 0]
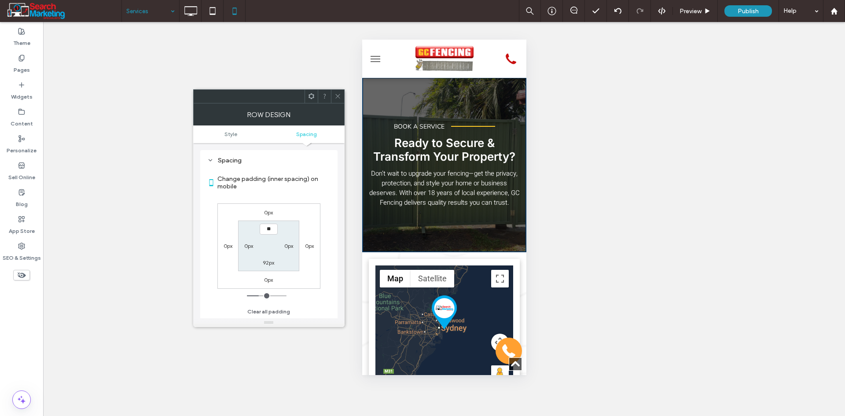
type input "****"
type input "**"
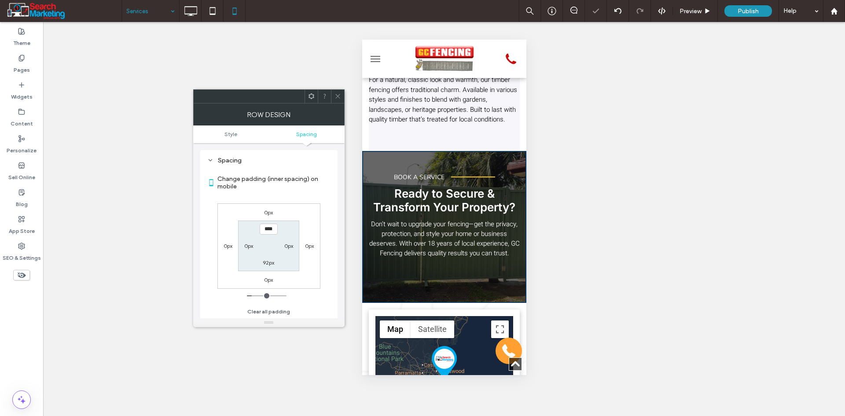
scroll to position [1276, 0]
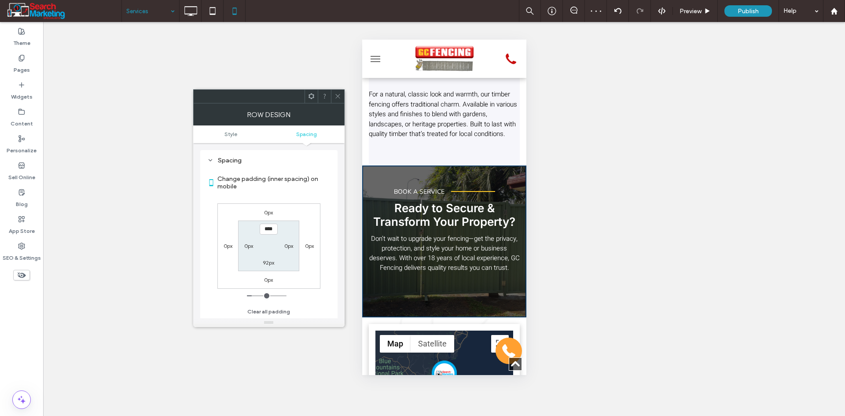
click at [335, 92] on span at bounding box center [337, 96] width 7 height 13
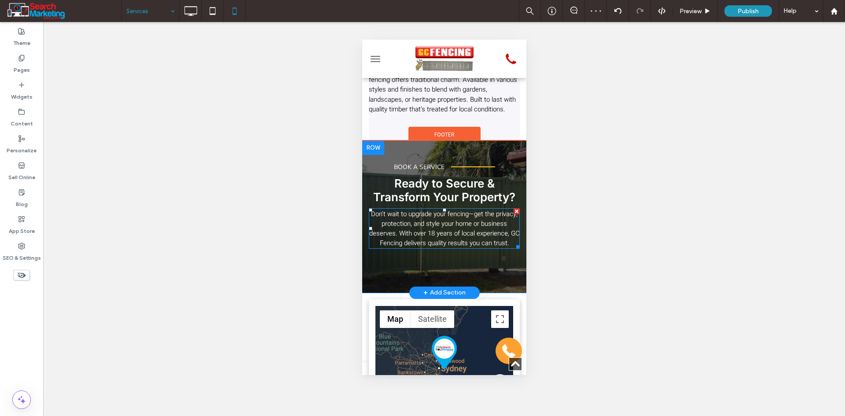
scroll to position [1320, 0]
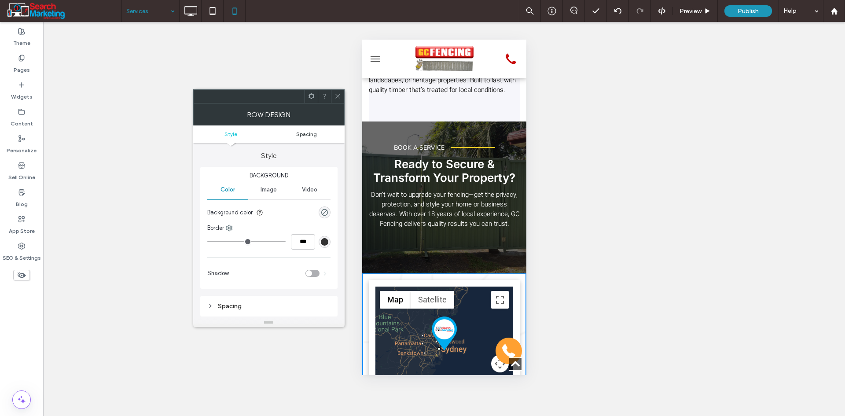
click at [308, 135] on span "Spacing" at bounding box center [306, 134] width 21 height 7
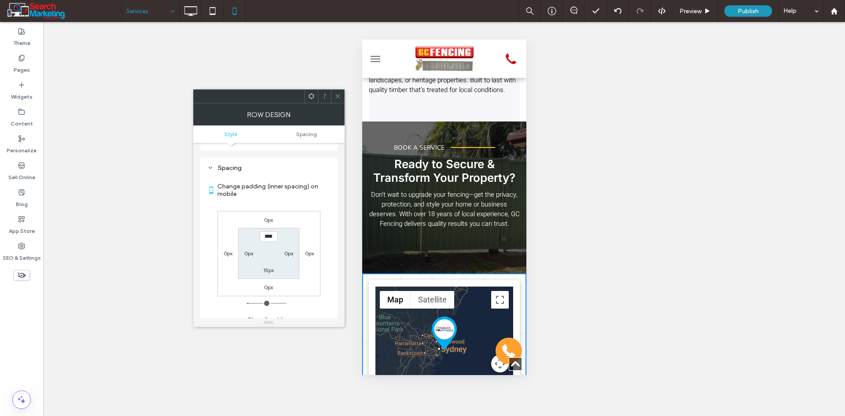
scroll to position [146, 0]
type input "***"
type input "*"
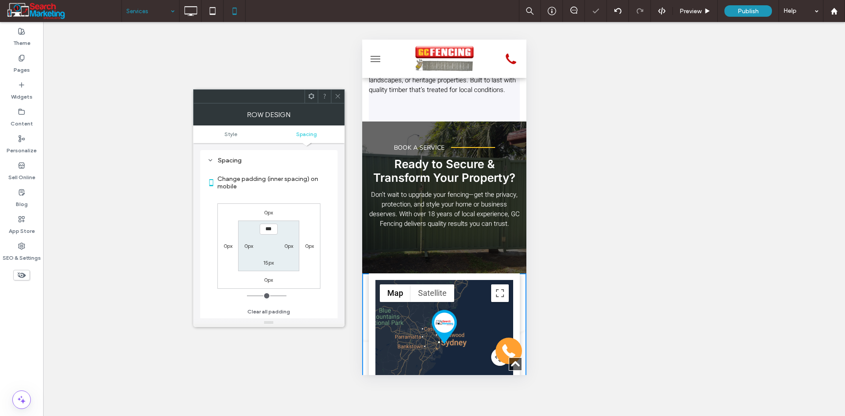
click at [340, 94] on use at bounding box center [337, 96] width 4 height 4
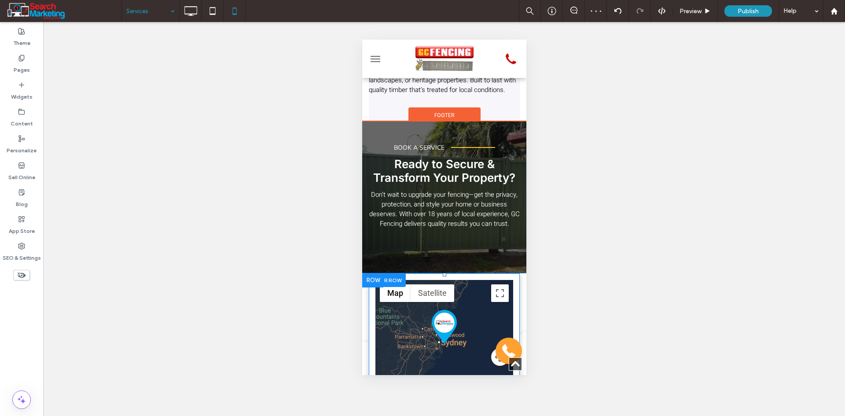
click at [391, 287] on div at bounding box center [386, 280] width 37 height 14
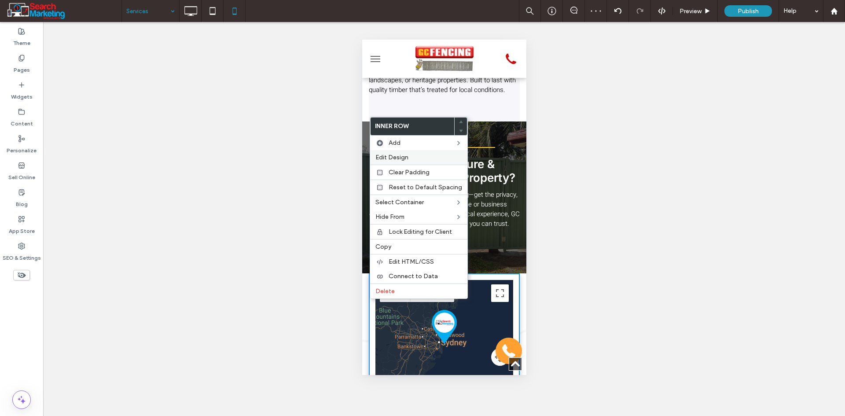
drag, startPoint x: 382, startPoint y: 157, endPoint x: 5, endPoint y: 113, distance: 378.8
click at [382, 157] on span "Edit Design" at bounding box center [391, 157] width 33 height 7
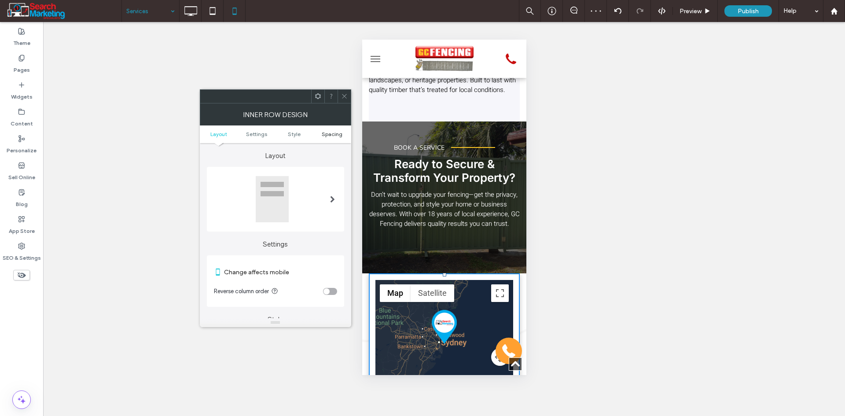
click at [327, 137] on span "Spacing" at bounding box center [332, 134] width 21 height 7
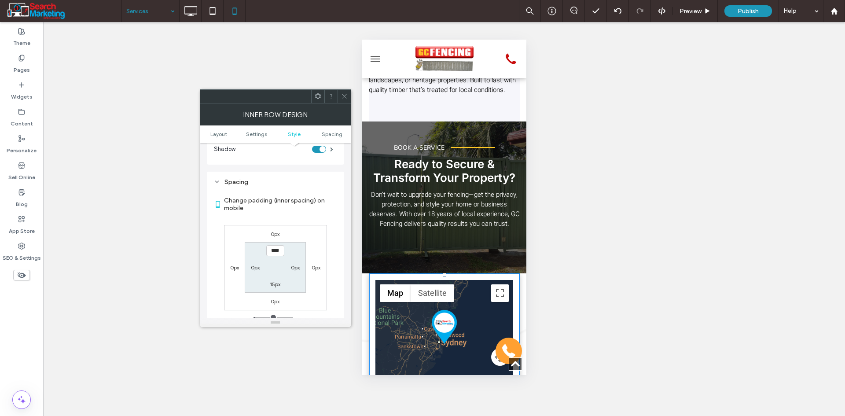
scroll to position [342, 0]
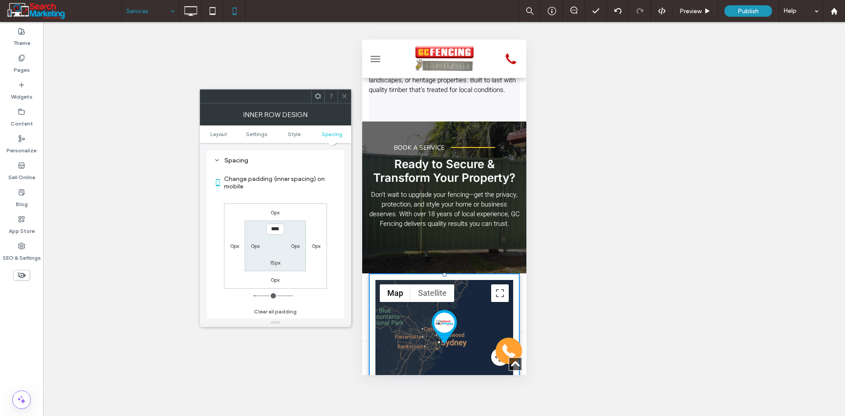
click at [276, 211] on label "0px" at bounding box center [275, 212] width 9 height 7
type input "*"
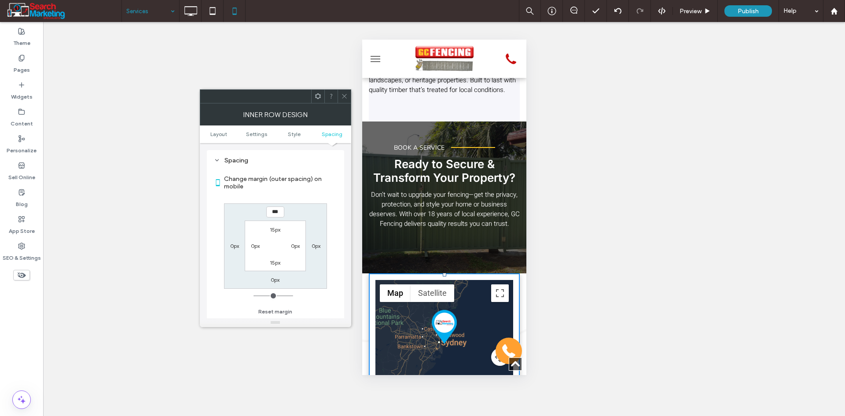
type input "***"
type input "*"
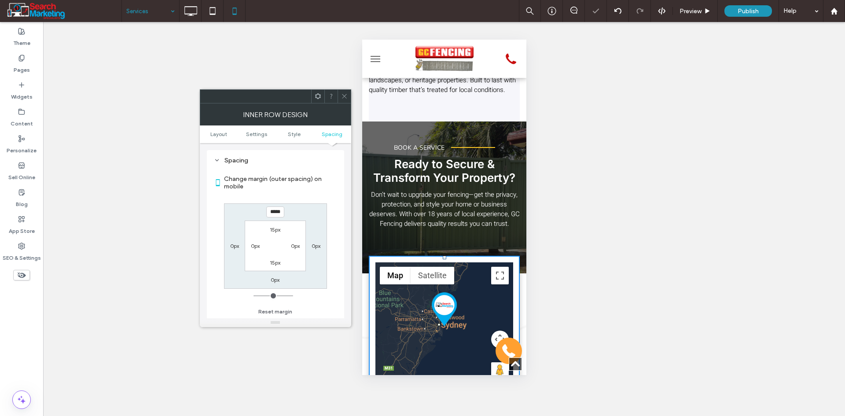
click at [279, 211] on input "*****" at bounding box center [275, 211] width 18 height 11
type input "***"
type input "*"
type input "*****"
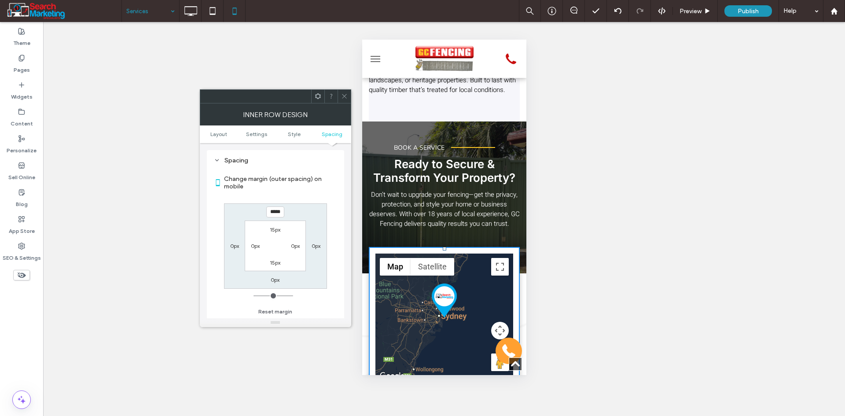
click at [344, 93] on icon at bounding box center [344, 96] width 7 height 7
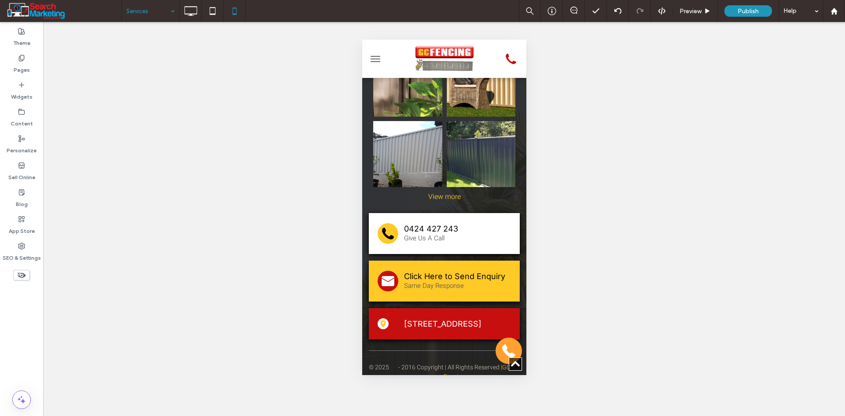
scroll to position [2245, 0]
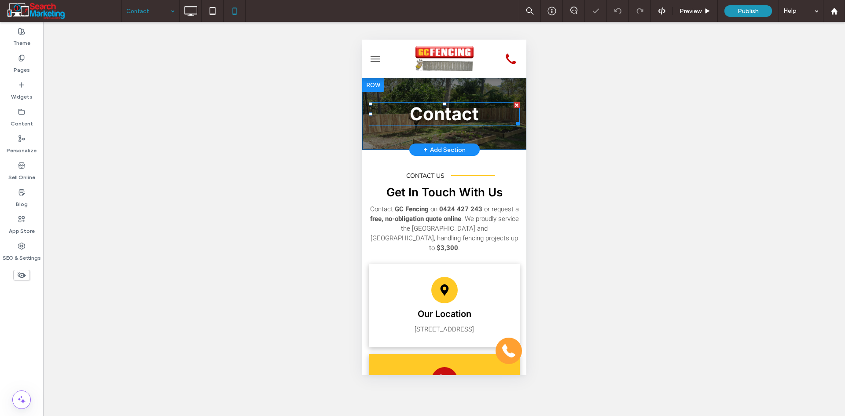
click at [432, 112] on span "Contact" at bounding box center [443, 114] width 69 height 22
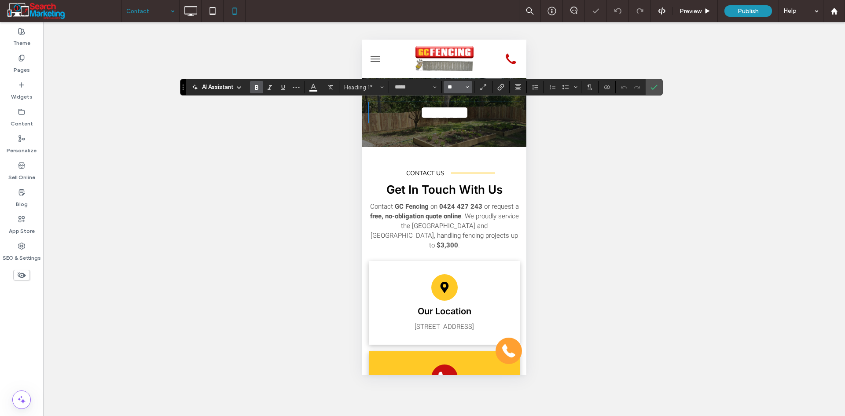
click at [459, 90] on input "**" at bounding box center [455, 87] width 17 height 7
click at [460, 168] on label "30" at bounding box center [458, 168] width 28 height 12
type input "**"
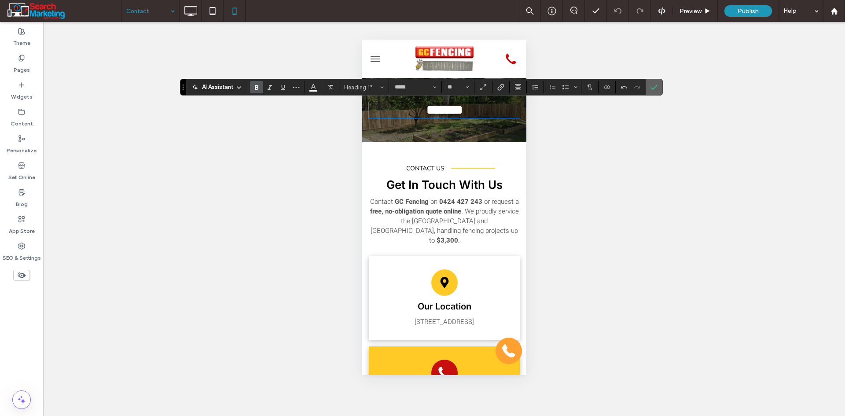
click at [648, 87] on label "Confirm" at bounding box center [653, 87] width 13 height 16
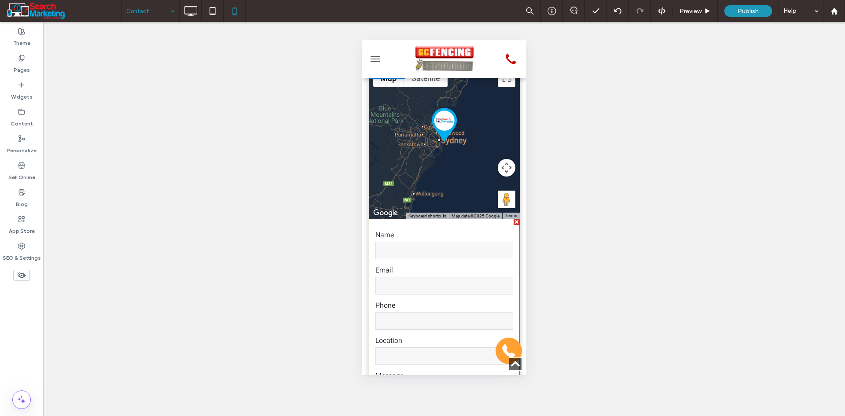
scroll to position [440, 0]
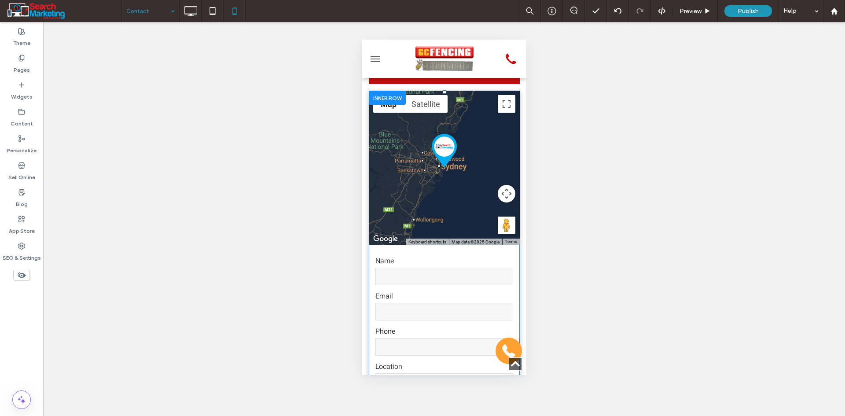
click at [380, 95] on div at bounding box center [386, 98] width 37 height 14
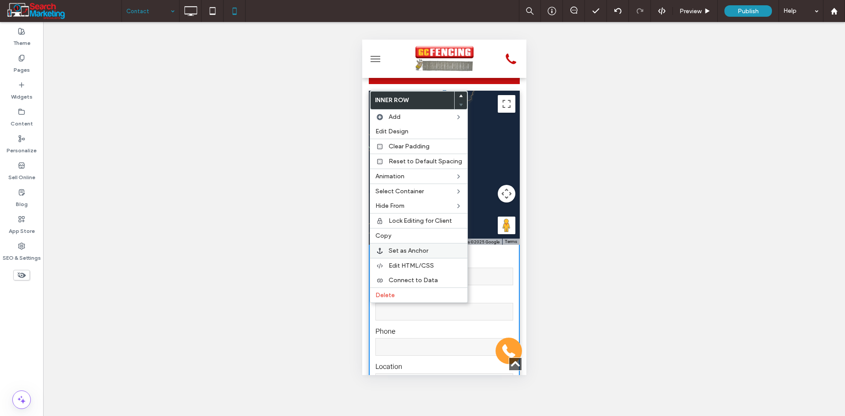
click at [408, 251] on span "Set as Anchor" at bounding box center [409, 250] width 40 height 7
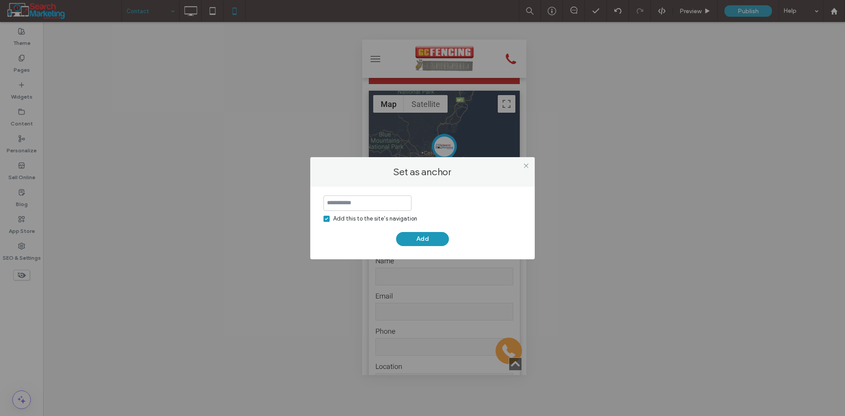
click at [327, 220] on span at bounding box center [326, 219] width 6 height 6
click at [353, 199] on input at bounding box center [367, 202] width 88 height 15
type input "**********"
click at [412, 235] on button "Add" at bounding box center [422, 239] width 53 height 14
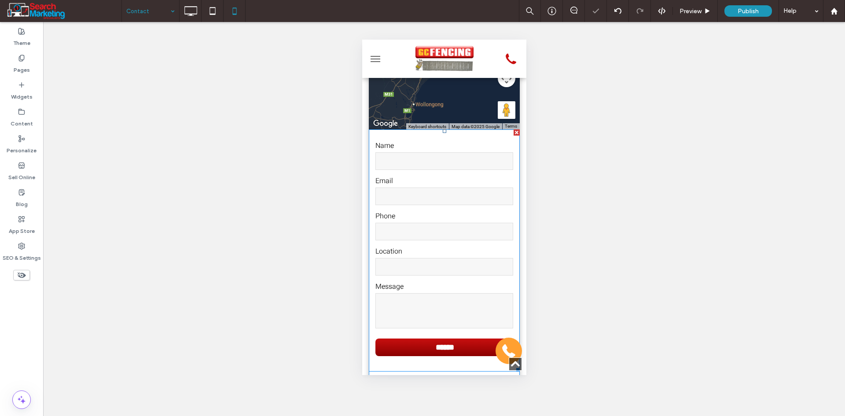
scroll to position [572, 0]
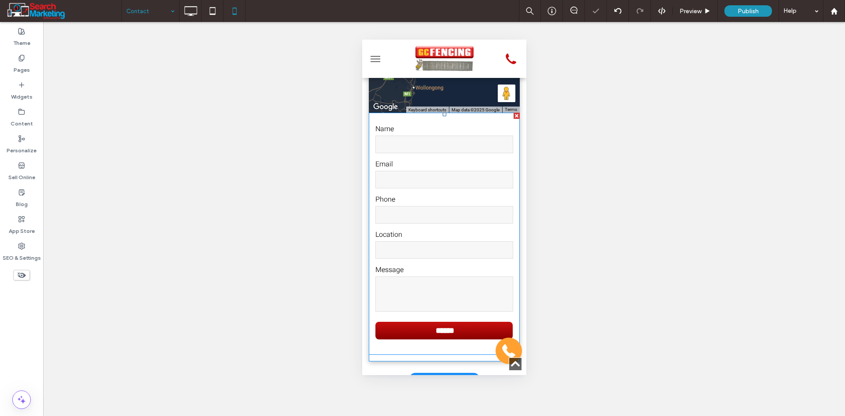
click at [459, 213] on input "tel" at bounding box center [444, 215] width 138 height 18
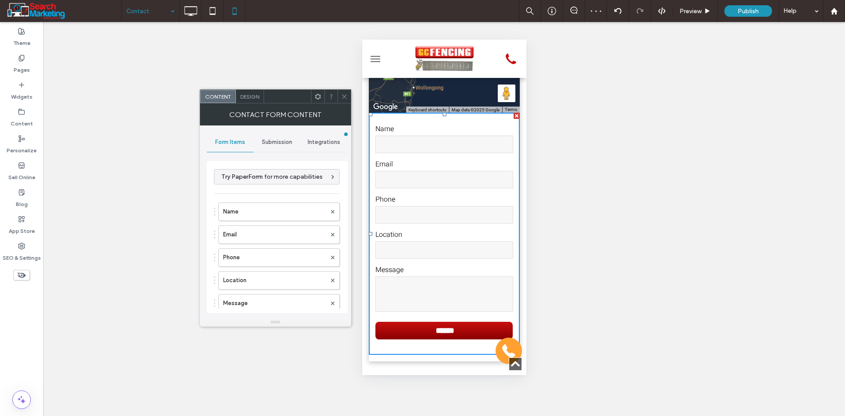
click at [275, 140] on span "Submission" at bounding box center [277, 142] width 30 height 7
click at [269, 187] on label "New submission notification" at bounding box center [278, 184] width 118 height 18
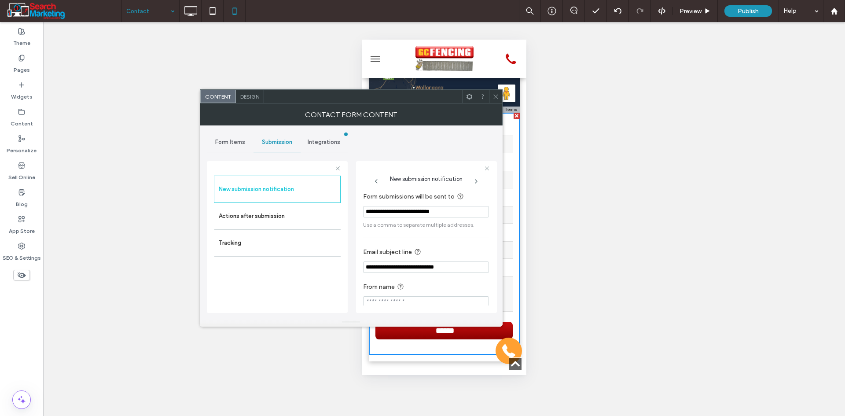
click at [498, 96] on icon at bounding box center [495, 96] width 7 height 7
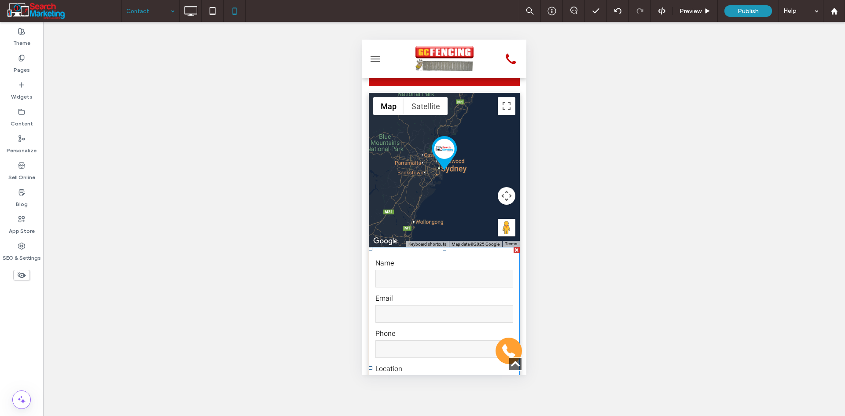
scroll to position [396, 0]
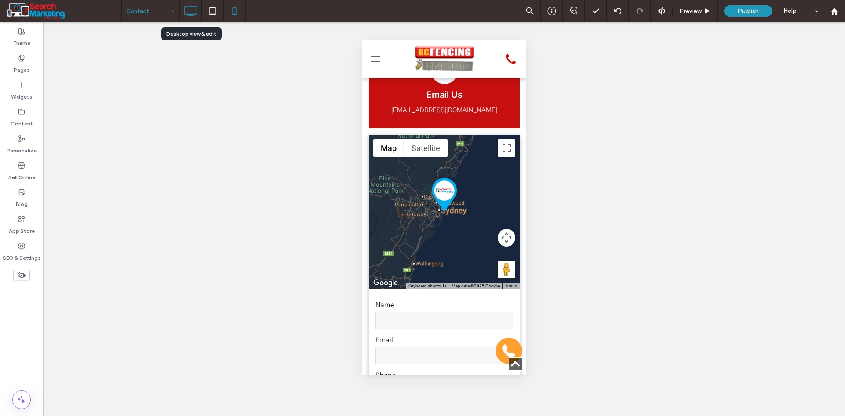
click at [190, 15] on use at bounding box center [190, 11] width 13 height 10
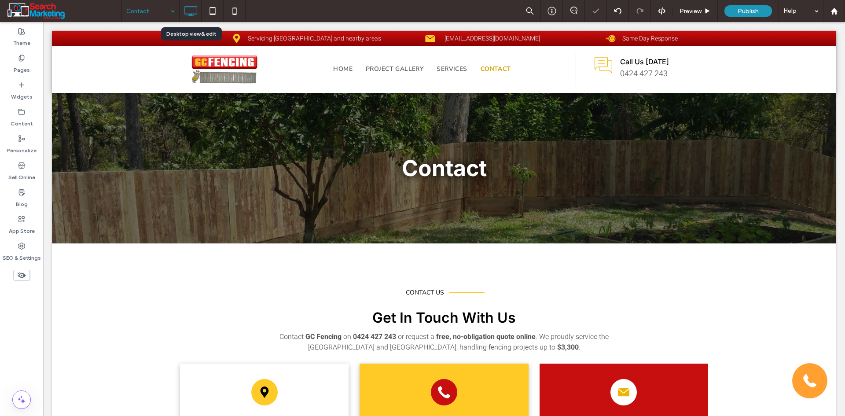
scroll to position [0, 0]
click at [209, 4] on icon at bounding box center [213, 11] width 18 height 18
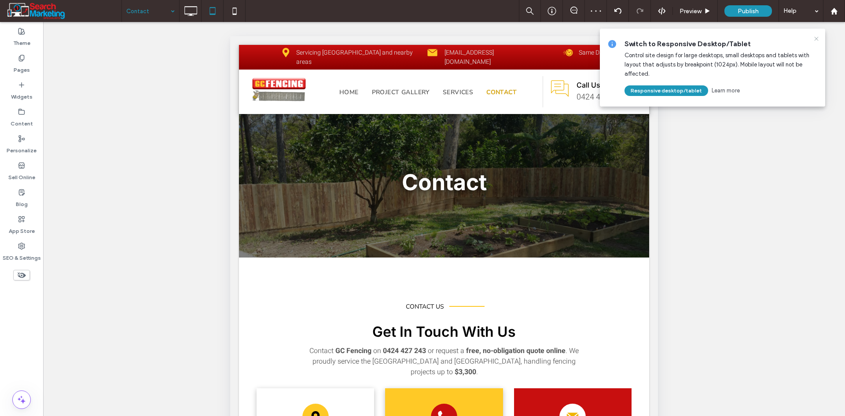
click at [818, 40] on icon at bounding box center [816, 38] width 7 height 7
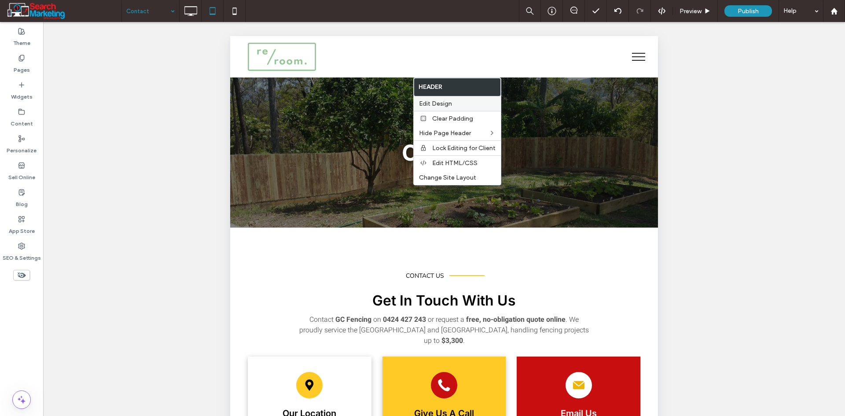
click at [444, 98] on div "Edit Design" at bounding box center [457, 103] width 87 height 15
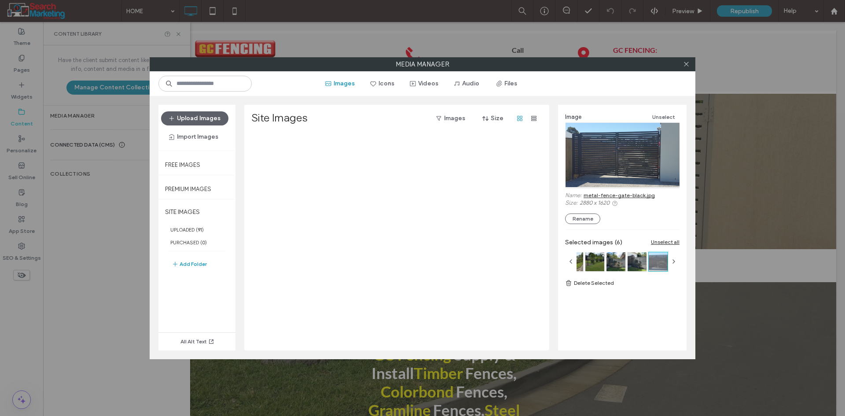
scroll to position [987, 0]
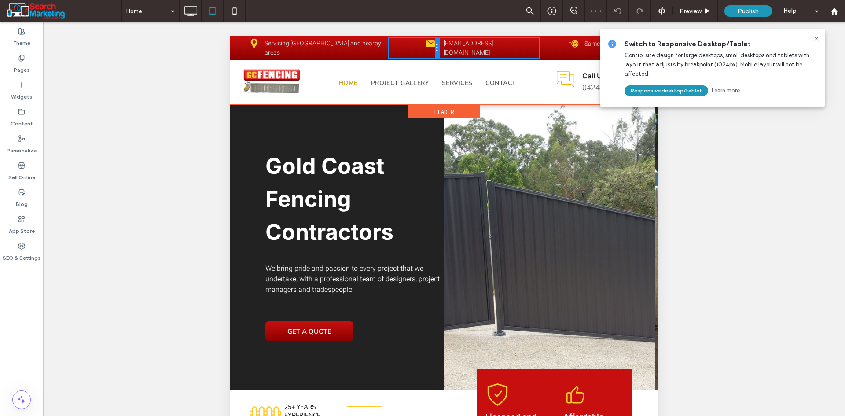
drag, startPoint x: 437, startPoint y: 46, endPoint x: 382, endPoint y: 43, distance: 54.7
click at [382, 43] on div "Click To Paste Servicing Gold Coast and nearby areas Click To Paste Click To Pa…" at bounding box center [389, 48] width 305 height 20
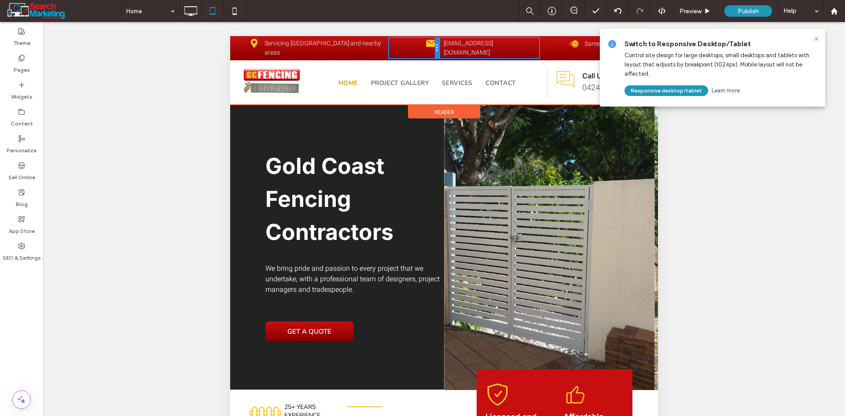
drag, startPoint x: 436, startPoint y: 44, endPoint x: 359, endPoint y: 40, distance: 77.6
click at [359, 40] on div "Click To Paste Servicing Gold Coast and nearby areas Click To Paste Click To Pa…" at bounding box center [389, 48] width 305 height 20
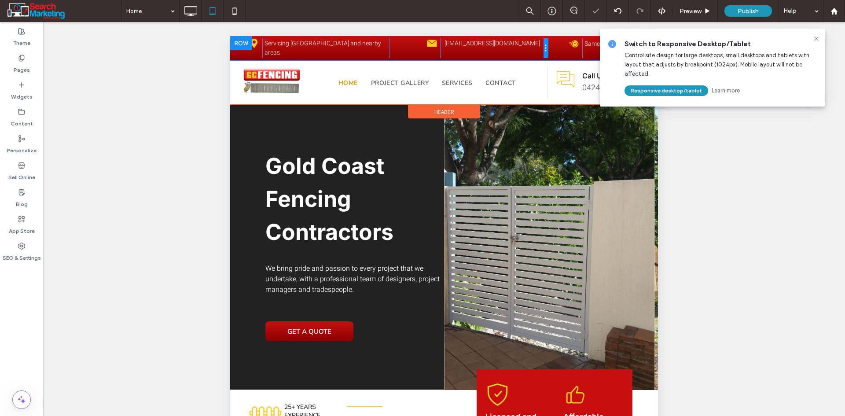
click at [544, 47] on div at bounding box center [546, 48] width 4 height 20
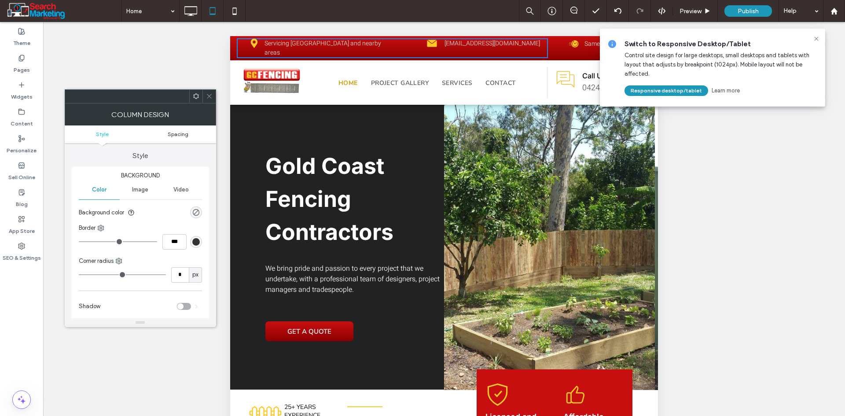
click at [180, 132] on span "Spacing" at bounding box center [178, 134] width 21 height 7
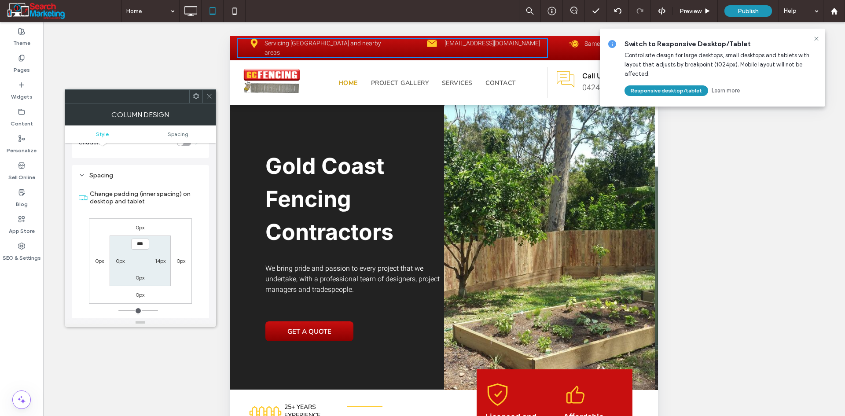
scroll to position [179, 0]
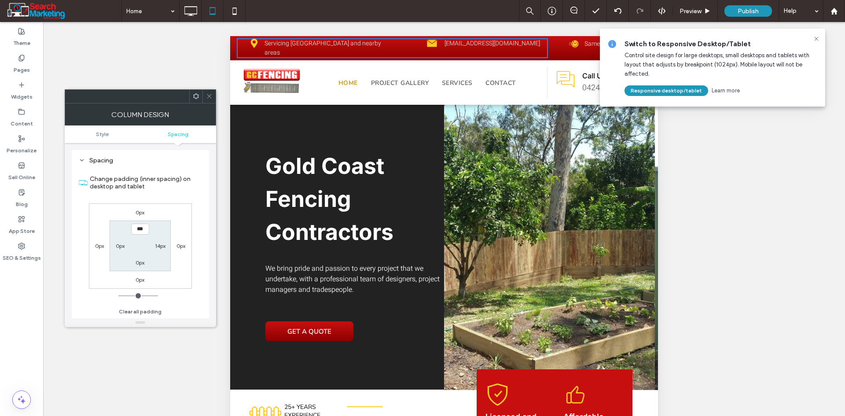
click at [160, 249] on label "14px" at bounding box center [160, 245] width 11 height 7
type input "**"
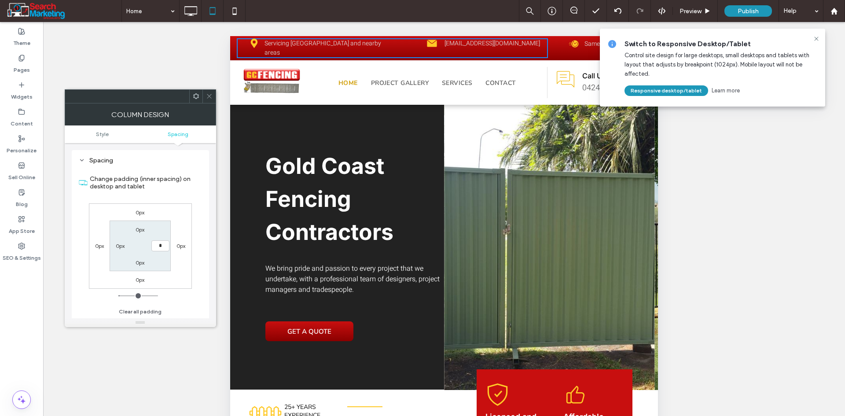
type input "*"
type input "***"
click at [209, 96] on use at bounding box center [209, 96] width 4 height 4
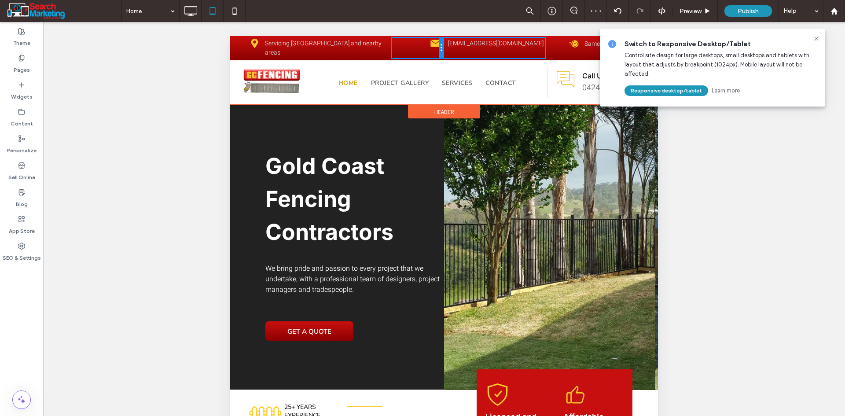
drag, startPoint x: 439, startPoint y: 48, endPoint x: 388, endPoint y: 48, distance: 51.1
click at [388, 48] on div "Click To Paste Servicing Gold Coast and nearby areas Click To Paste Click To Pa…" at bounding box center [392, 48] width 311 height 20
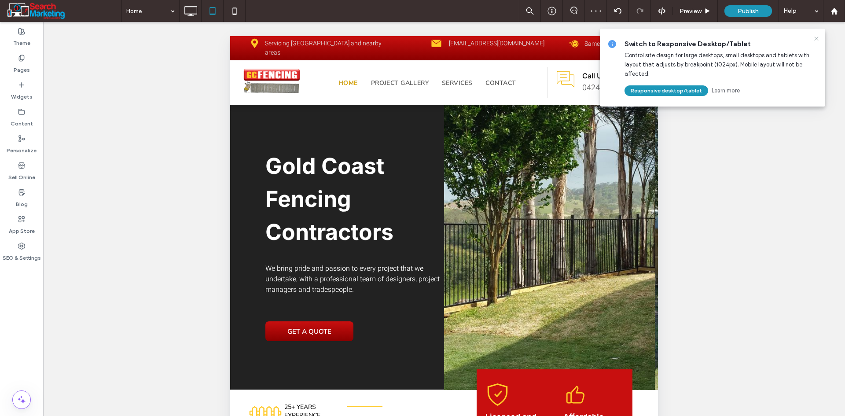
click at [817, 39] on icon at bounding box center [816, 38] width 7 height 7
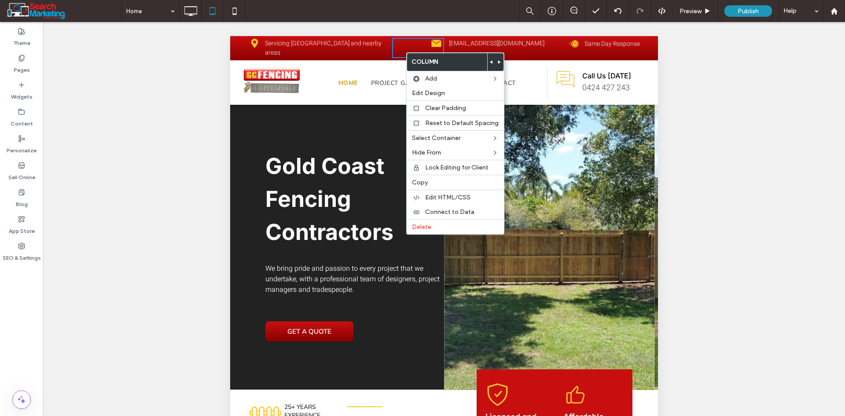
click at [377, 41] on p "Servicing Gold Coast and nearby areas" at bounding box center [327, 48] width 125 height 18
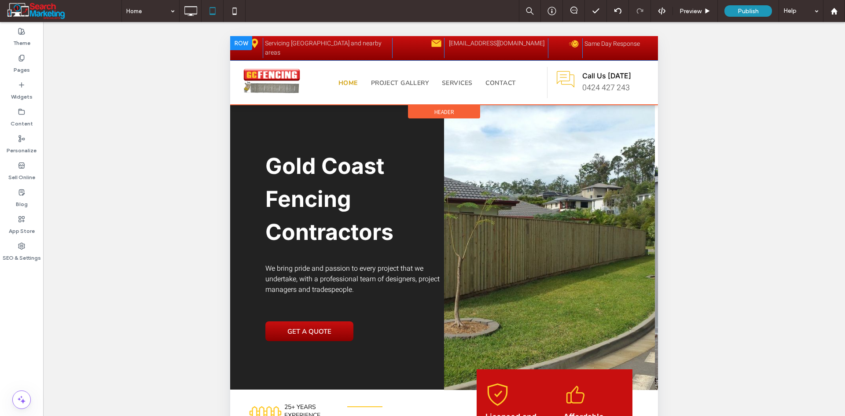
drag, startPoint x: 537, startPoint y: 51, endPoint x: 559, endPoint y: 50, distance: 22.1
click at [559, 50] on div "Click To Paste Servicing Gold Coast and nearby areas Click To Paste Click To Pa…" at bounding box center [444, 48] width 415 height 20
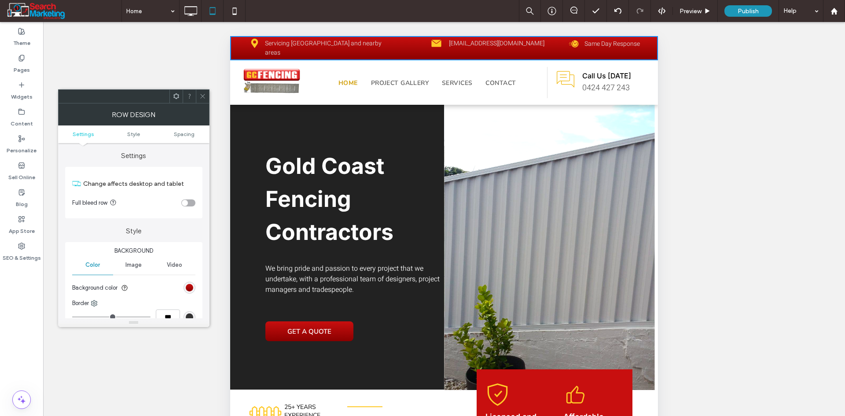
drag, startPoint x: 200, startPoint y: 94, endPoint x: 219, endPoint y: 91, distance: 18.7
click at [202, 94] on icon at bounding box center [202, 96] width 7 height 7
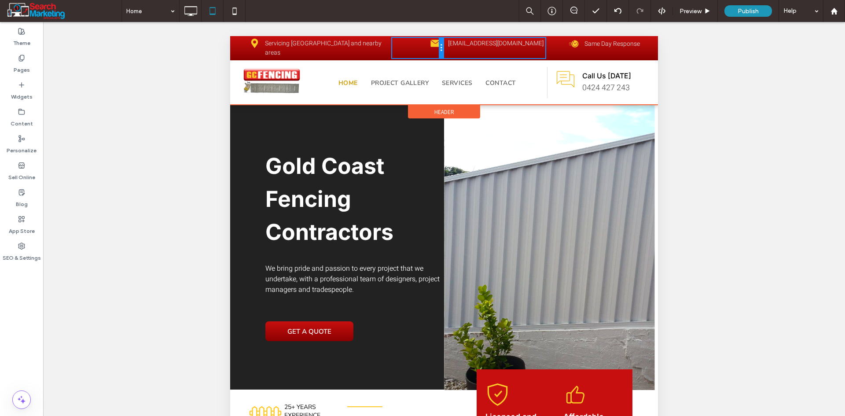
drag, startPoint x: 438, startPoint y: 51, endPoint x: 618, endPoint y: 85, distance: 183.2
click at [399, 51] on div "Click To Paste" at bounding box center [417, 48] width 51 height 20
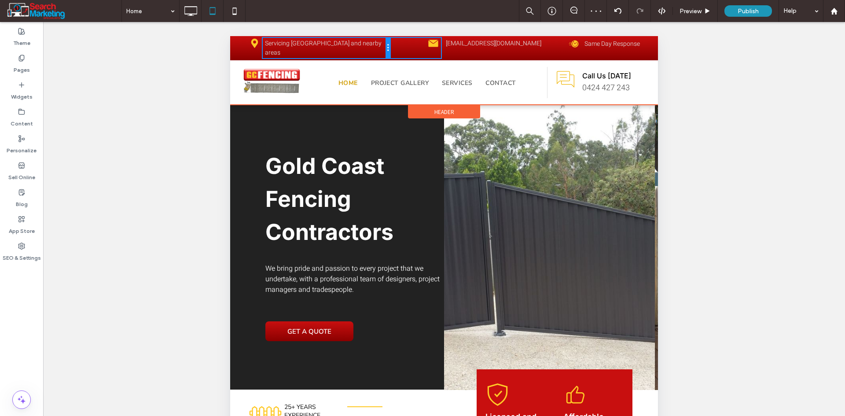
drag, startPoint x: 389, startPoint y: 42, endPoint x: 391, endPoint y: 47, distance: 5.1
click at [391, 47] on div "Click To Paste Servicing Gold Coast and nearby areas Click To Paste Click To Pa…" at bounding box center [392, 48] width 311 height 20
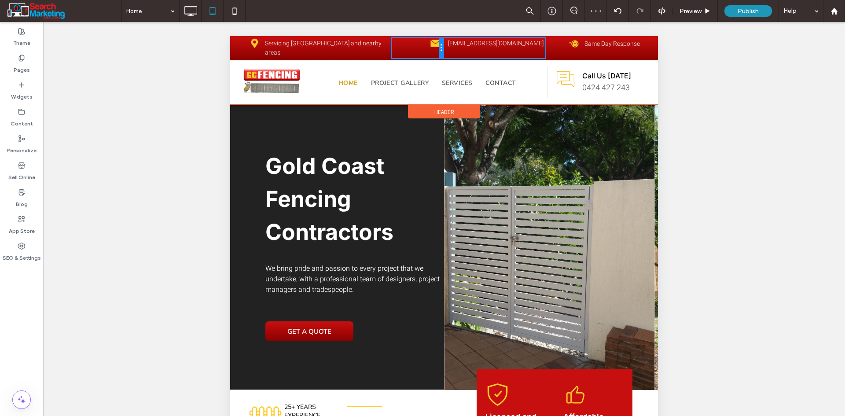
drag, startPoint x: 439, startPoint y: 45, endPoint x: 384, endPoint y: 44, distance: 55.0
click at [384, 44] on div "Click To Paste Servicing Gold Coast and nearby areas Click To Paste Click To Pa…" at bounding box center [392, 48] width 311 height 20
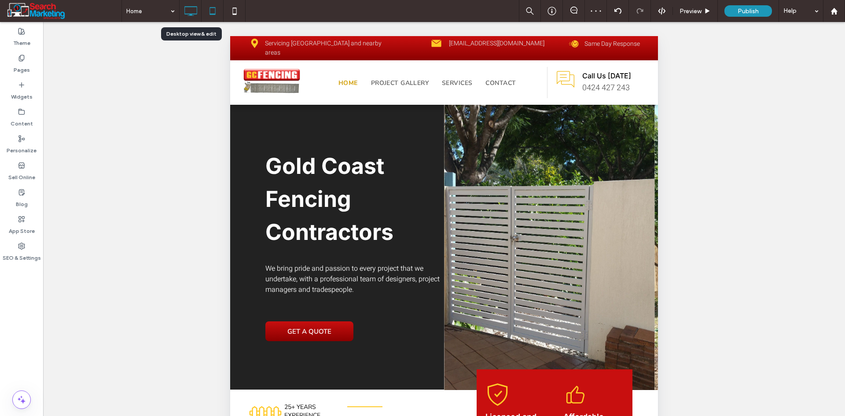
click at [190, 7] on use at bounding box center [190, 11] width 13 height 10
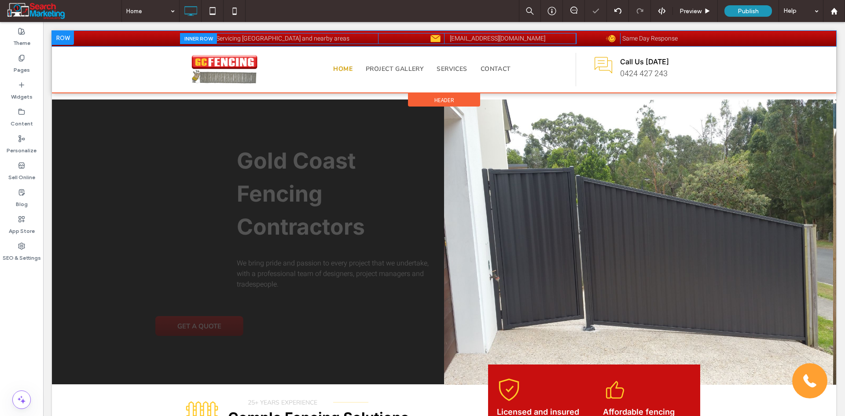
scroll to position [0, 0]
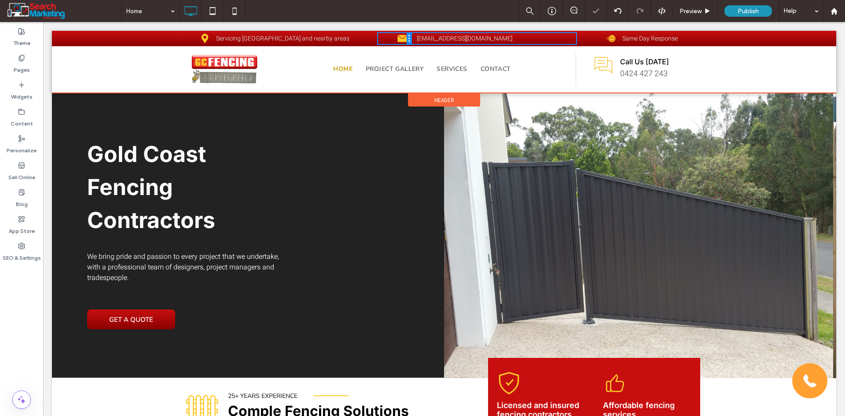
drag, startPoint x: 439, startPoint y: 40, endPoint x: 413, endPoint y: 38, distance: 26.0
click at [413, 38] on div "Click To Paste Servicing Gold Coast and nearby areas Click To Paste Click To Pa…" at bounding box center [378, 38] width 396 height 11
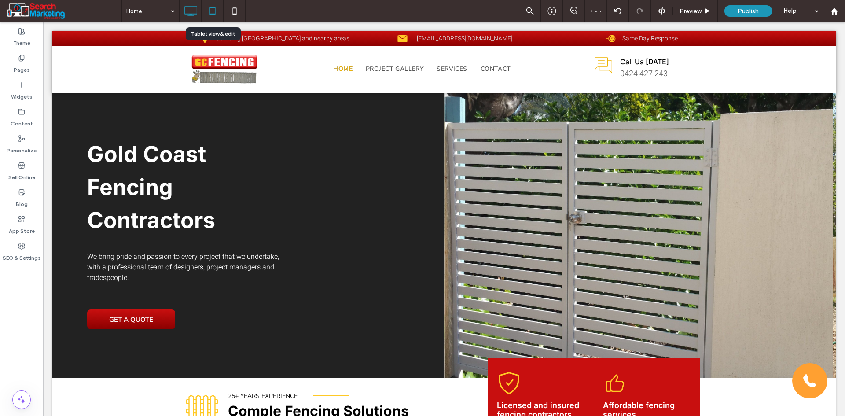
click at [212, 9] on icon at bounding box center [213, 11] width 18 height 18
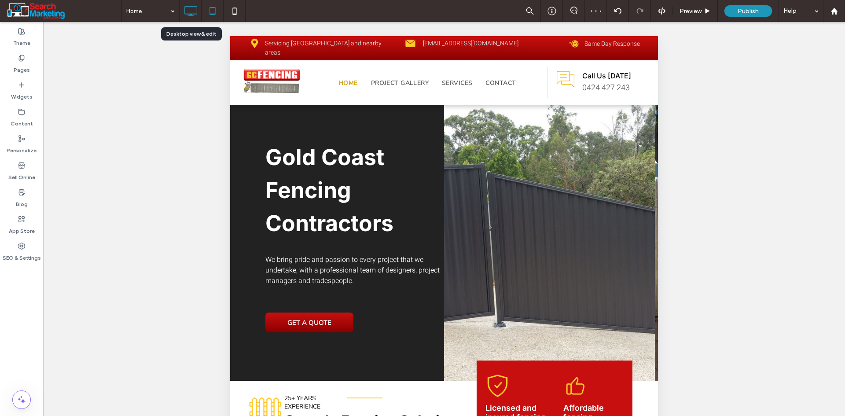
click at [187, 13] on icon at bounding box center [191, 11] width 18 height 18
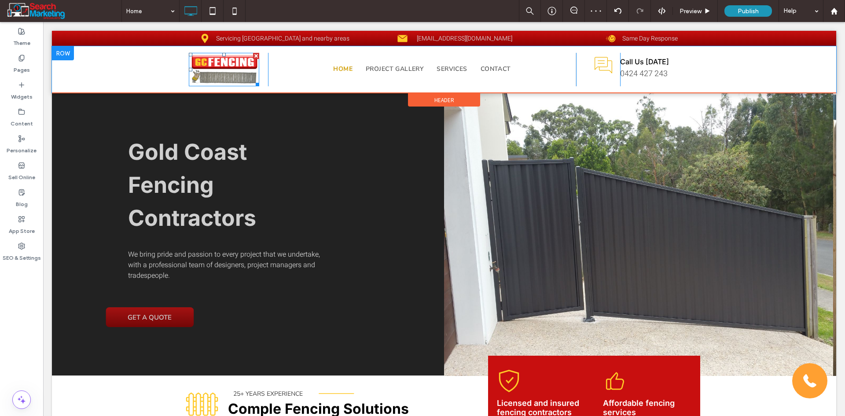
click at [231, 76] on img at bounding box center [224, 69] width 70 height 33
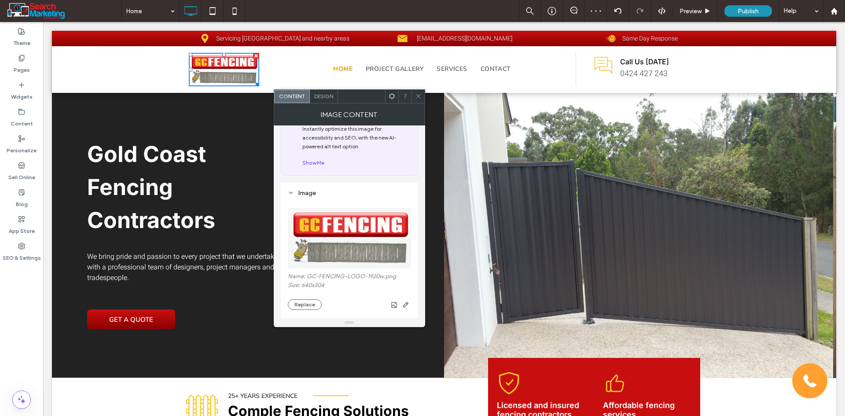
scroll to position [176, 0]
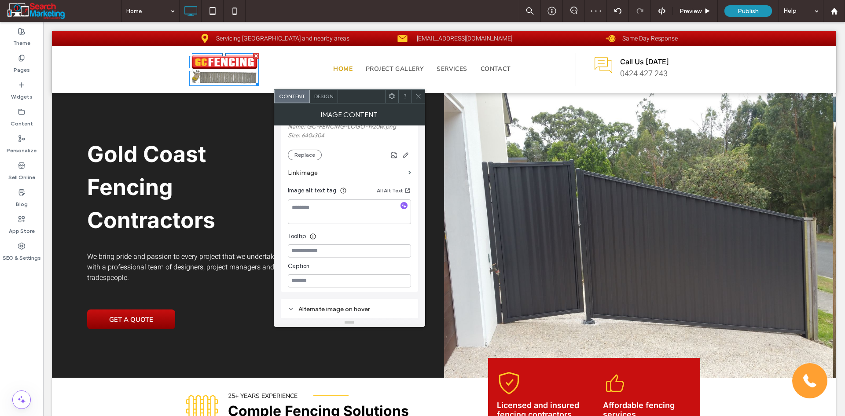
click at [324, 170] on label "Link image" at bounding box center [346, 173] width 117 height 16
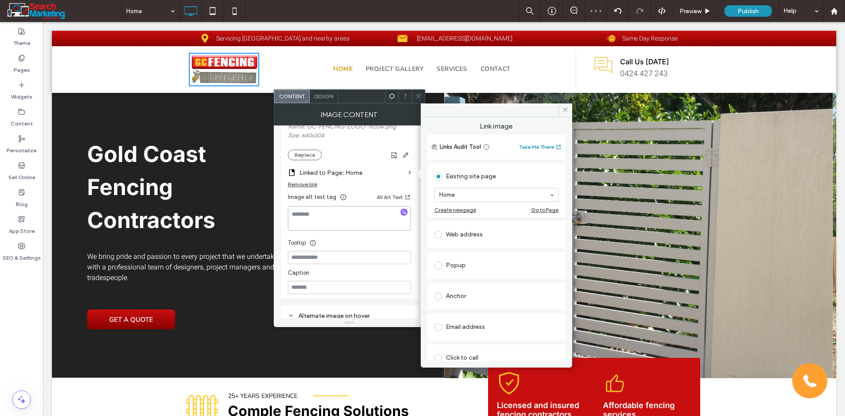
click at [338, 213] on textarea at bounding box center [349, 218] width 123 height 25
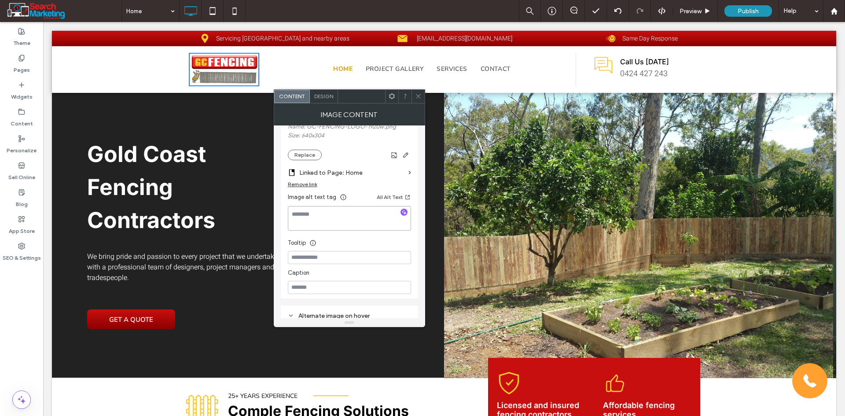
paste textarea "**********"
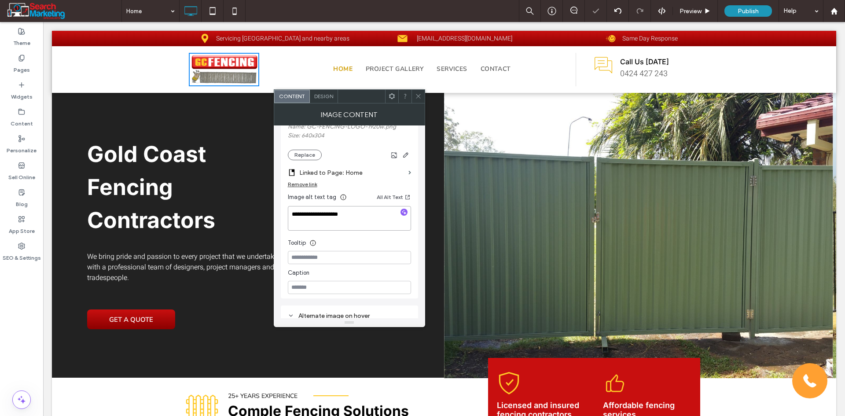
type textarea "**********"
click at [286, 235] on div "**********" at bounding box center [349, 165] width 137 height 265
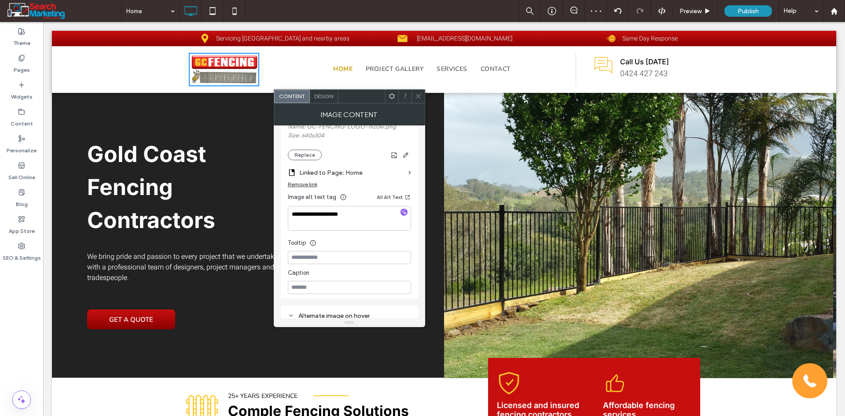
click at [416, 95] on use at bounding box center [418, 96] width 4 height 4
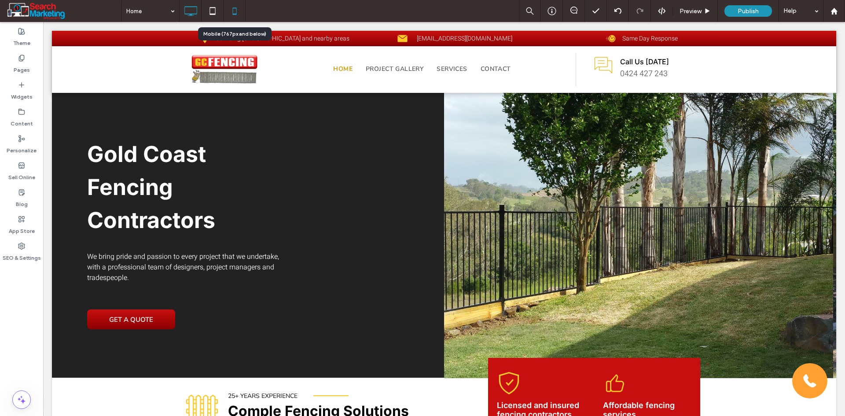
click at [235, 6] on icon at bounding box center [235, 11] width 18 height 18
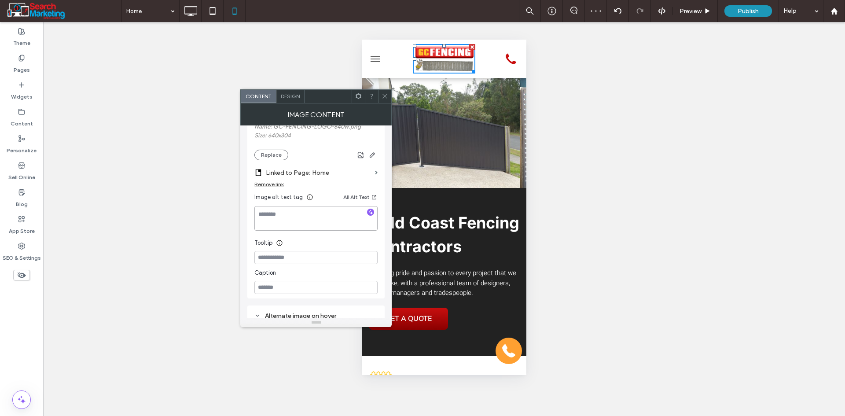
click at [299, 216] on textarea at bounding box center [315, 218] width 123 height 25
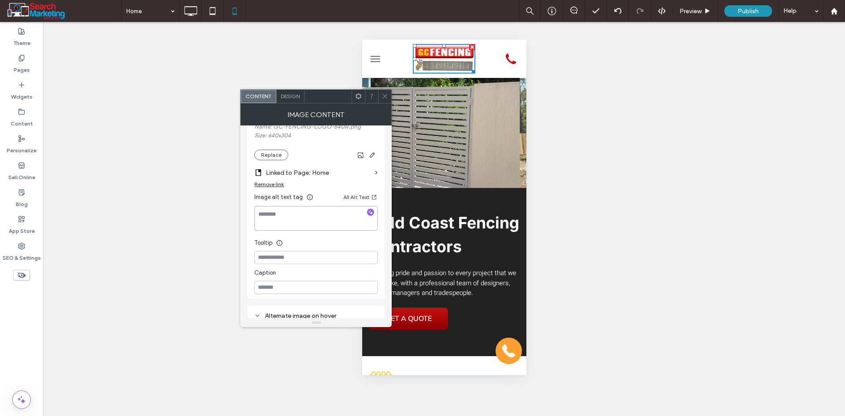
paste textarea "**********"
type textarea "**********"
click at [382, 94] on icon at bounding box center [385, 96] width 7 height 7
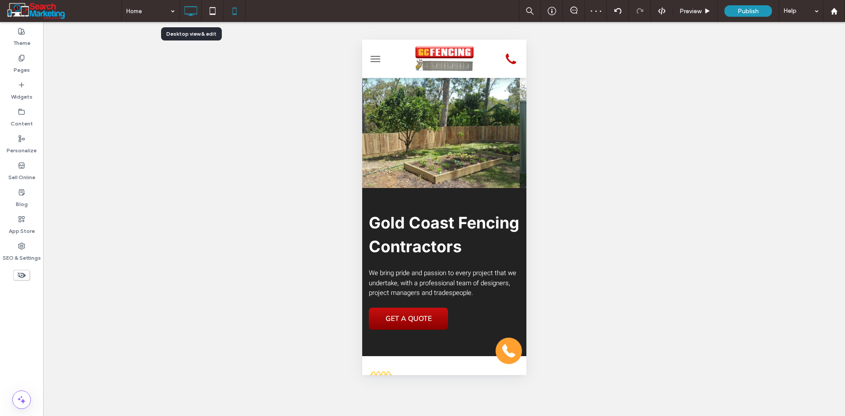
click at [186, 16] on icon at bounding box center [191, 11] width 18 height 18
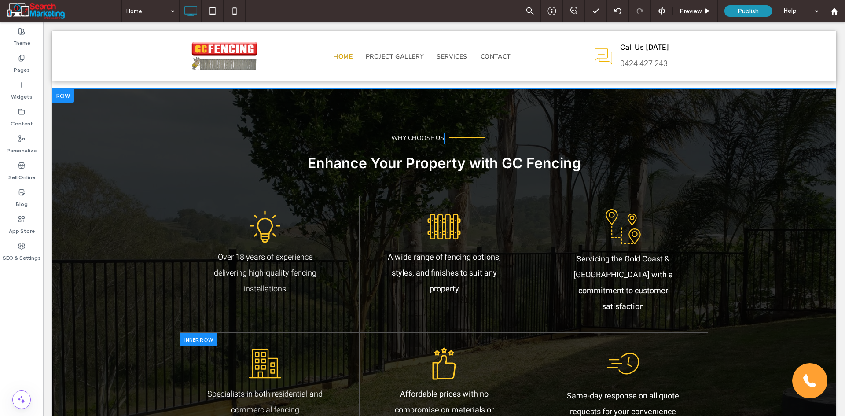
scroll to position [792, 0]
